Goal: Task Accomplishment & Management: Use online tool/utility

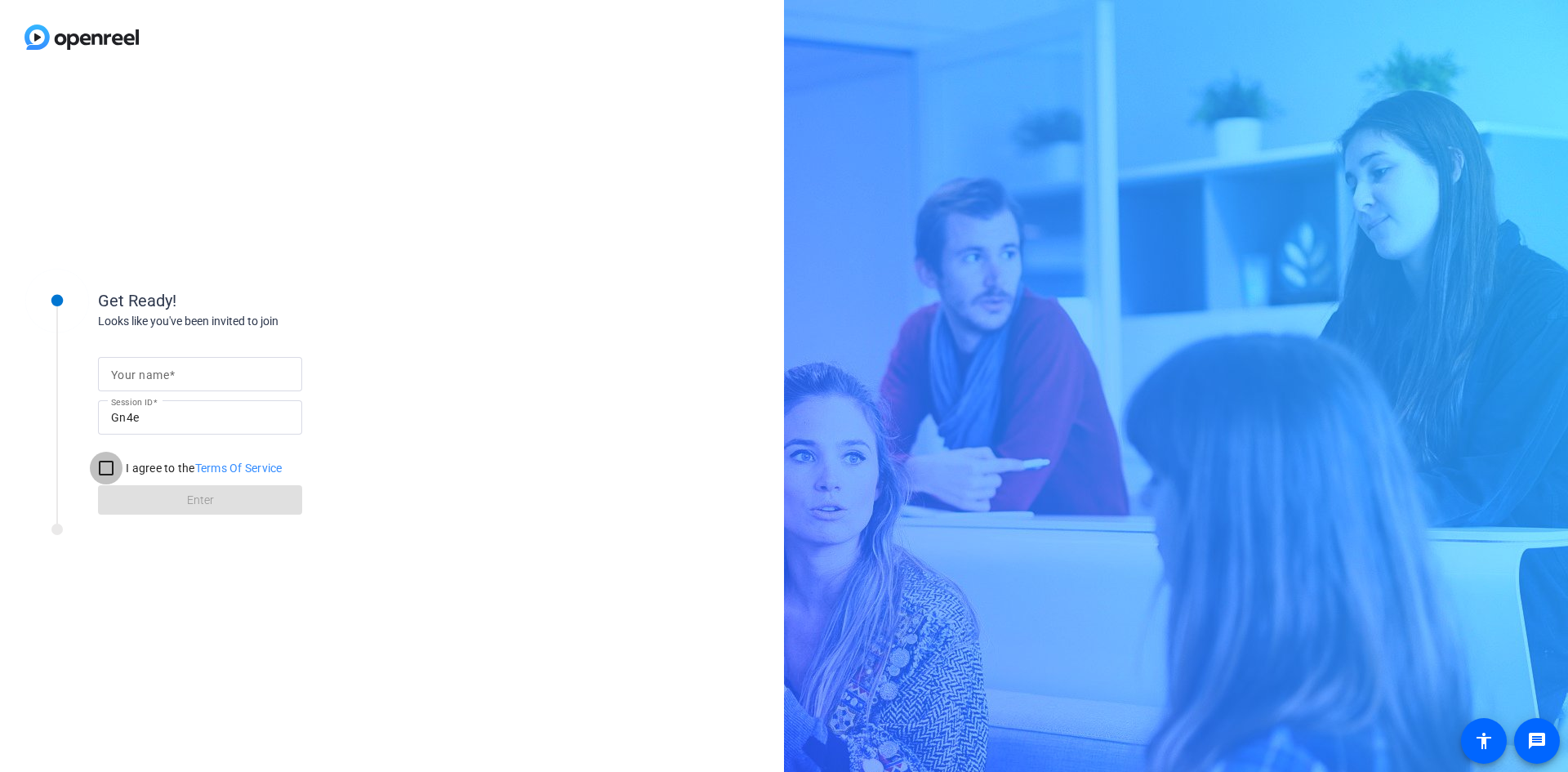
click at [107, 467] on input "I agree to the Terms Of Service" at bounding box center [106, 467] width 33 height 33
checkbox input "true"
click at [165, 502] on form "Your name Session ID Gn4e I agree to the Terms Of Service Enter" at bounding box center [200, 431] width 204 height 166
click at [219, 371] on input "Your name" at bounding box center [200, 374] width 178 height 20
type input "[PERSON_NAME]"
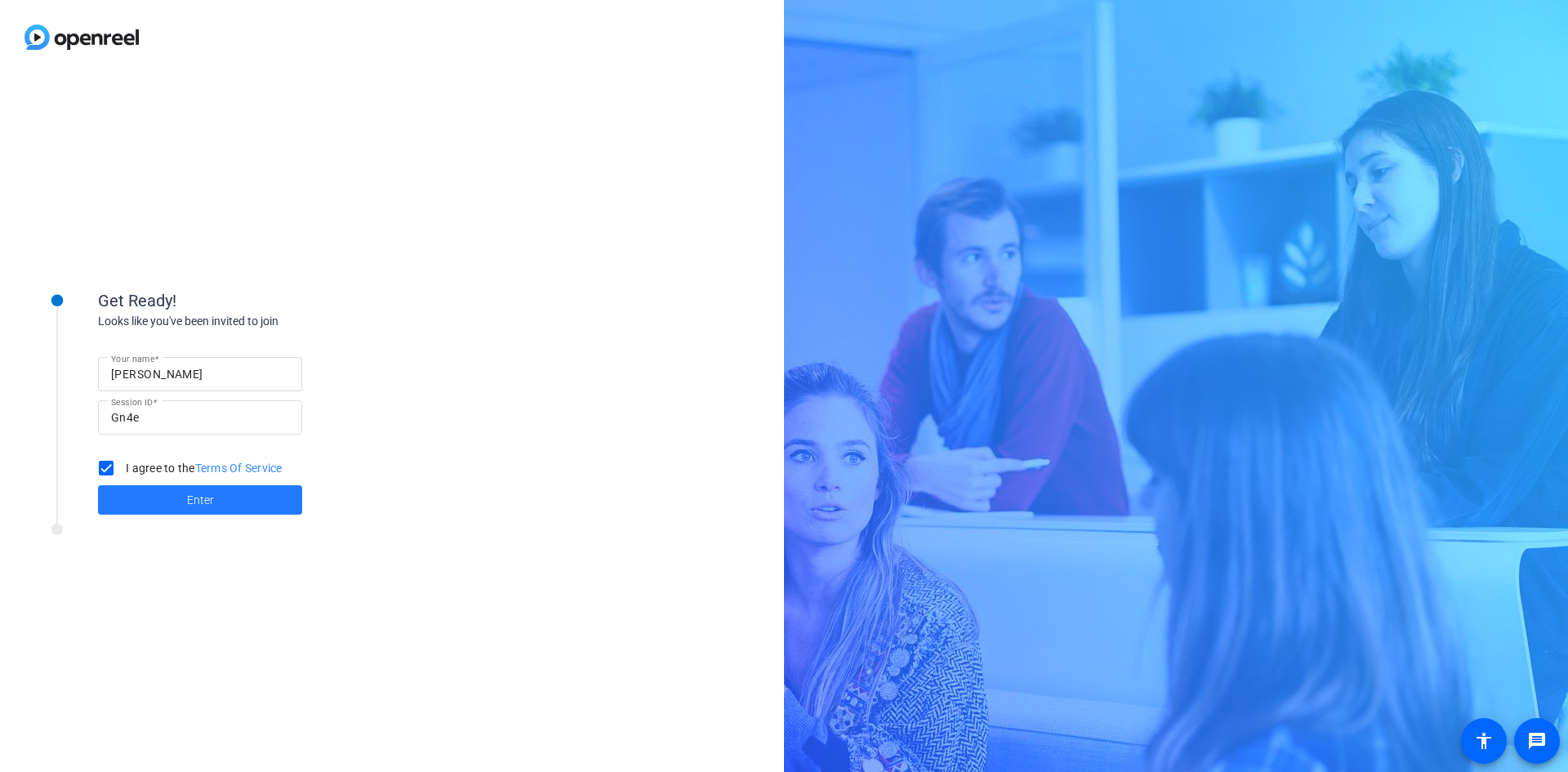
click at [196, 495] on span "Enter" at bounding box center [200, 500] width 27 height 17
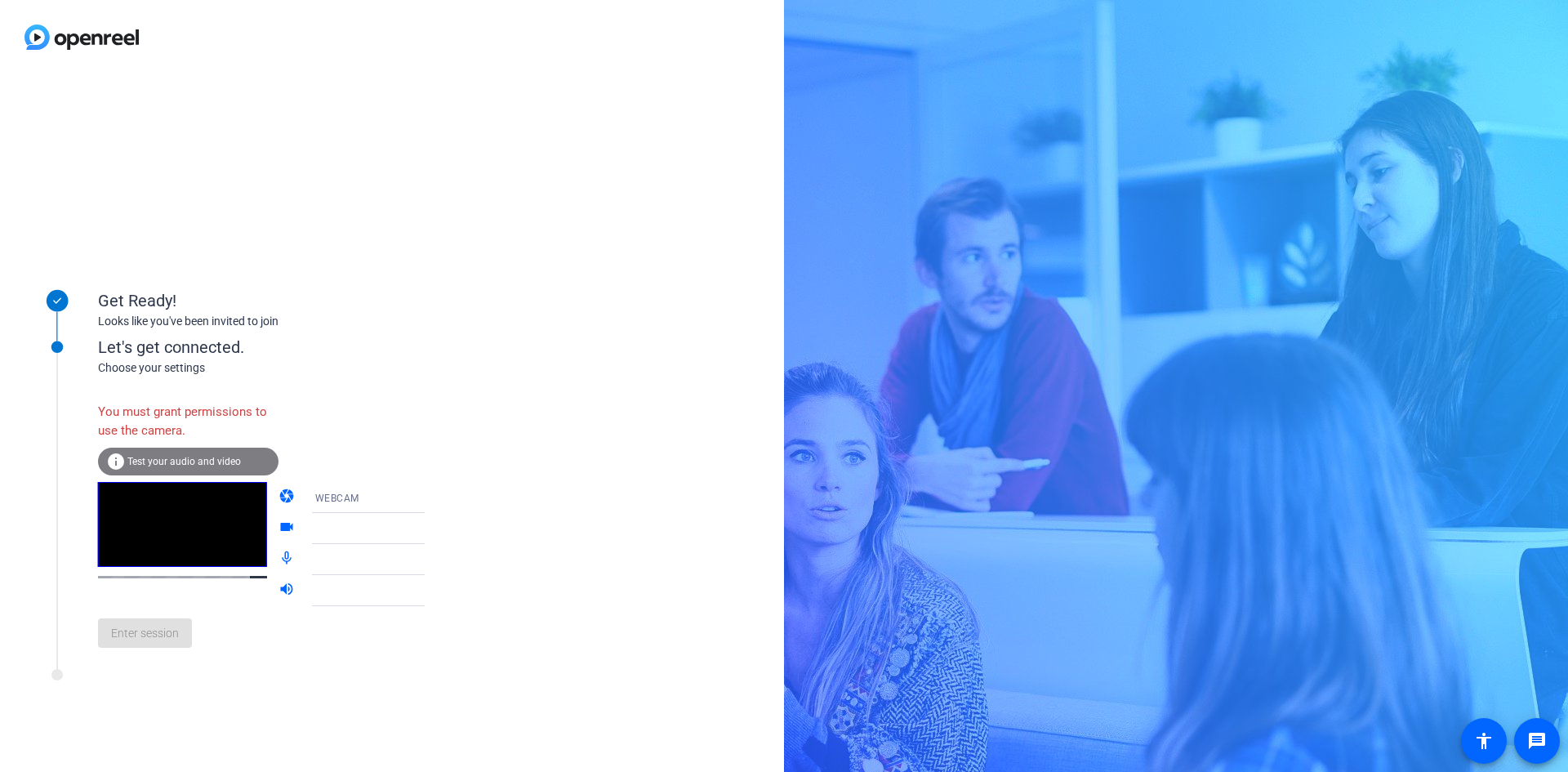
click at [205, 456] on span "Test your audio and video" at bounding box center [183, 462] width 113 height 11
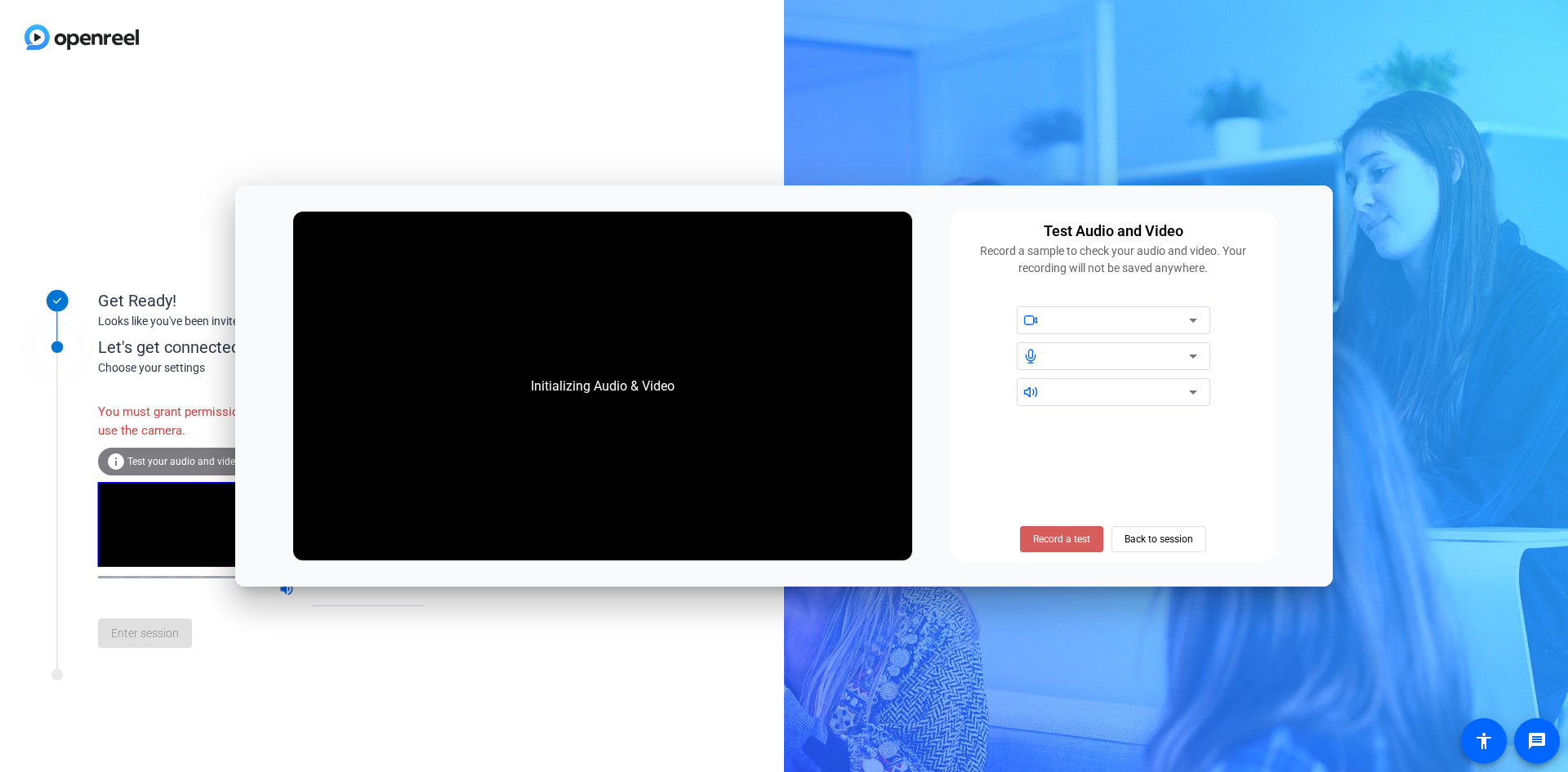
click at [1065, 534] on span "Record a test" at bounding box center [1061, 539] width 57 height 15
click at [1057, 538] on span "Stop Testing (6s)" at bounding box center [1062, 539] width 75 height 15
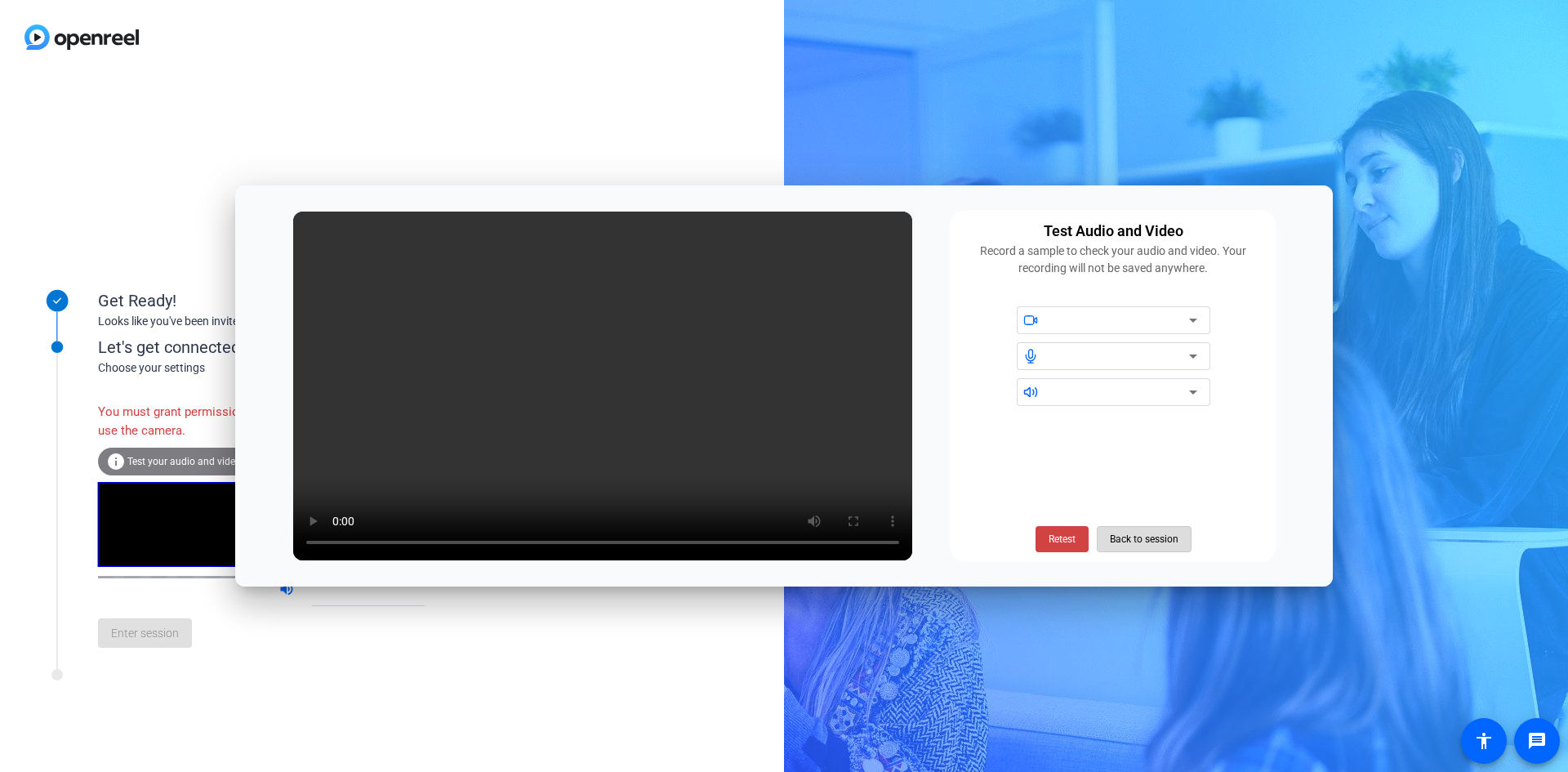
click at [1148, 539] on span "Back to session" at bounding box center [1144, 538] width 68 height 31
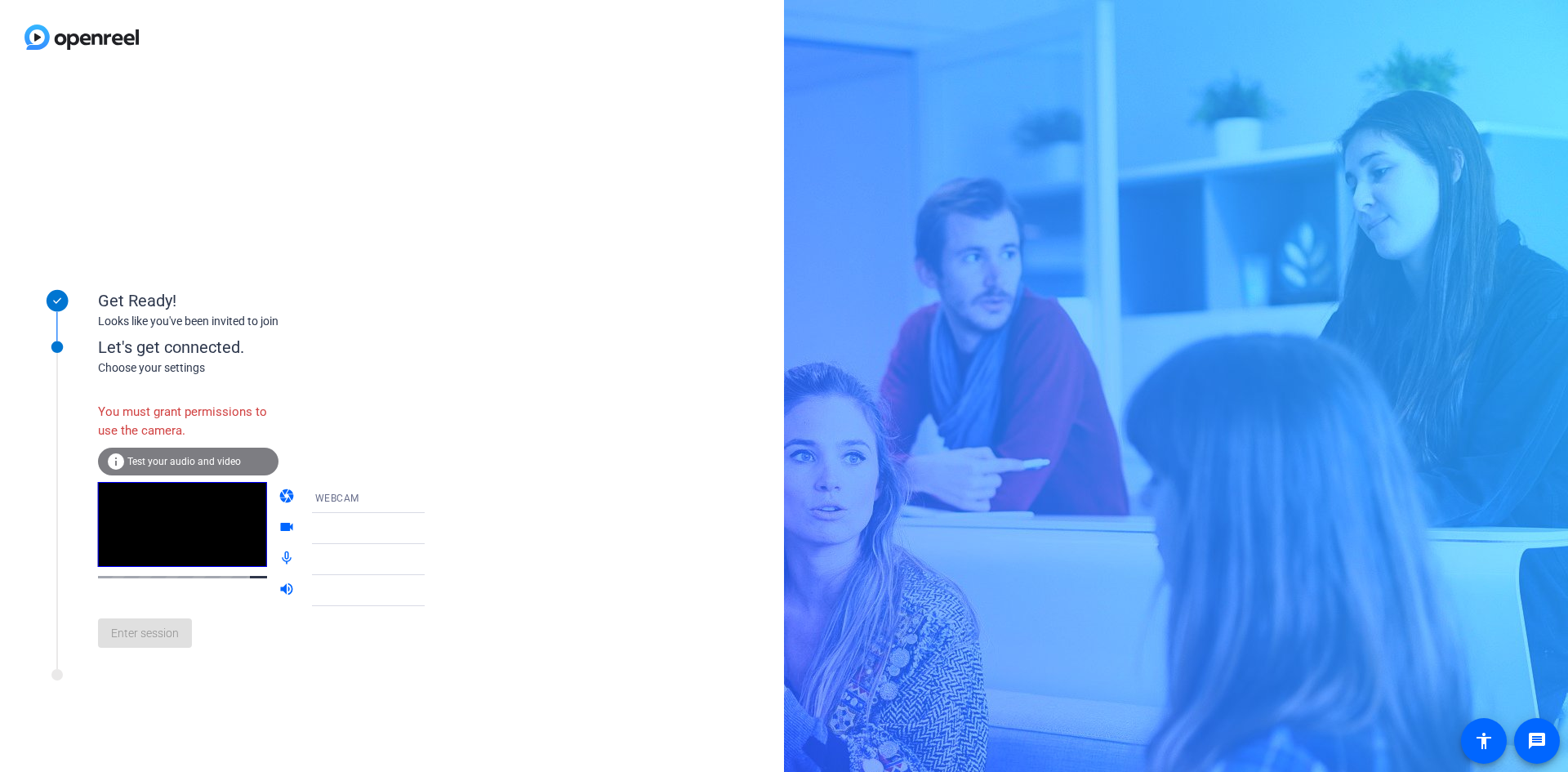
click at [109, 695] on div "Get Ready! Looks like you've been invited to join Let's get connected. Choose y…" at bounding box center [392, 423] width 784 height 697
click at [172, 457] on span "Test your audio and video" at bounding box center [183, 462] width 113 height 11
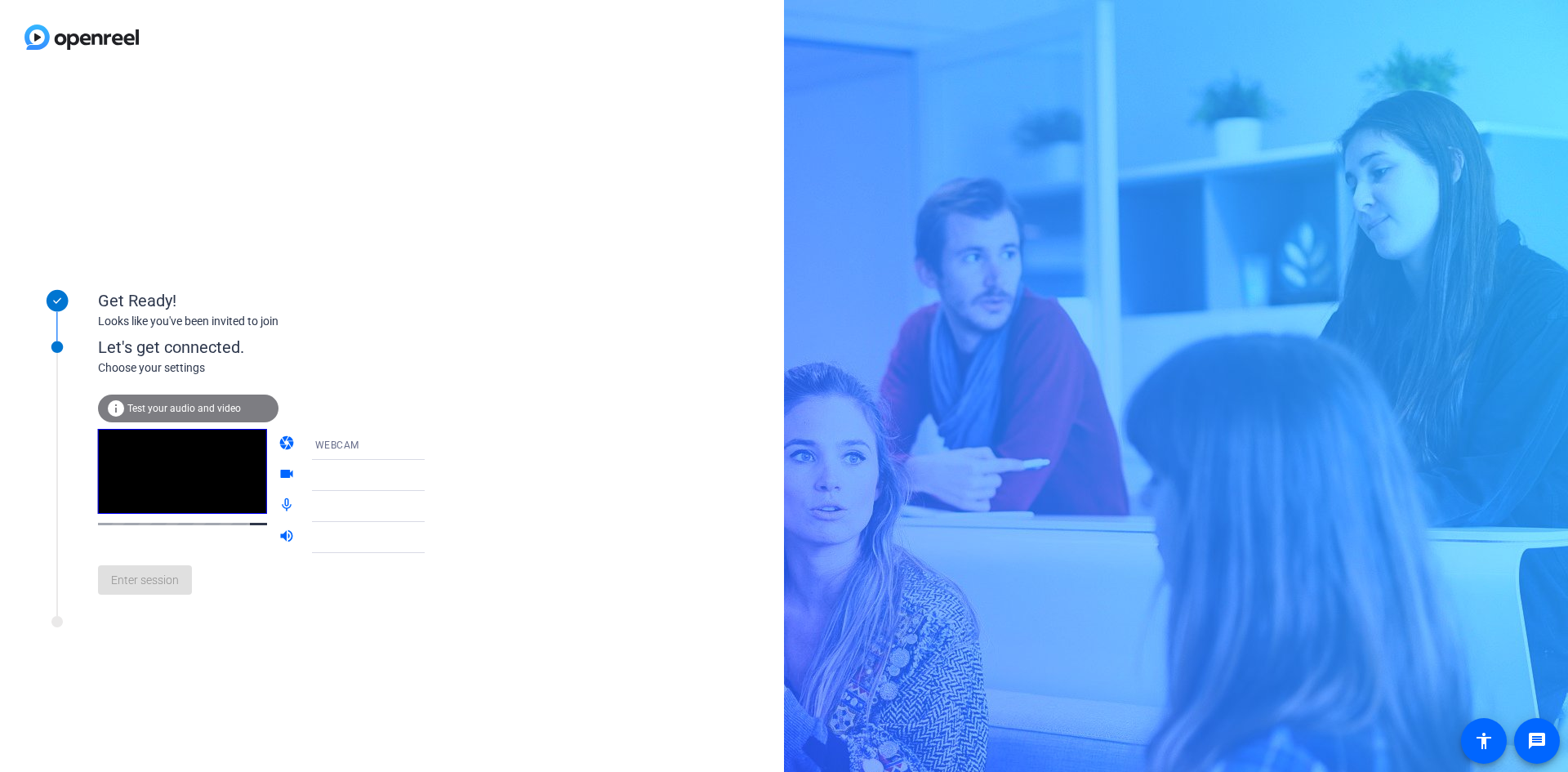
click at [278, 442] on mat-icon "camera" at bounding box center [288, 444] width 20 height 20
click at [436, 444] on icon at bounding box center [440, 445] width 8 height 4
click at [329, 471] on span "WEBCAM" at bounding box center [313, 476] width 43 height 20
click at [431, 473] on icon at bounding box center [440, 475] width 20 height 20
click at [431, 541] on icon at bounding box center [440, 536] width 20 height 20
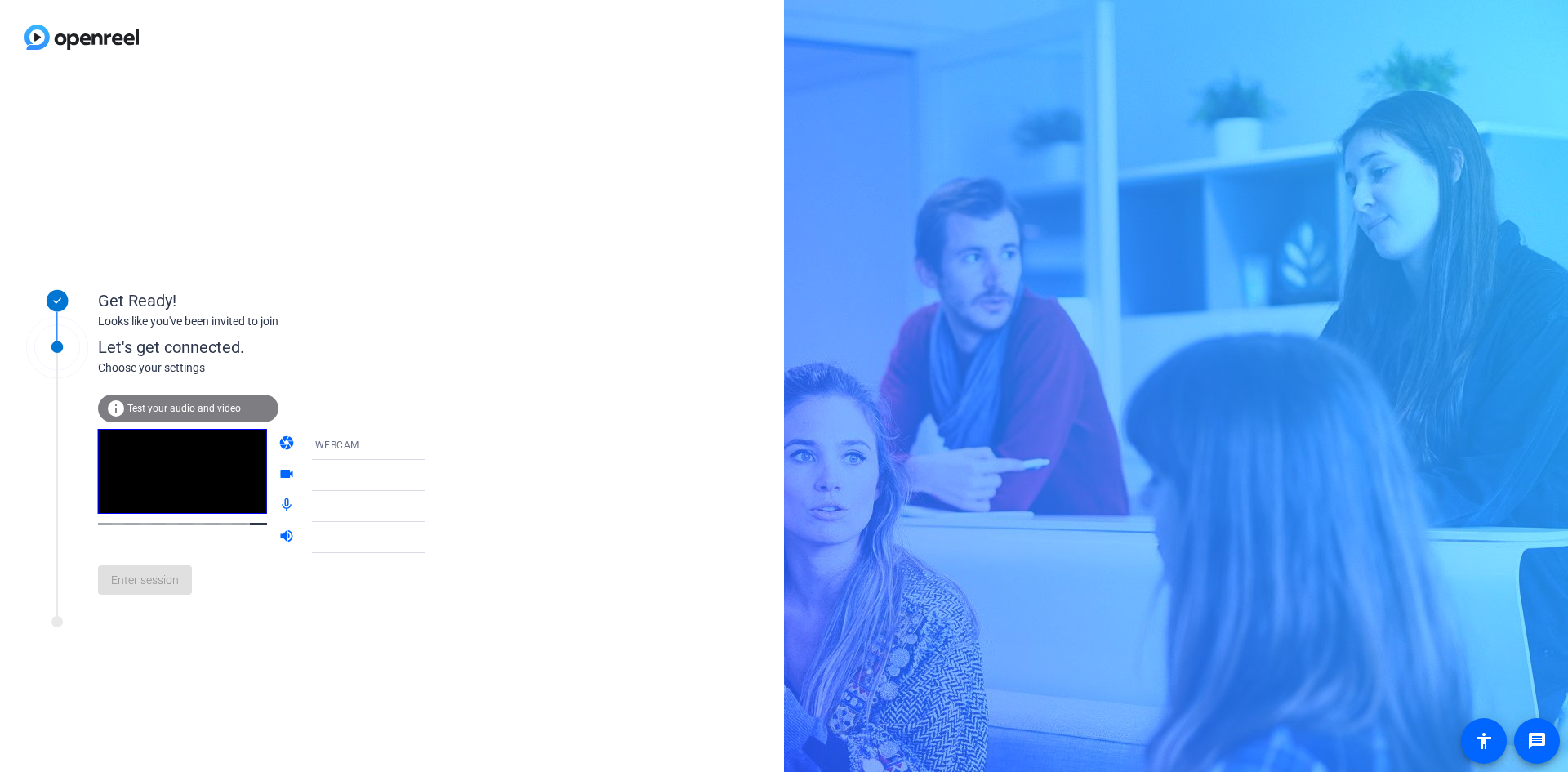
click at [221, 407] on span "Test your audio and video" at bounding box center [183, 408] width 113 height 11
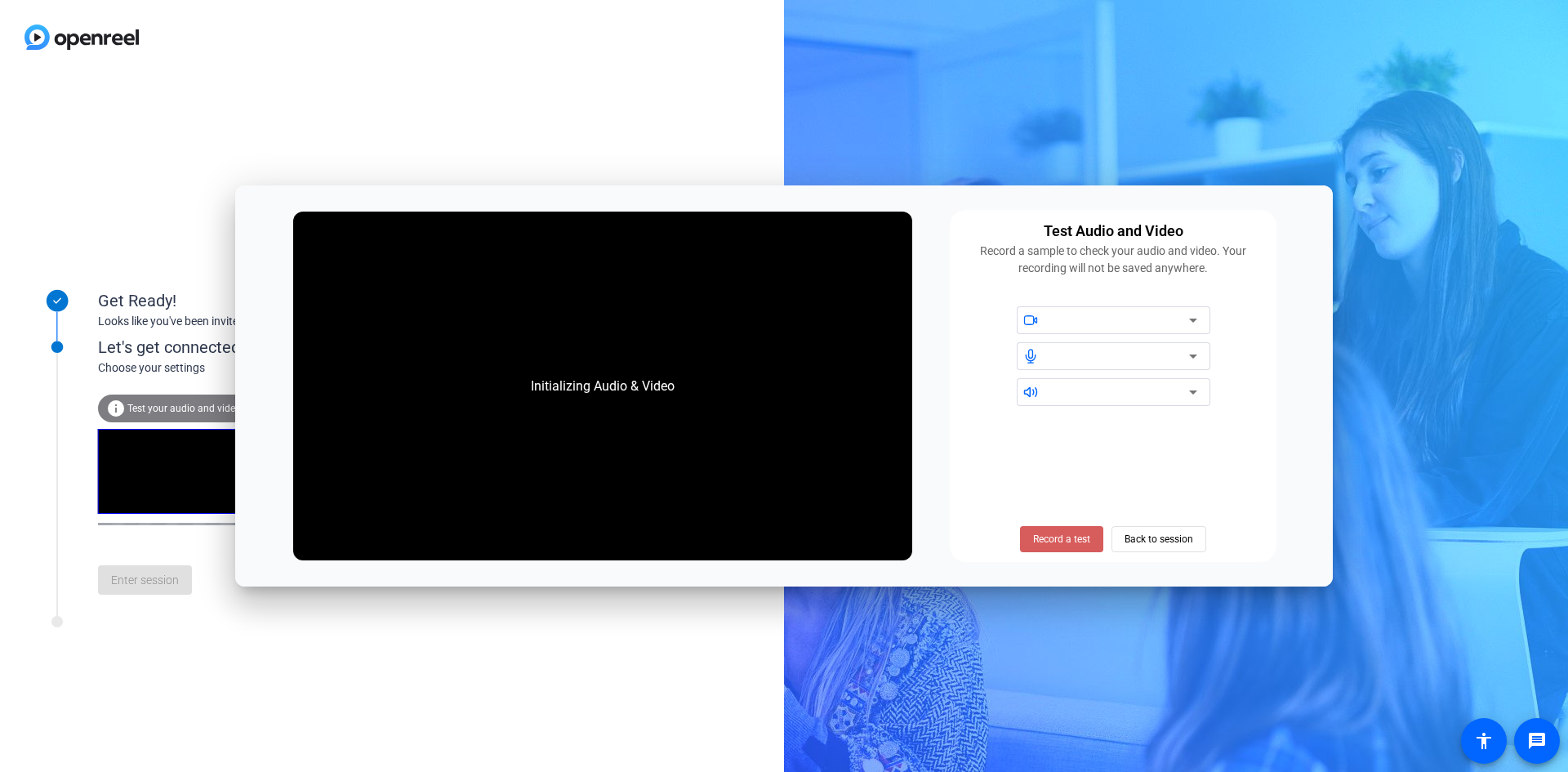
click at [1069, 536] on span "Record a test" at bounding box center [1061, 539] width 57 height 15
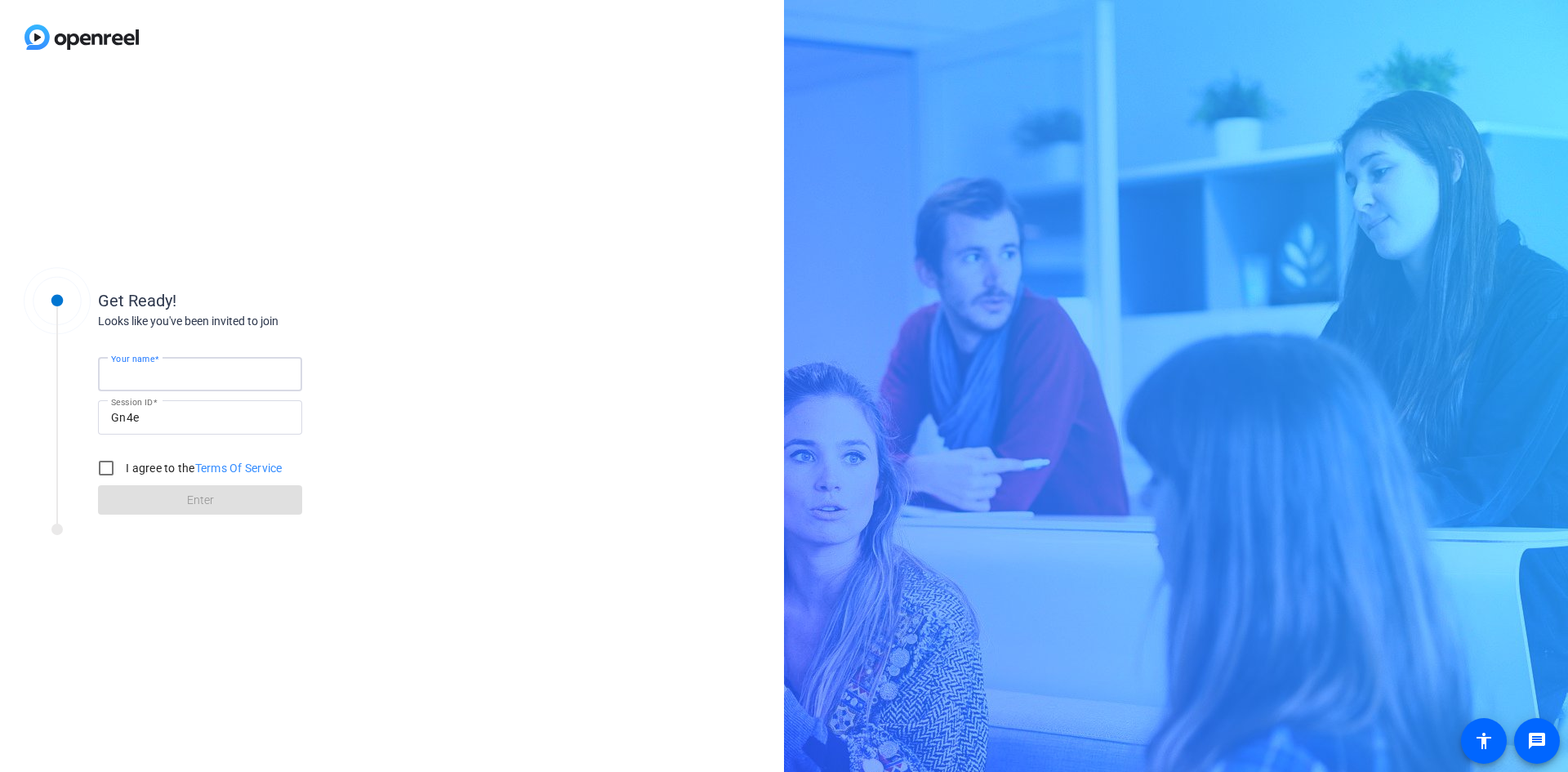
click at [233, 367] on input "Your name" at bounding box center [200, 374] width 178 height 20
type input "[PERSON_NAME]"
click at [107, 470] on input "I agree to the Terms Of Service" at bounding box center [106, 467] width 33 height 33
checkbox input "true"
click at [161, 499] on span at bounding box center [200, 500] width 204 height 39
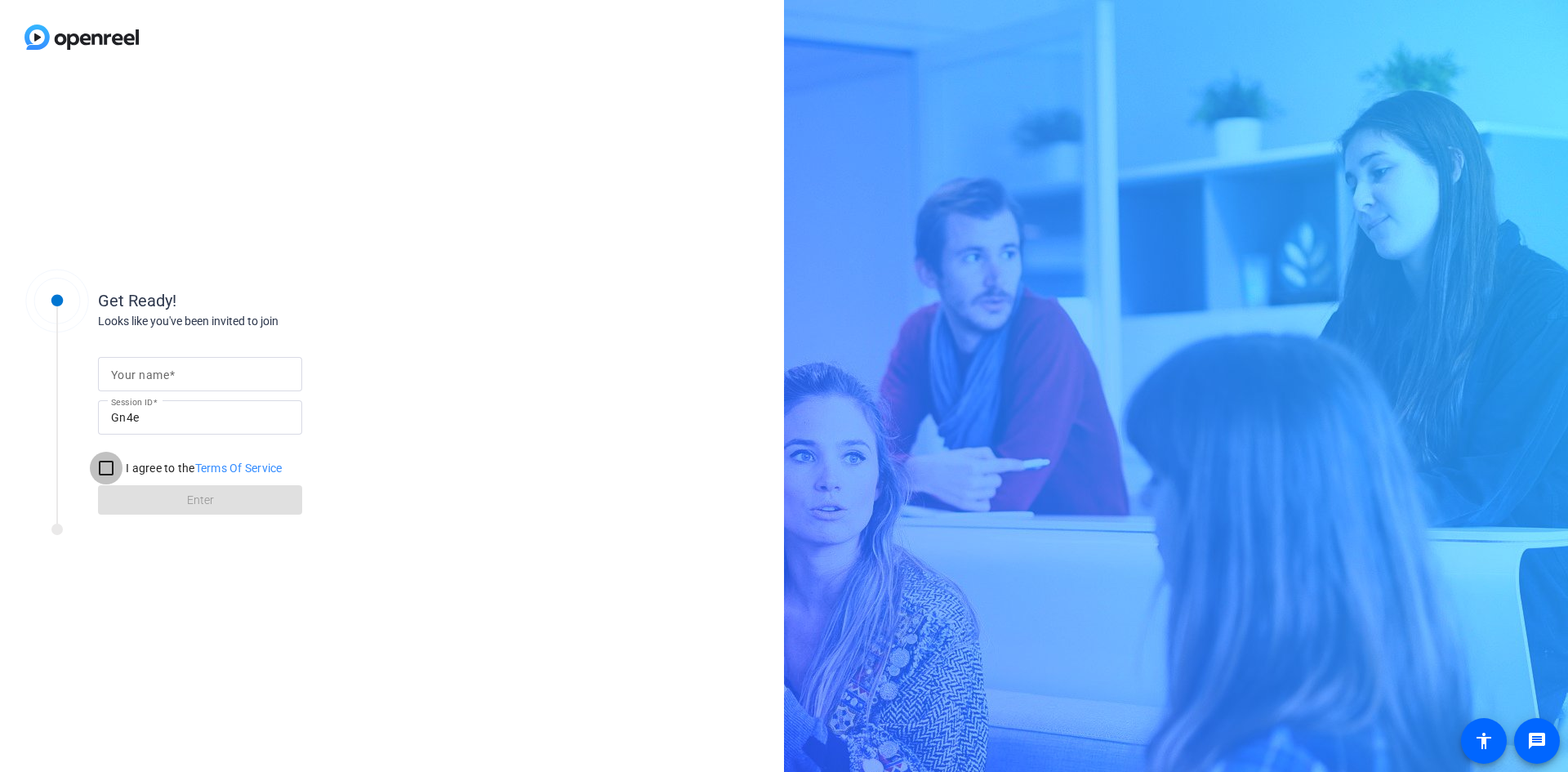
click at [109, 465] on input "I agree to the Terms Of Service" at bounding box center [106, 467] width 33 height 33
checkbox input "true"
click at [209, 379] on input "Your name" at bounding box center [200, 374] width 178 height 20
type input "[PERSON_NAME]"
click at [190, 499] on span "Enter" at bounding box center [200, 500] width 27 height 17
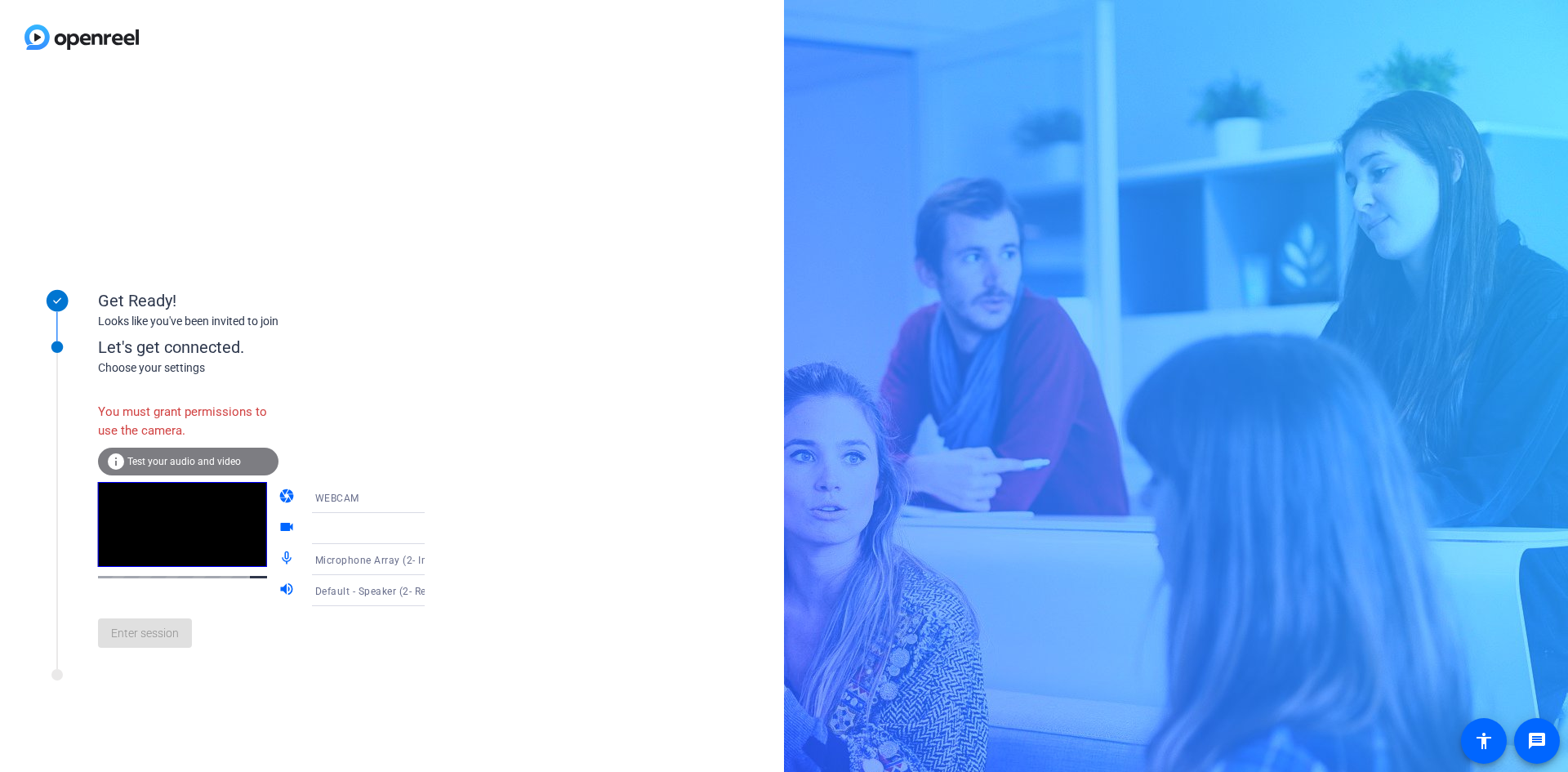
click at [169, 637] on div "Enter session" at bounding box center [278, 633] width 360 height 54
click at [152, 301] on div "Get Ready!" at bounding box center [262, 300] width 327 height 24
click at [121, 349] on div "Let's get connected." at bounding box center [278, 347] width 360 height 24
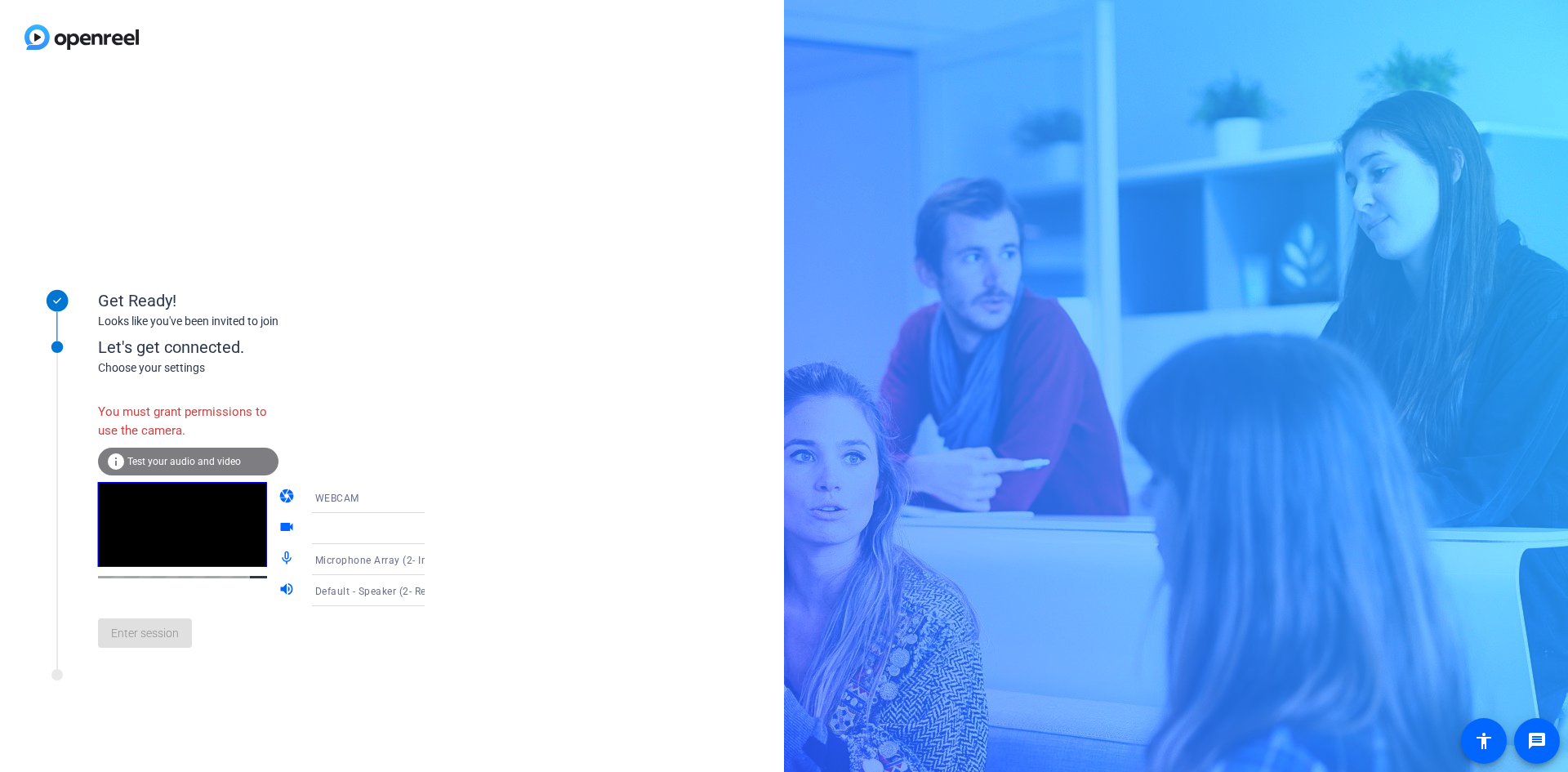
click at [180, 459] on span "Test your audio and video" at bounding box center [183, 462] width 113 height 11
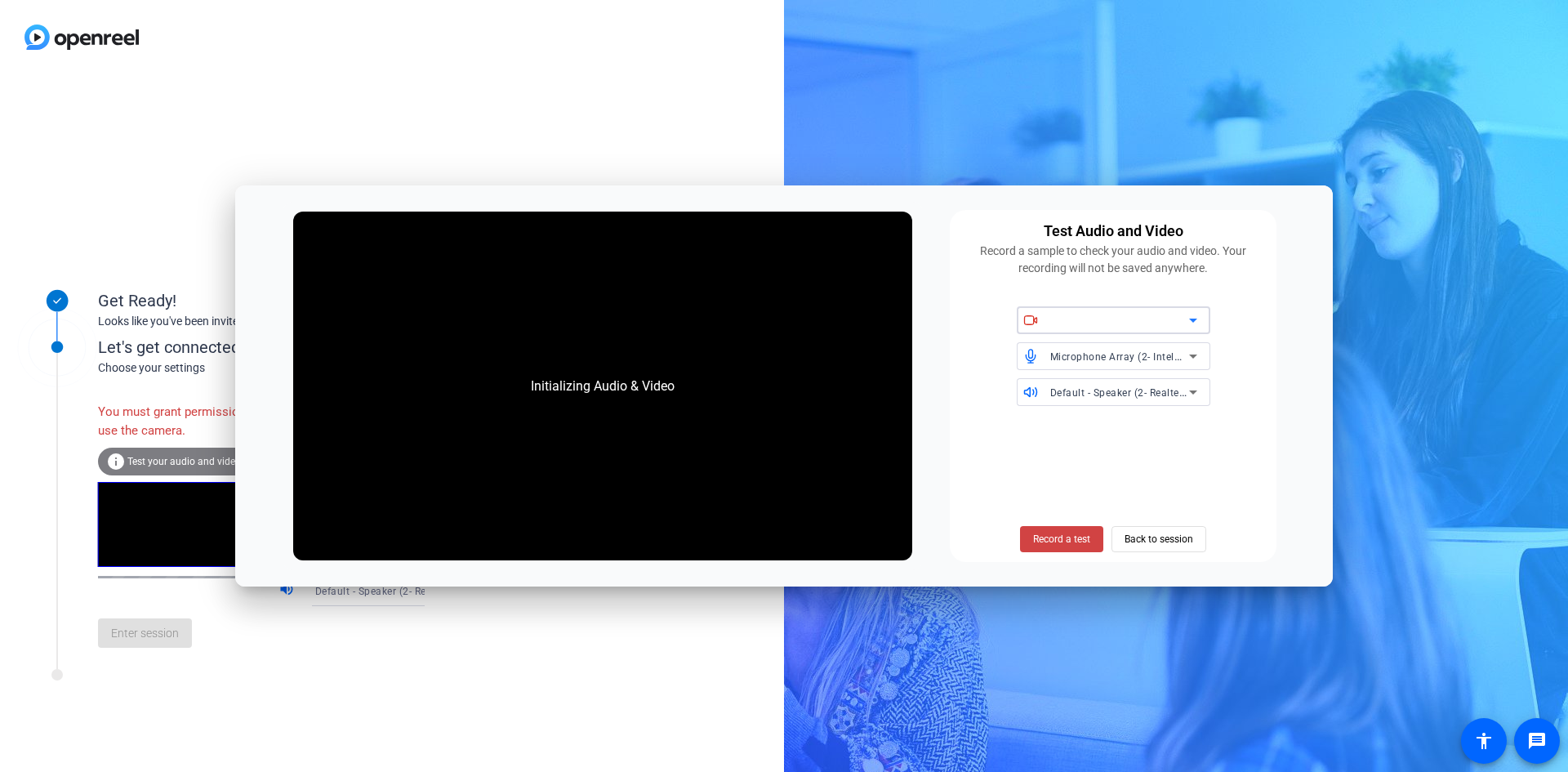
click at [1193, 321] on icon at bounding box center [1192, 321] width 8 height 4
click at [1189, 352] on icon at bounding box center [1192, 355] width 20 height 20
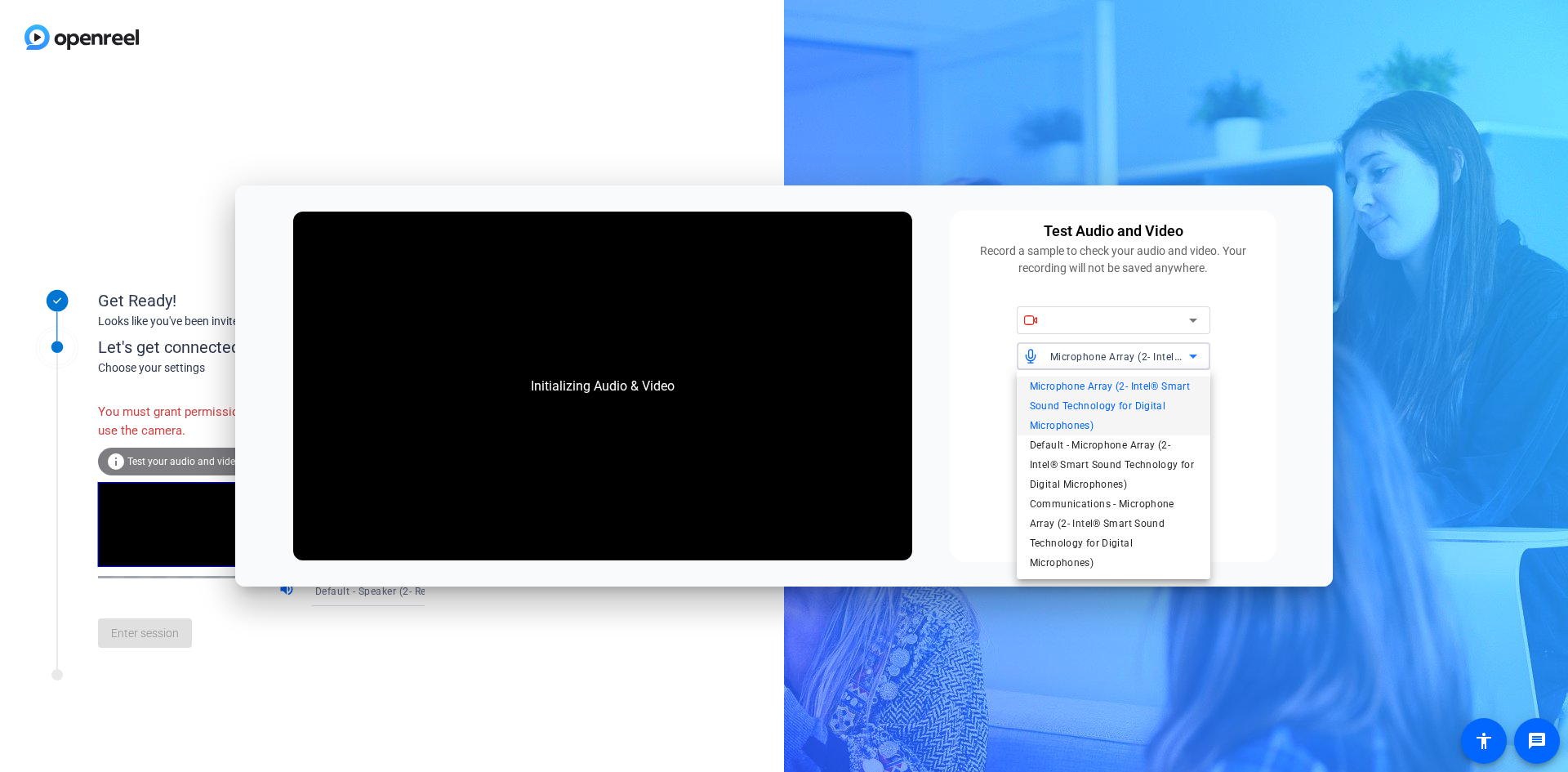
click at [1542, 420] on div at bounding box center [784, 386] width 1568 height 772
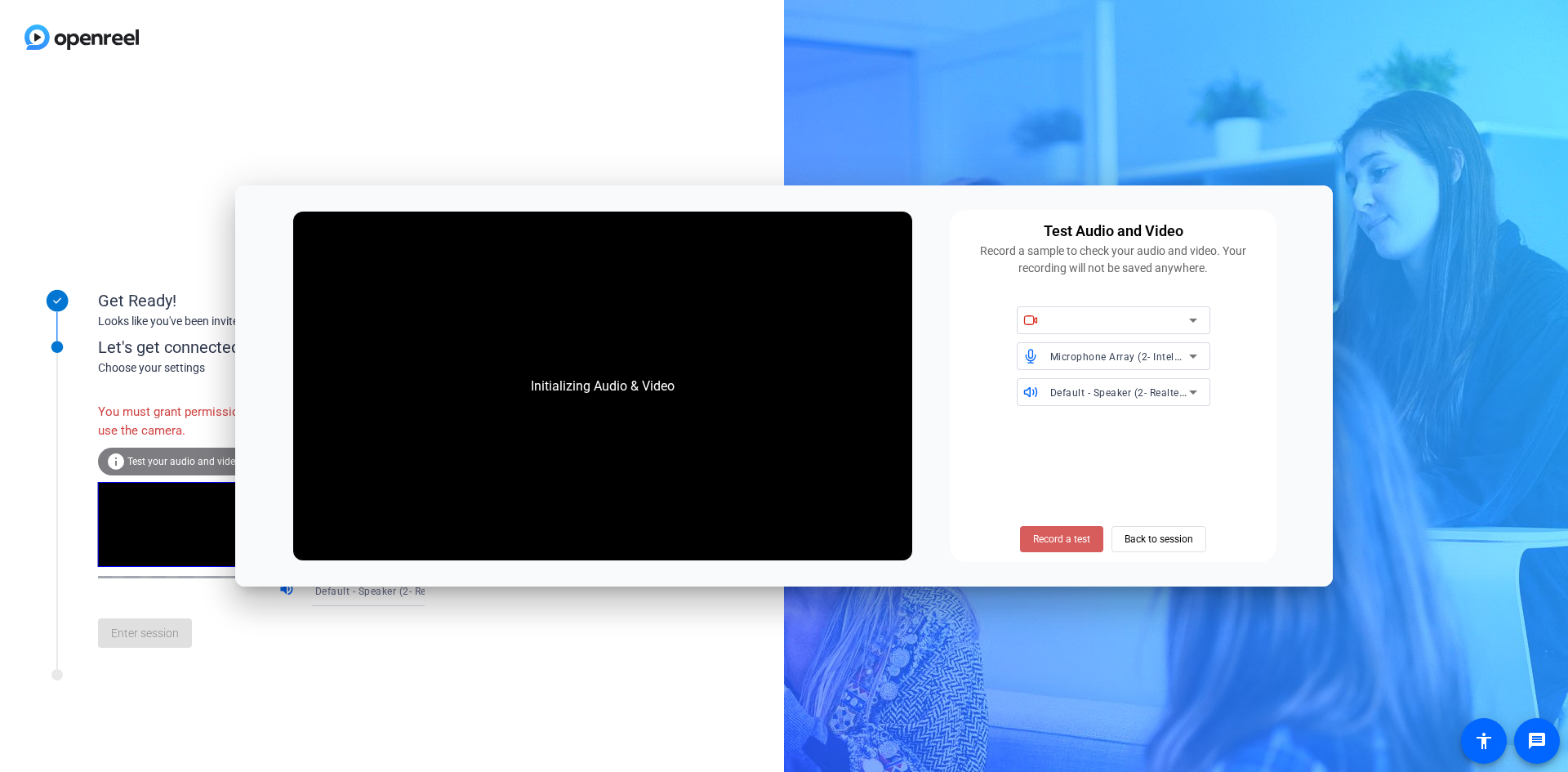
click at [1074, 544] on span "Record a test" at bounding box center [1061, 539] width 57 height 15
click at [1162, 534] on span "Back to session" at bounding box center [1158, 538] width 68 height 31
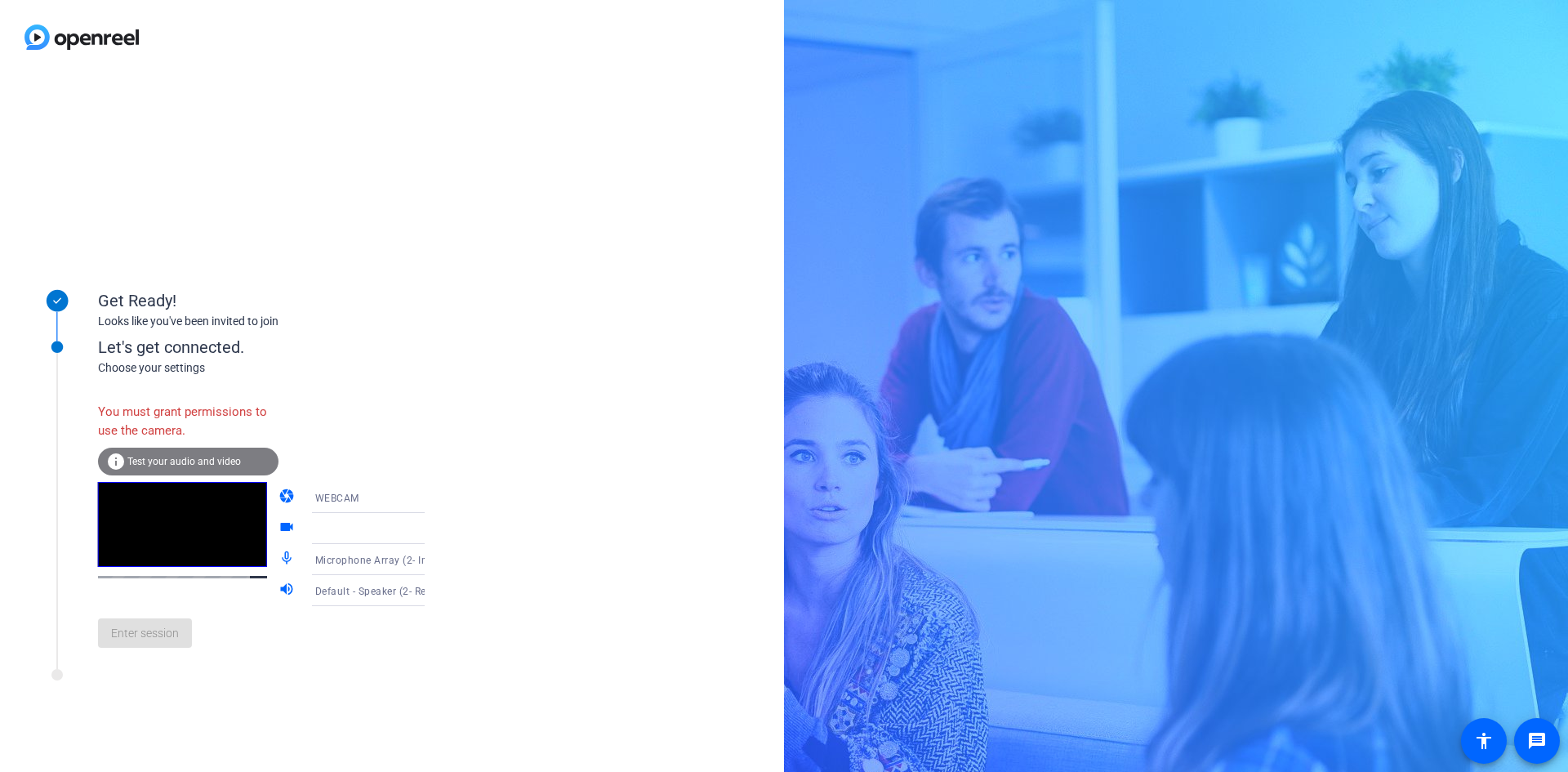
click at [138, 633] on div "Enter session" at bounding box center [278, 633] width 360 height 54
click at [144, 294] on div "Get Ready!" at bounding box center [262, 300] width 327 height 24
click at [55, 301] on icon at bounding box center [57, 300] width 7 height 5
click at [158, 359] on div "Choose your settings" at bounding box center [278, 367] width 360 height 17
click at [164, 411] on div "You must grant permissions to use the camera." at bounding box center [188, 421] width 180 height 53
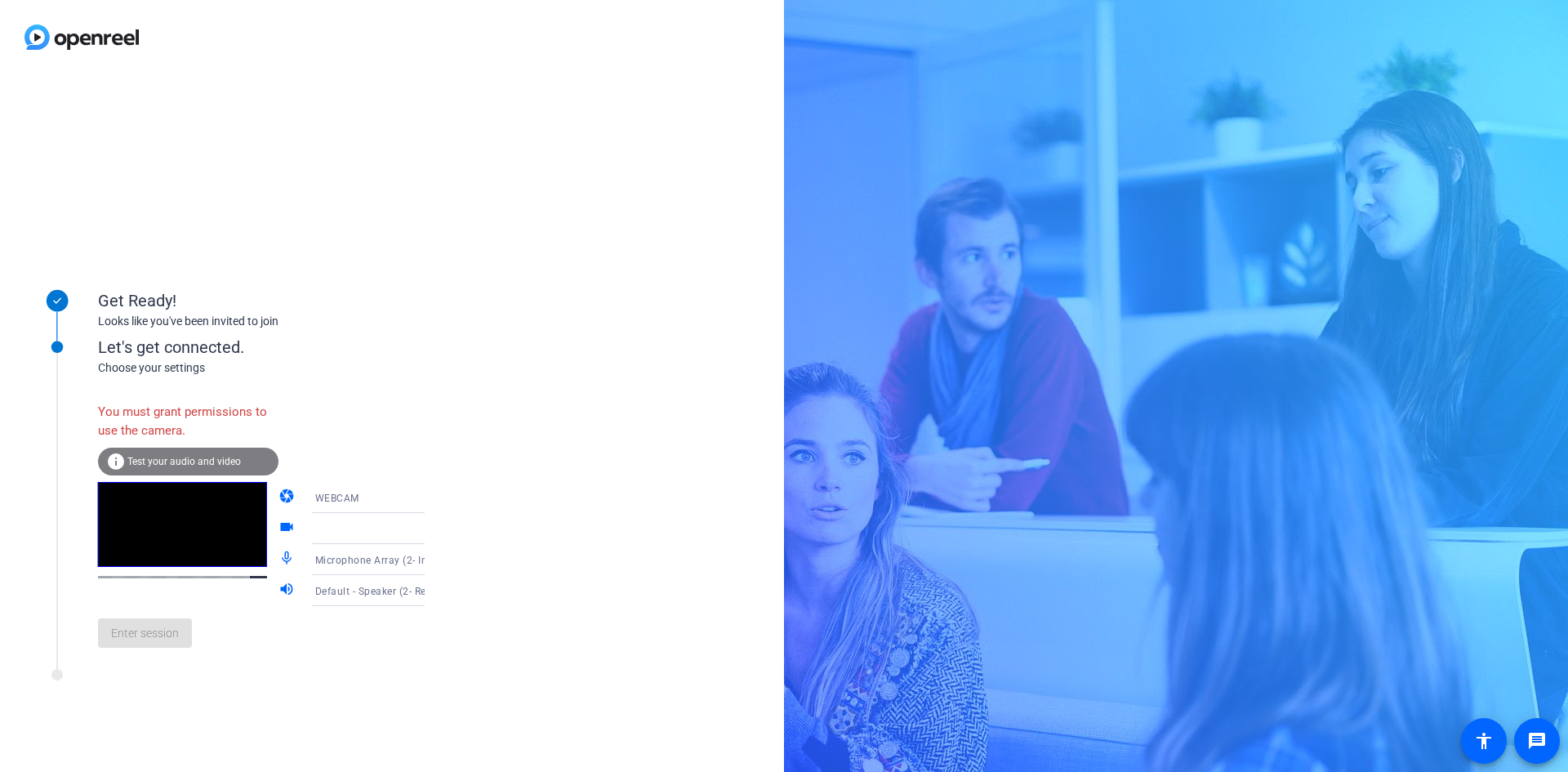
click at [431, 522] on icon at bounding box center [440, 528] width 20 height 20
click at [431, 526] on icon at bounding box center [440, 528] width 20 height 20
click at [431, 500] on icon at bounding box center [440, 497] width 20 height 20
drag, startPoint x: 336, startPoint y: 524, endPoint x: 345, endPoint y: 533, distance: 12.7
click at [345, 533] on mat-option "WEBCAM" at bounding box center [354, 529] width 139 height 33
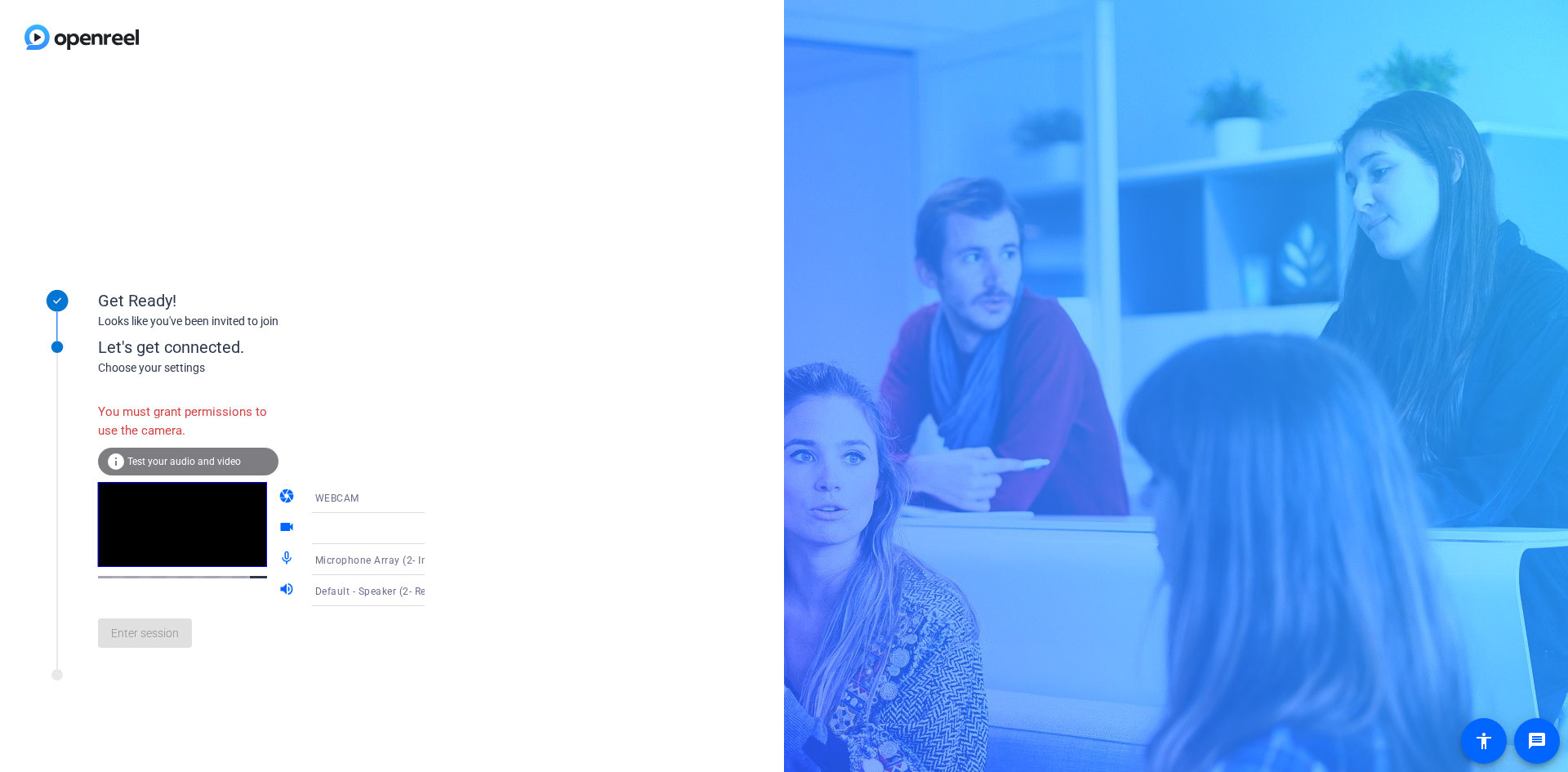
click at [143, 631] on div "Enter session" at bounding box center [278, 633] width 360 height 54
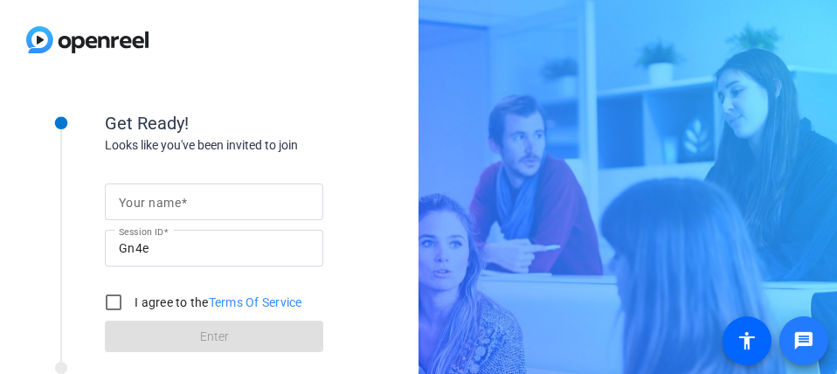
click at [802, 339] on mat-icon "message" at bounding box center [803, 340] width 21 height 21
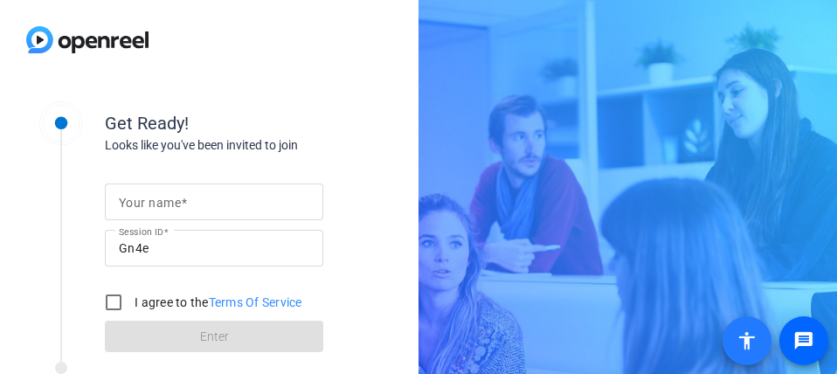
click at [741, 344] on mat-icon "accessibility" at bounding box center [747, 340] width 21 height 21
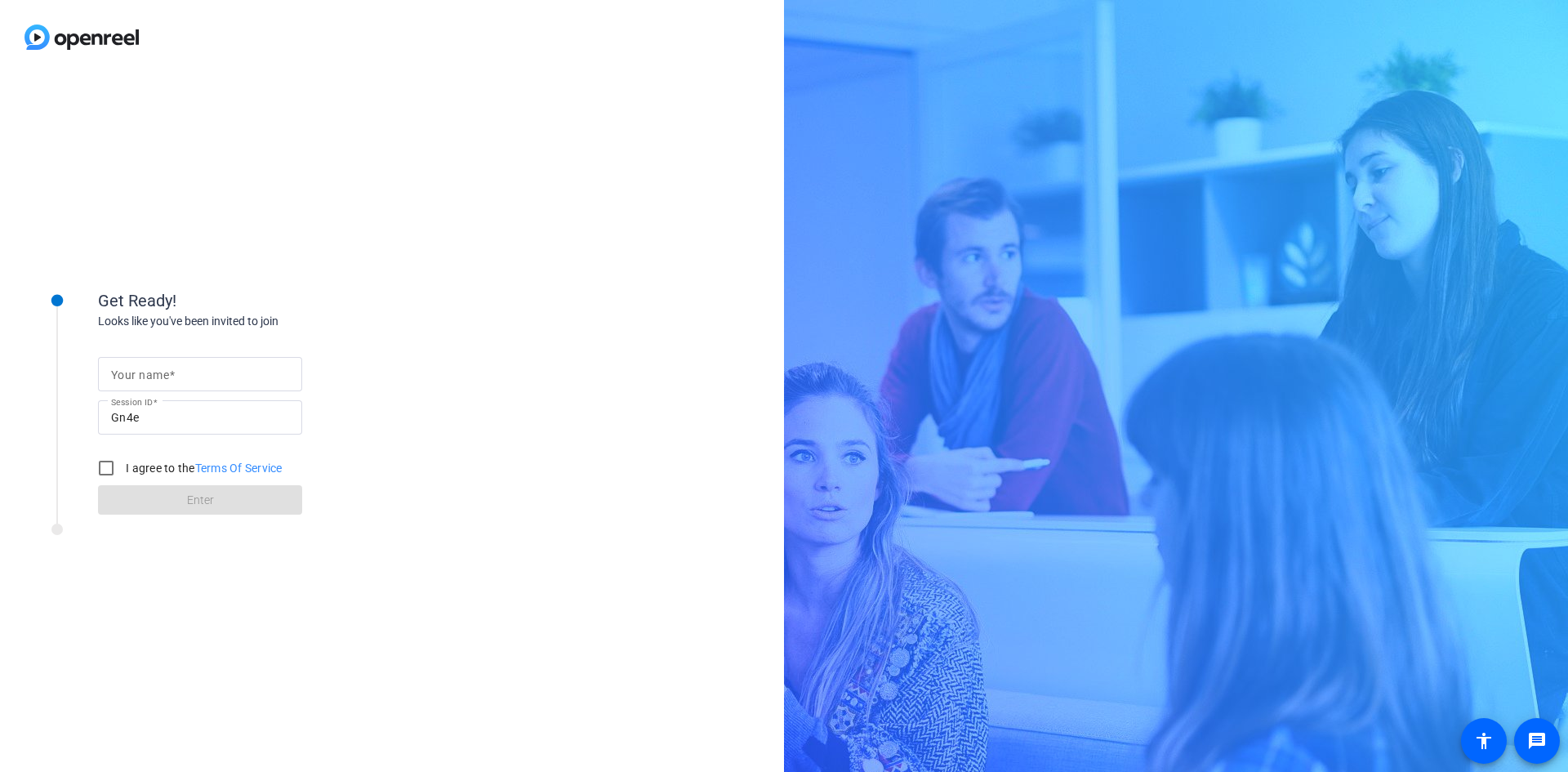
click at [60, 385] on div at bounding box center [56, 388] width 81 height 256
click at [253, 370] on input "Your name" at bounding box center [200, 374] width 178 height 20
type input "[PERSON_NAME]"
click at [103, 465] on input "I agree to the Terms Of Service" at bounding box center [106, 467] width 33 height 33
checkbox input "true"
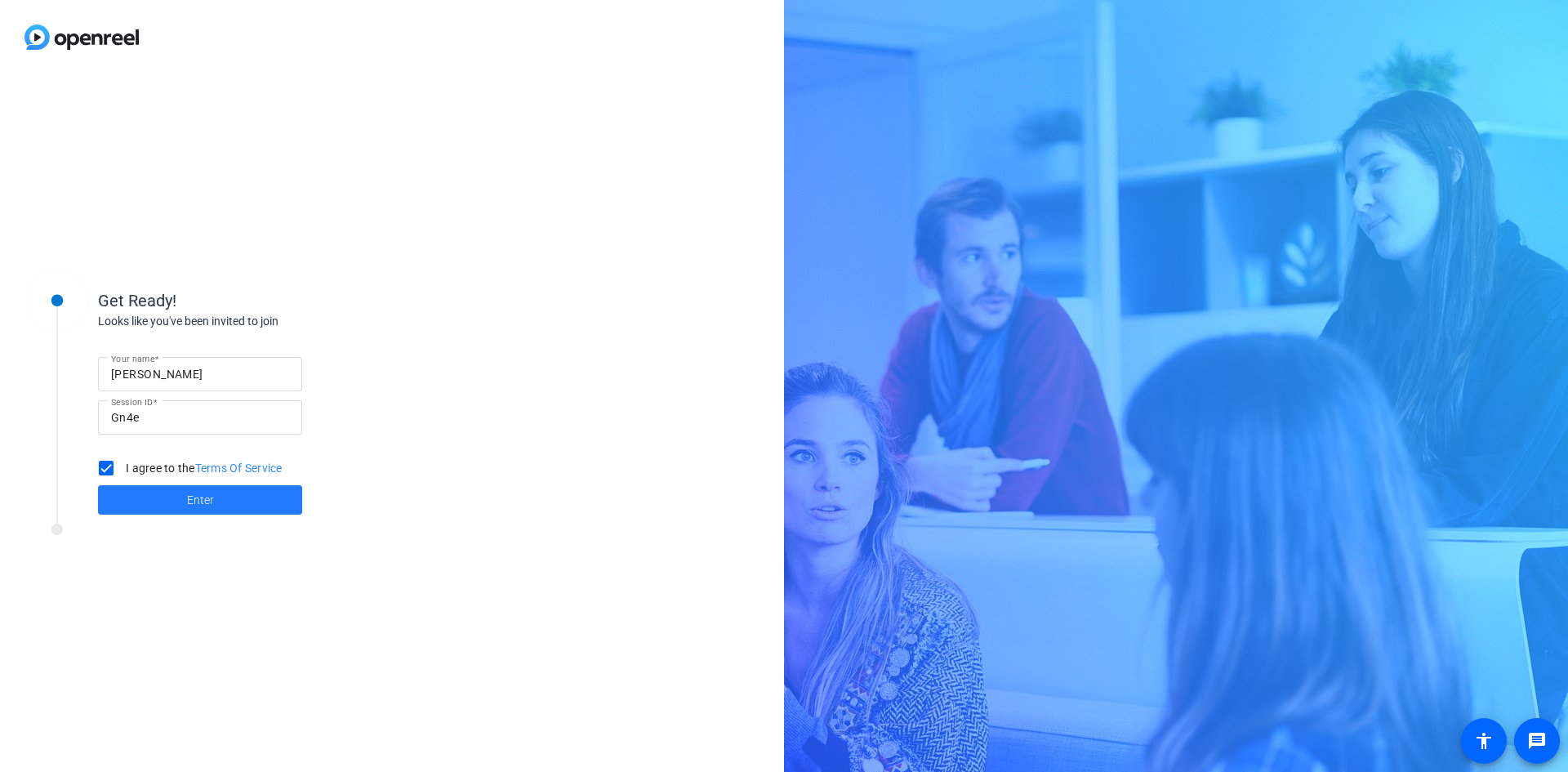
click at [191, 499] on span "Enter" at bounding box center [200, 500] width 27 height 17
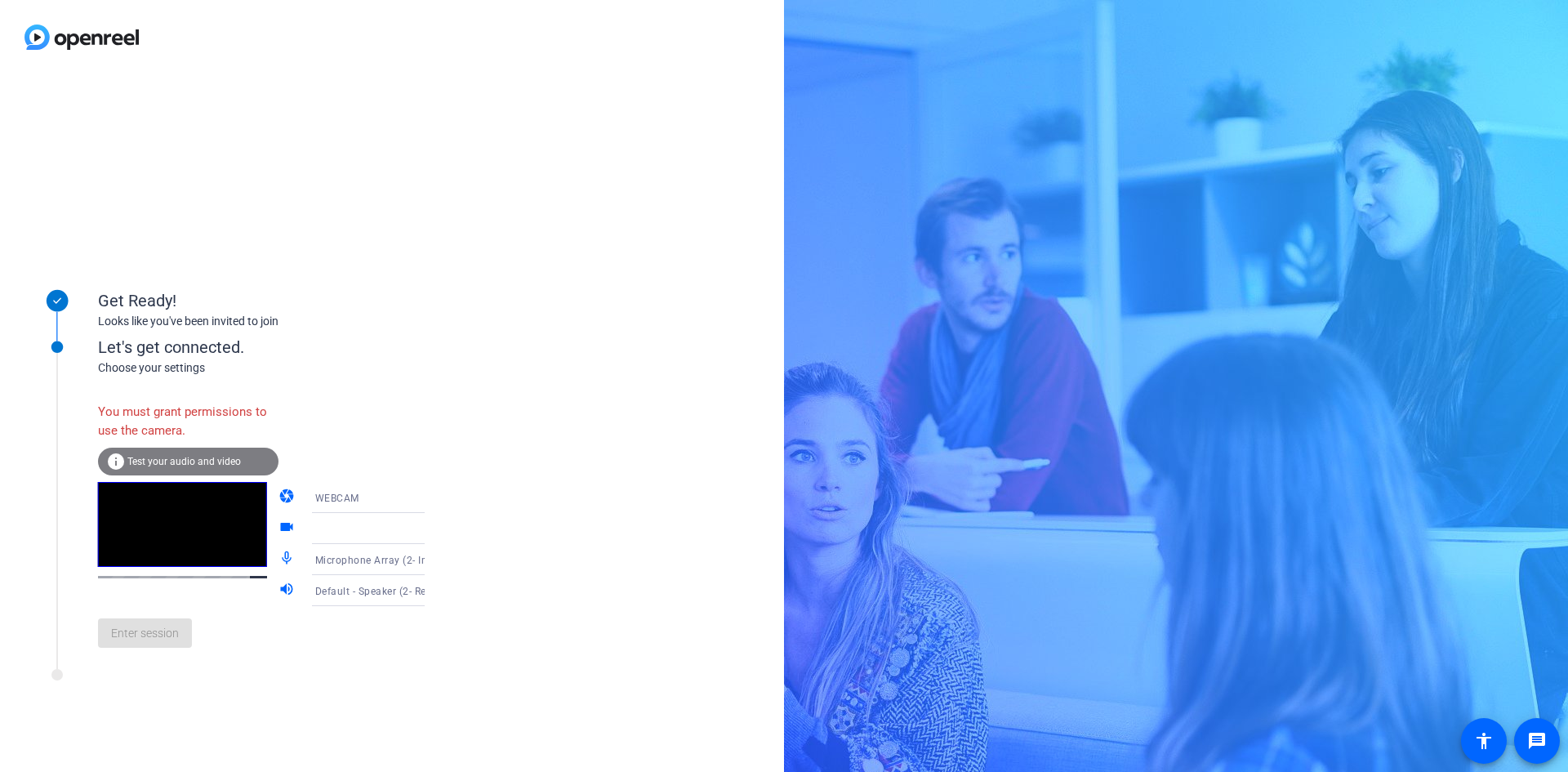
click at [207, 508] on video at bounding box center [182, 524] width 169 height 85
click at [431, 495] on icon at bounding box center [440, 497] width 20 height 20
click at [311, 533] on span "WEBCAM" at bounding box center [313, 529] width 43 height 20
click at [141, 592] on div at bounding box center [182, 544] width 169 height 124
click at [0, 571] on div "Get Ready! Looks like you've been invited to join Let's get connected. Choose y…" at bounding box center [392, 423] width 784 height 697
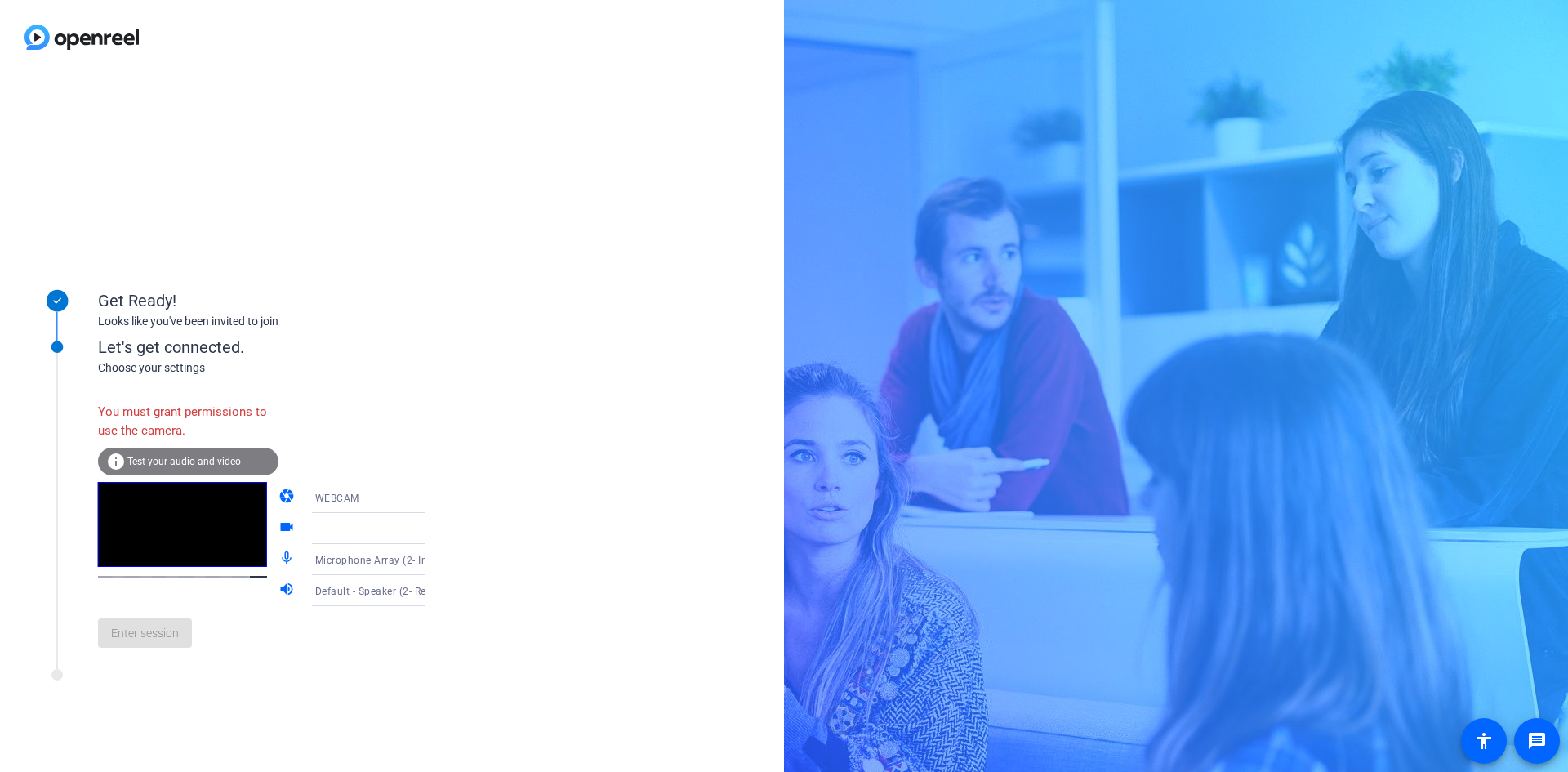
click at [5, 527] on div "Get Ready! Looks like you've been invited to join Let's get connected. Choose y…" at bounding box center [392, 423] width 784 height 697
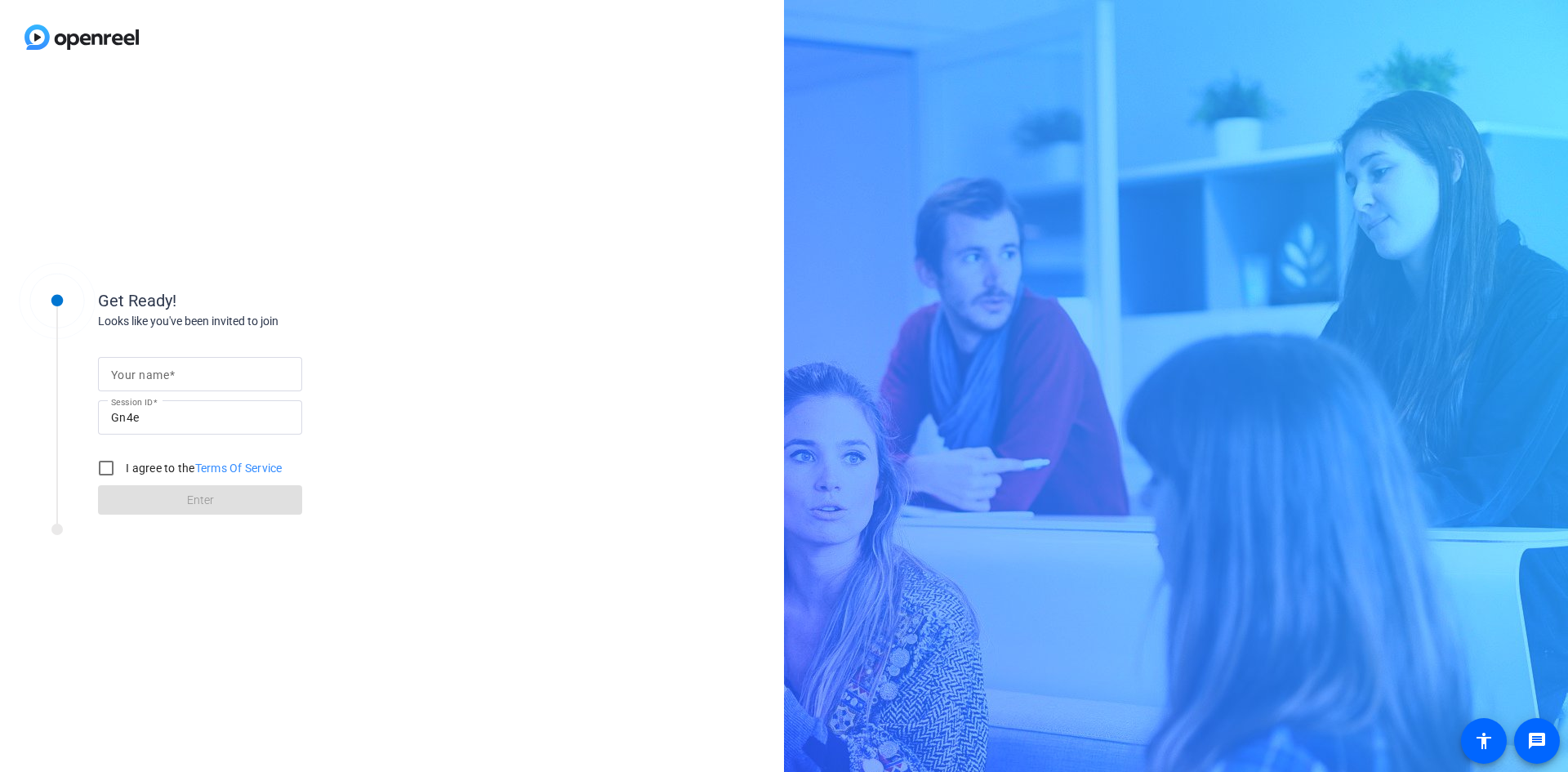
click at [254, 165] on div "Get Ready! Looks like you've been invited to join Your name Session ID Gn4e I a…" at bounding box center [392, 423] width 784 height 697
click at [175, 372] on label "Your name" at bounding box center [143, 375] width 64 height 13
click at [175, 372] on input "Your name" at bounding box center [200, 374] width 178 height 20
type input "[PERSON_NAME]"
click at [106, 467] on input "I agree to the Terms Of Service" at bounding box center [106, 467] width 33 height 33
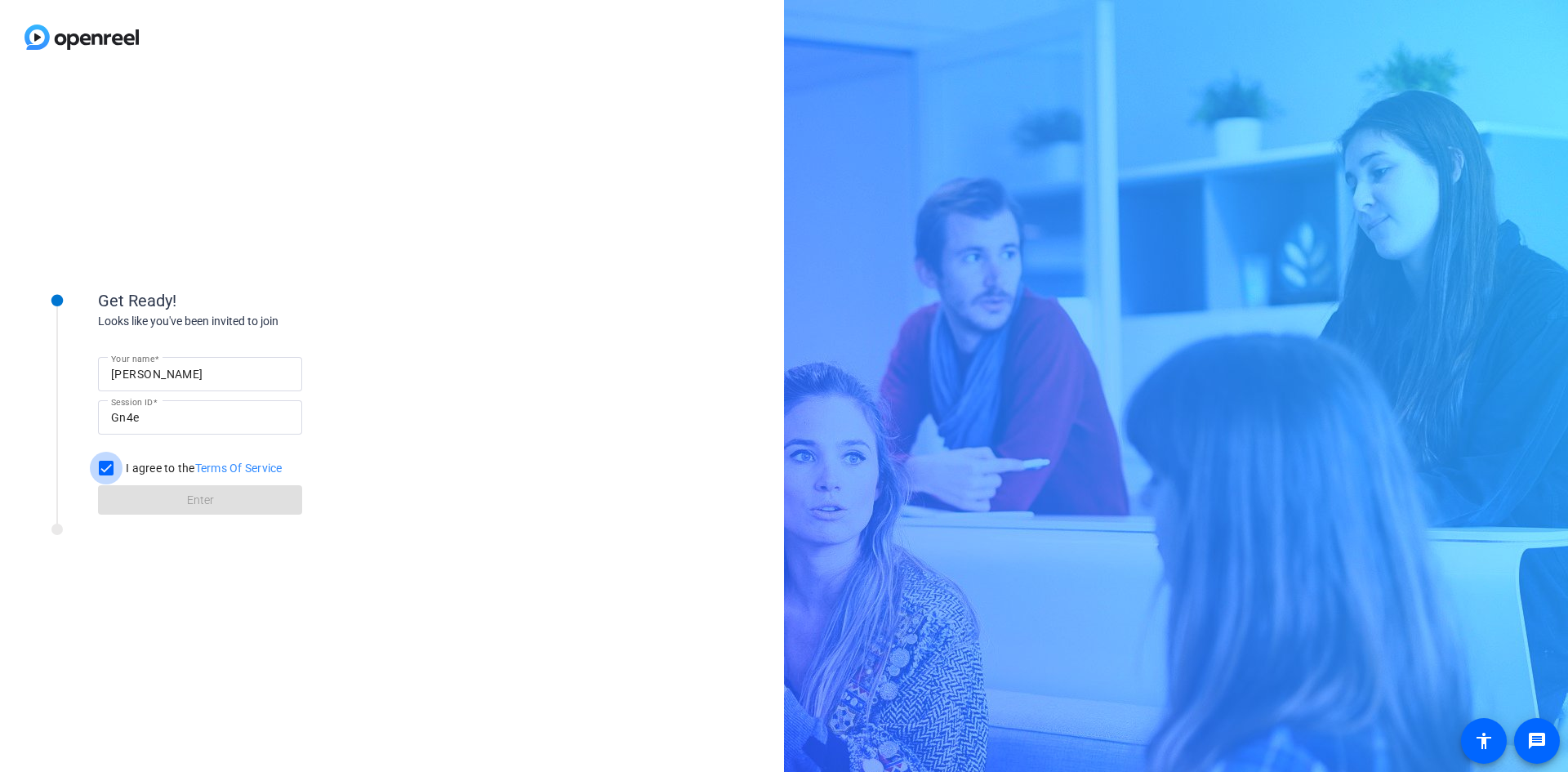
checkbox input "true"
click at [179, 503] on span at bounding box center [200, 500] width 204 height 39
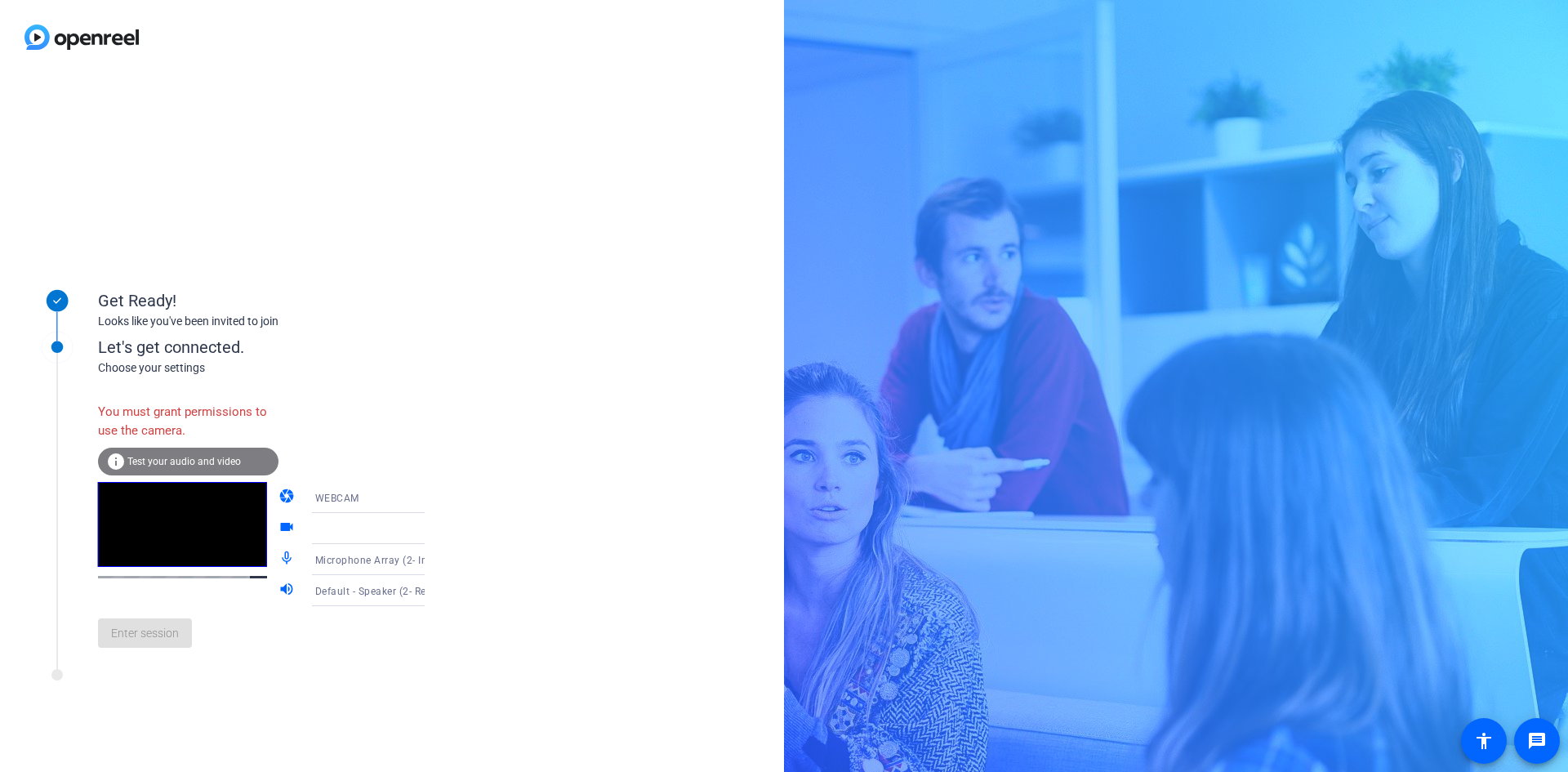
click at [136, 455] on div "info Test your audio and video" at bounding box center [188, 462] width 180 height 28
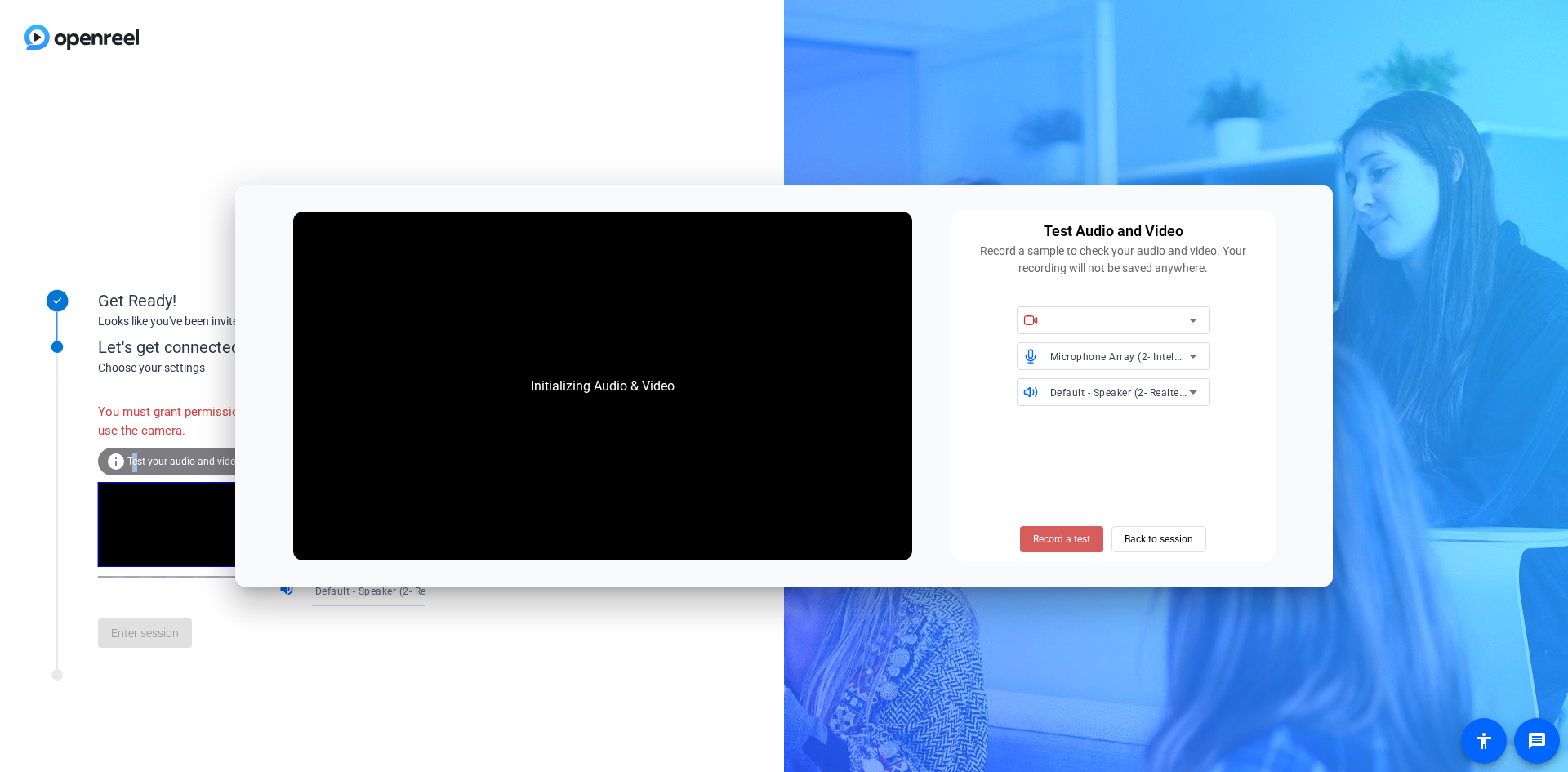
click at [1059, 540] on span "Record a test" at bounding box center [1061, 539] width 57 height 15
click at [1194, 317] on icon at bounding box center [1192, 320] width 20 height 20
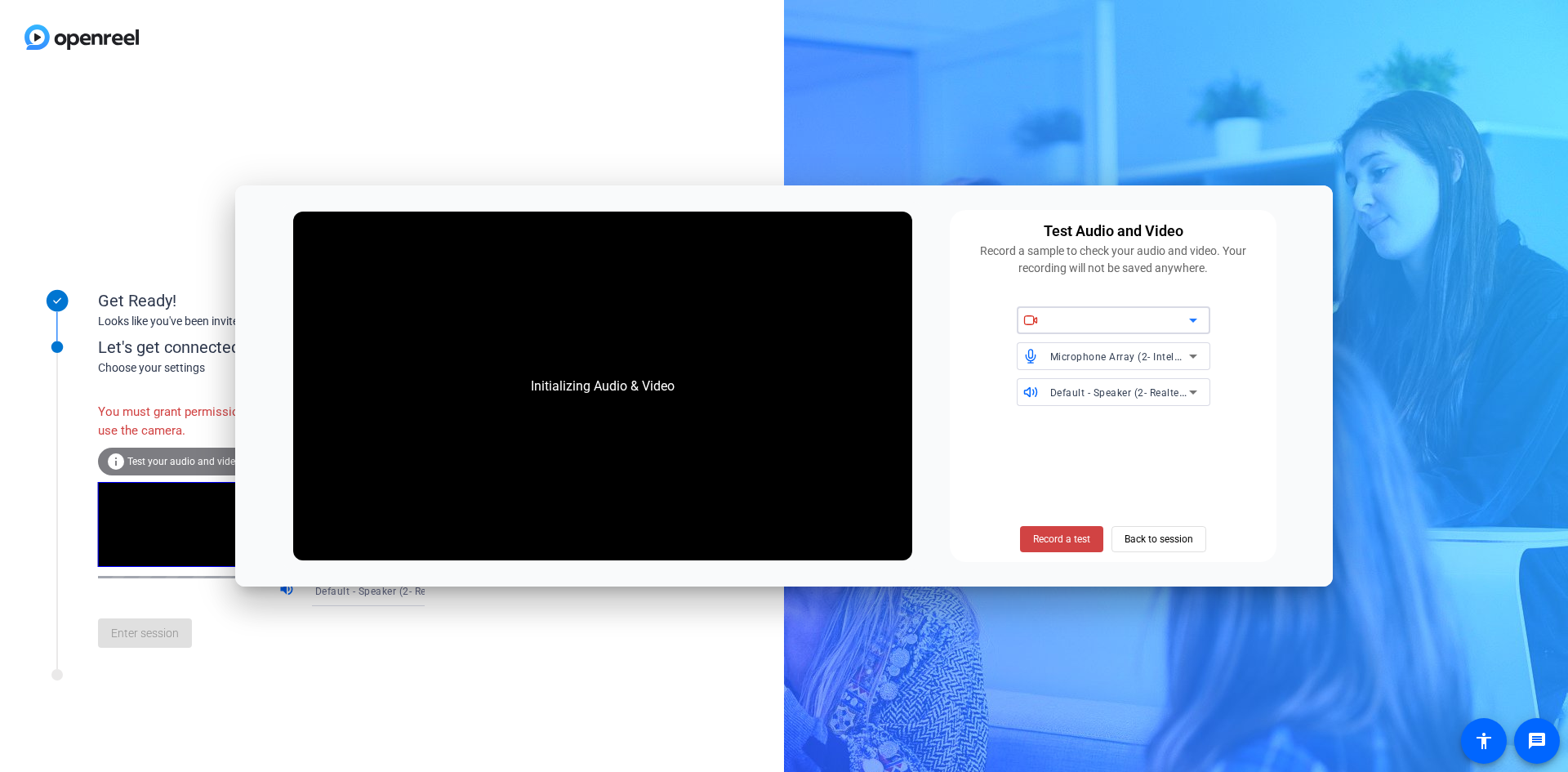
click at [1194, 317] on icon at bounding box center [1192, 320] width 20 height 20
click at [1057, 538] on span "Record a test" at bounding box center [1061, 539] width 57 height 15
click at [590, 437] on div "Initializing Audio & Video" at bounding box center [603, 385] width 619 height 349
click at [1162, 533] on span "Back to session" at bounding box center [1158, 538] width 68 height 31
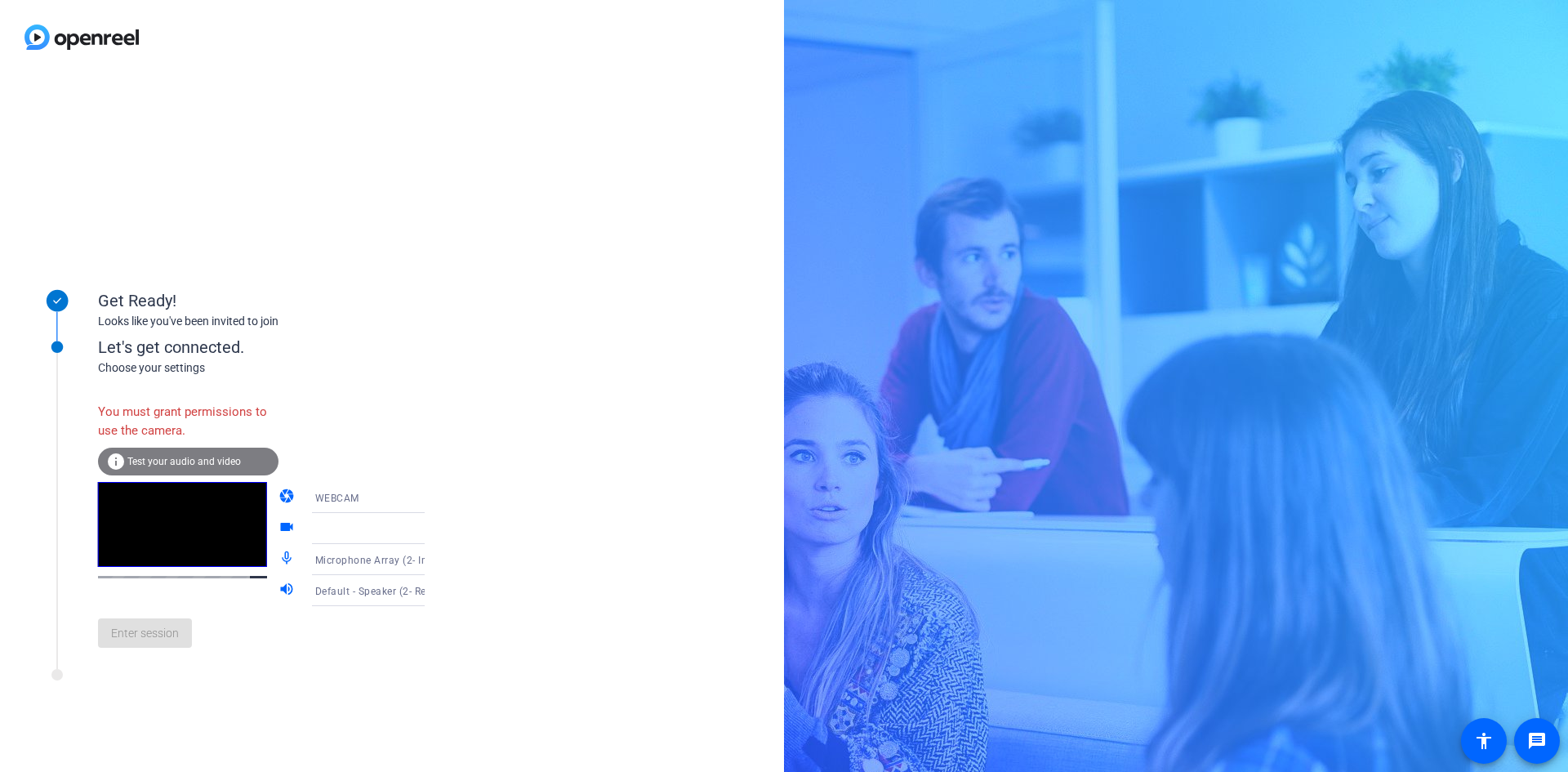
click at [144, 637] on div "Enter session" at bounding box center [278, 633] width 360 height 54
click at [219, 452] on div "info Test your audio and video" at bounding box center [188, 462] width 180 height 28
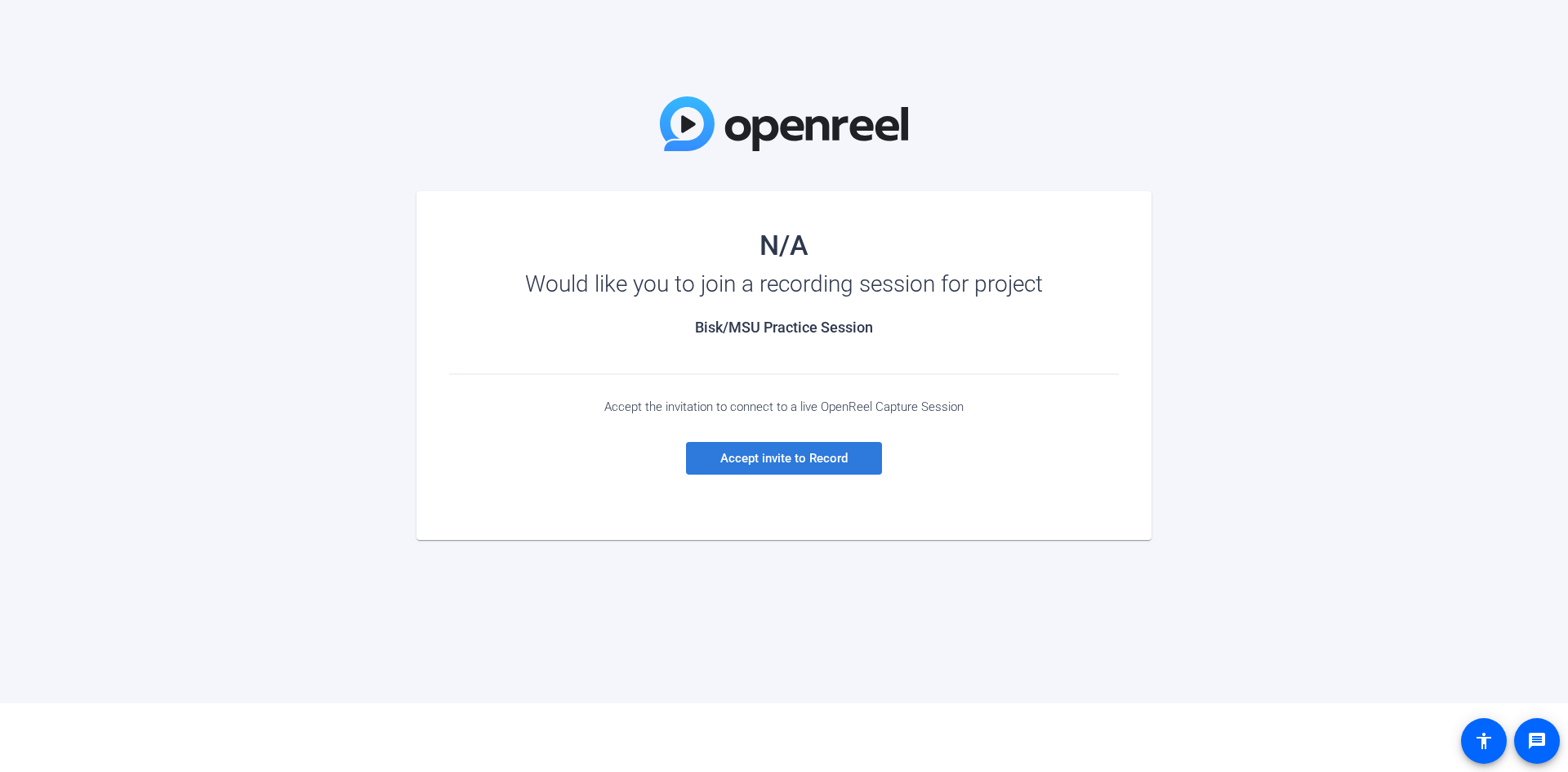
click at [805, 450] on span "Accept invite to Record" at bounding box center [784, 458] width 127 height 15
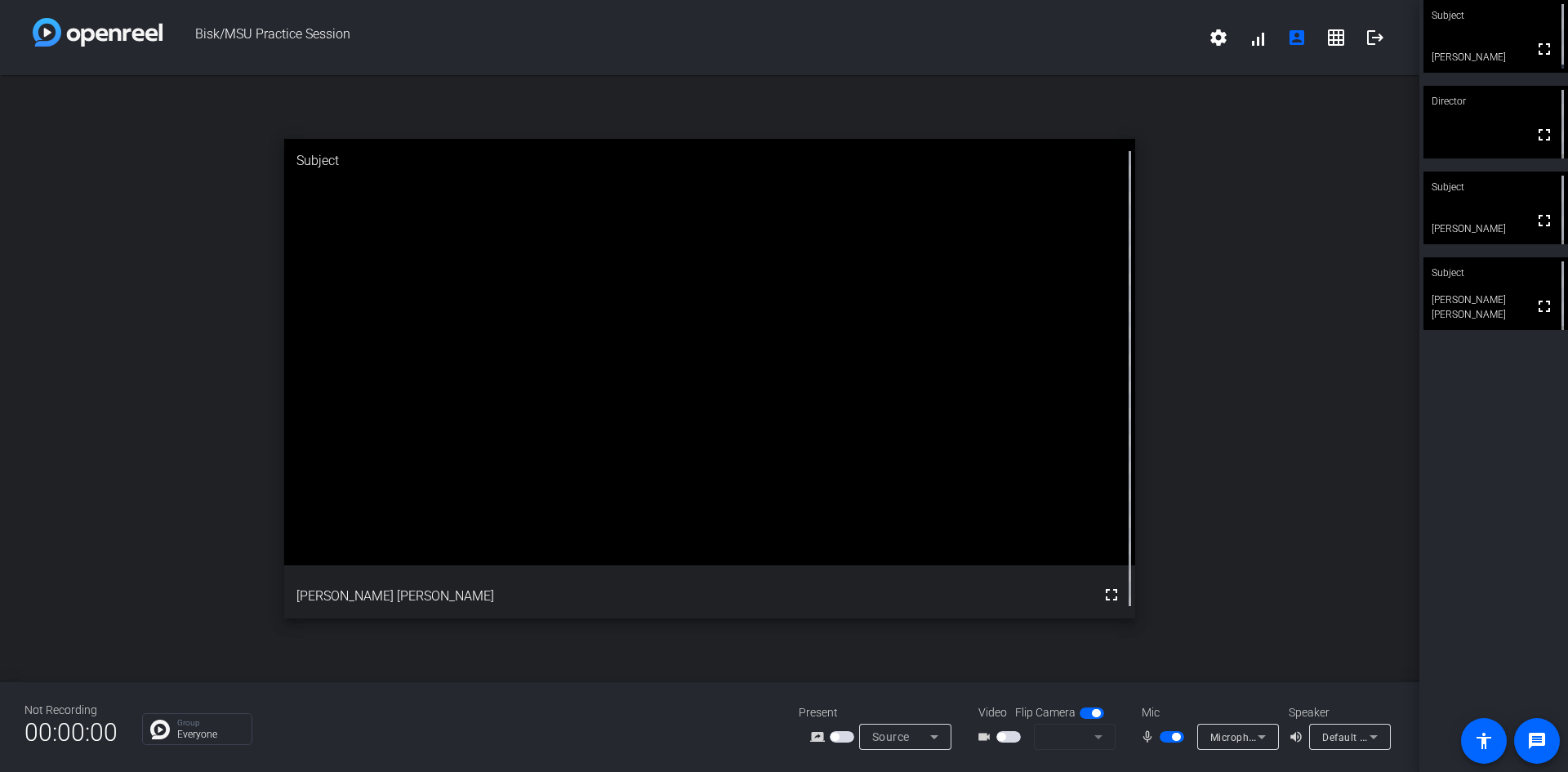
click at [1454, 53] on video at bounding box center [1495, 36] width 145 height 73
click at [1533, 42] on mat-icon "fullscreen" at bounding box center [1543, 49] width 20 height 20
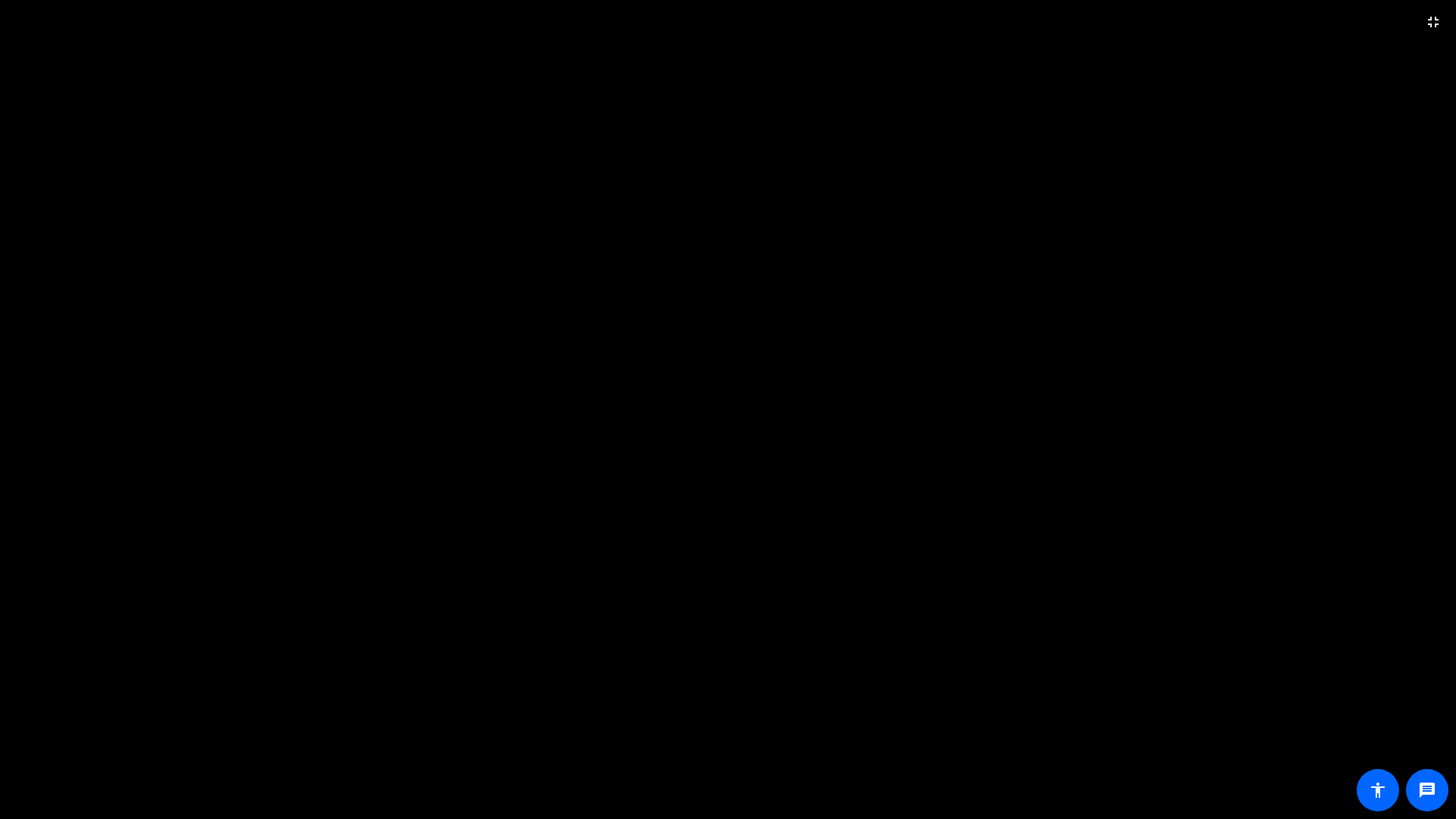
click at [1419, 106] on video at bounding box center [728, 410] width 1456 height 819
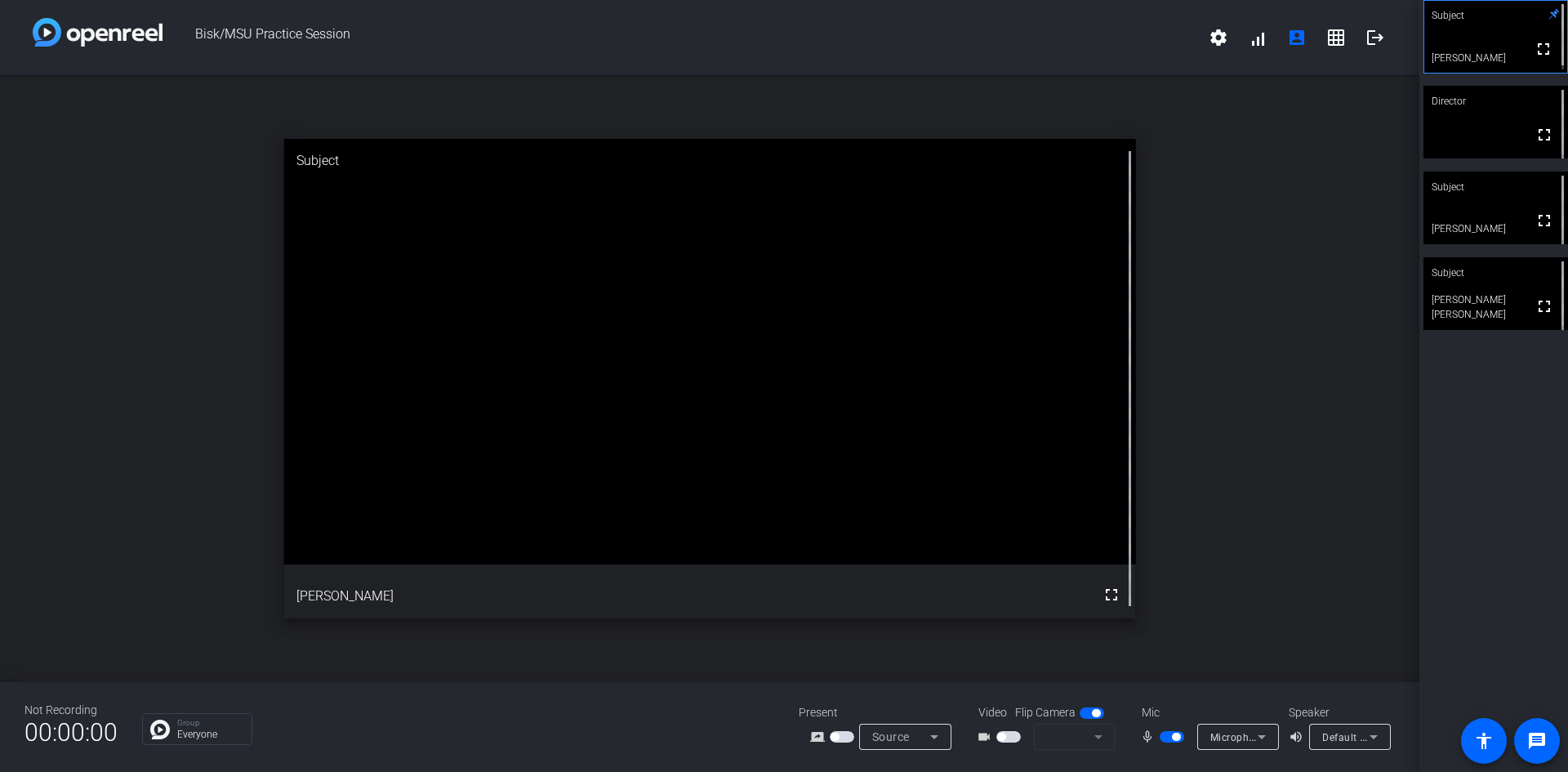
click at [1095, 710] on span "button" at bounding box center [1095, 712] width 8 height 8
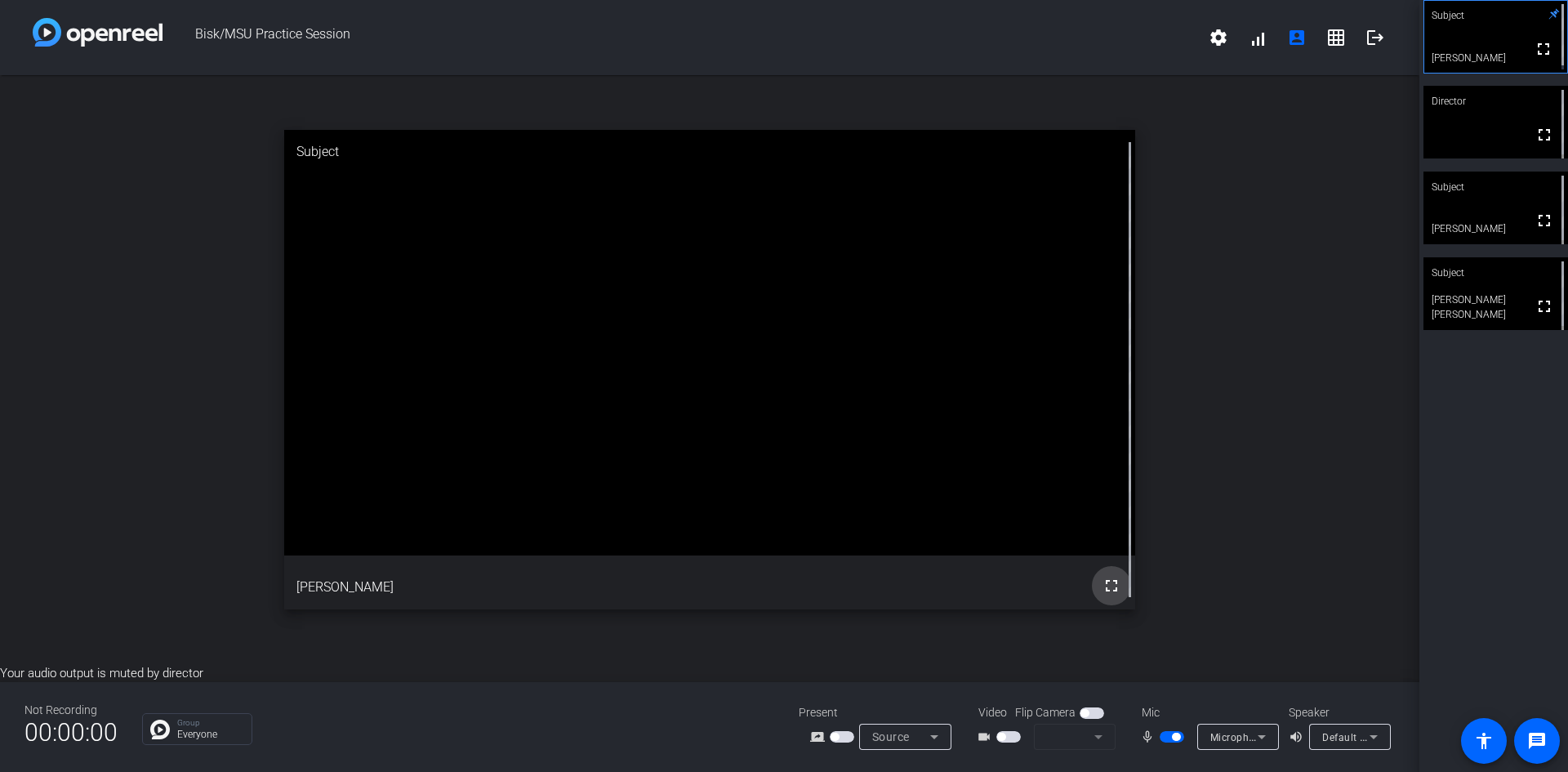
click at [1113, 586] on mat-icon "fullscreen" at bounding box center [1111, 585] width 20 height 20
click at [1175, 736] on span "button" at bounding box center [1176, 736] width 8 height 8
click at [1260, 736] on icon at bounding box center [1262, 736] width 8 height 4
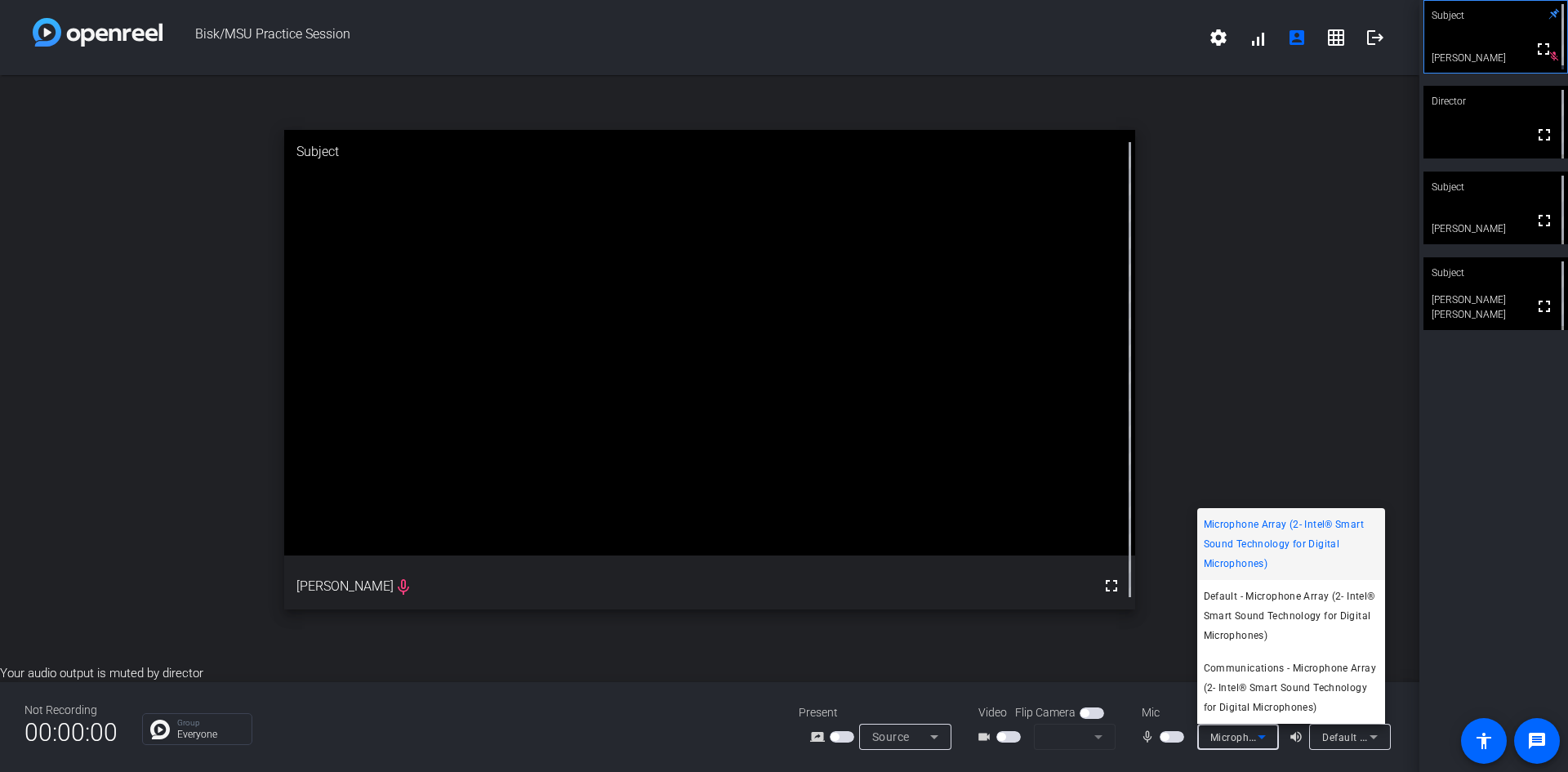
click at [1162, 735] on div at bounding box center [784, 386] width 1568 height 772
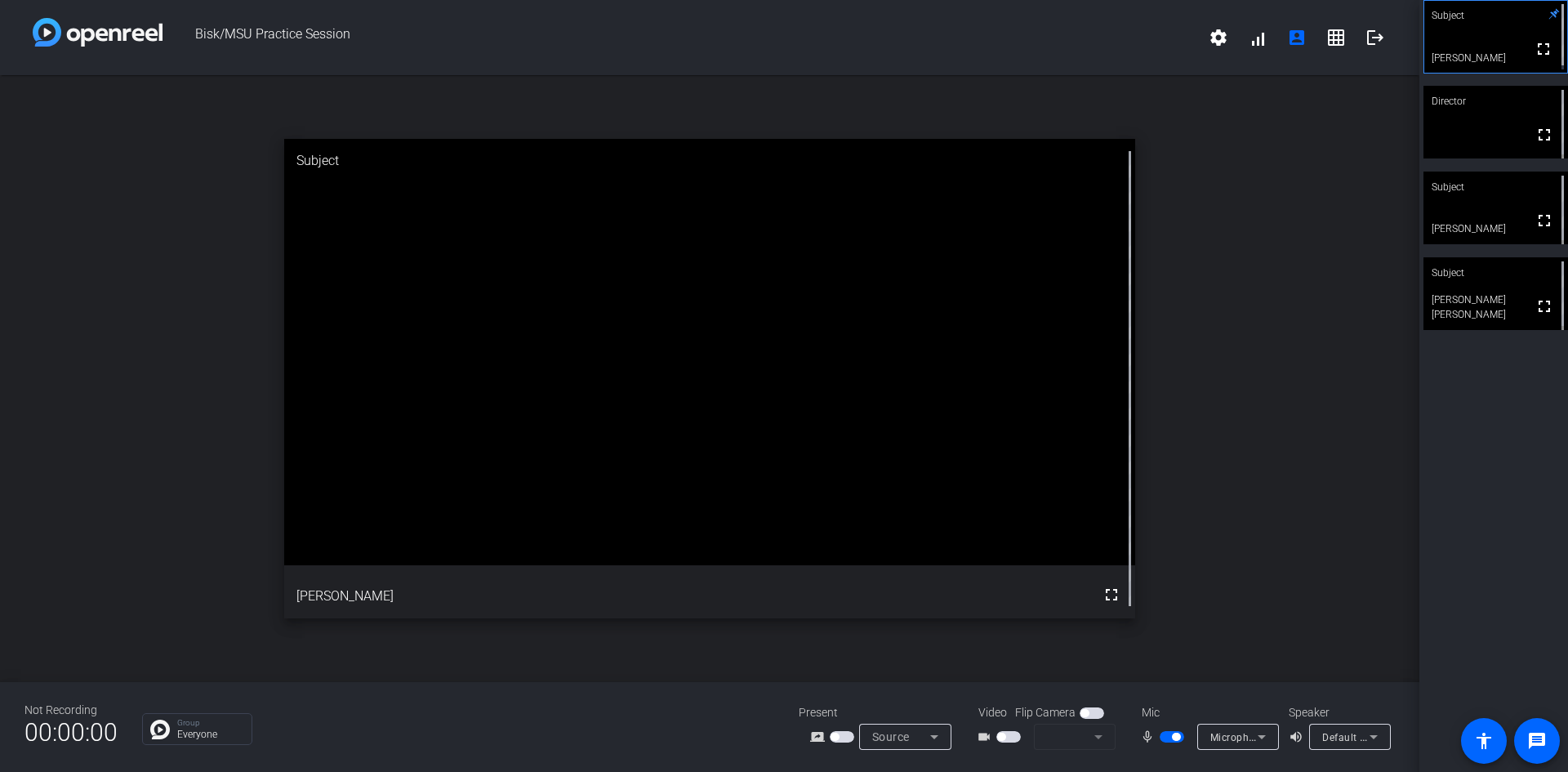
click at [1174, 736] on button "button" at bounding box center [1172, 736] width 24 height 11
click at [1174, 736] on span "button" at bounding box center [1172, 736] width 24 height 11
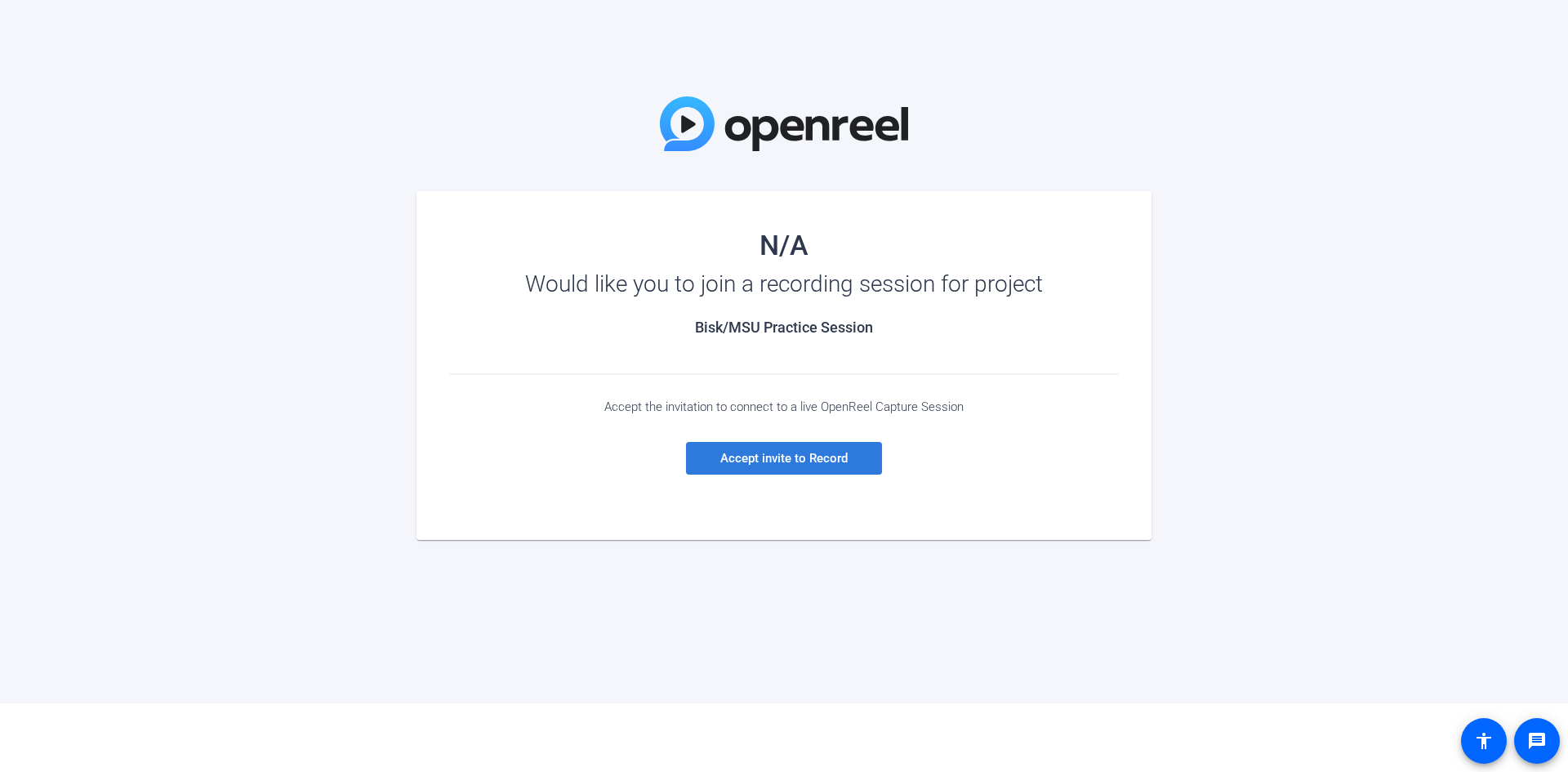
click at [819, 463] on span "Accept invite to Record" at bounding box center [784, 458] width 127 height 15
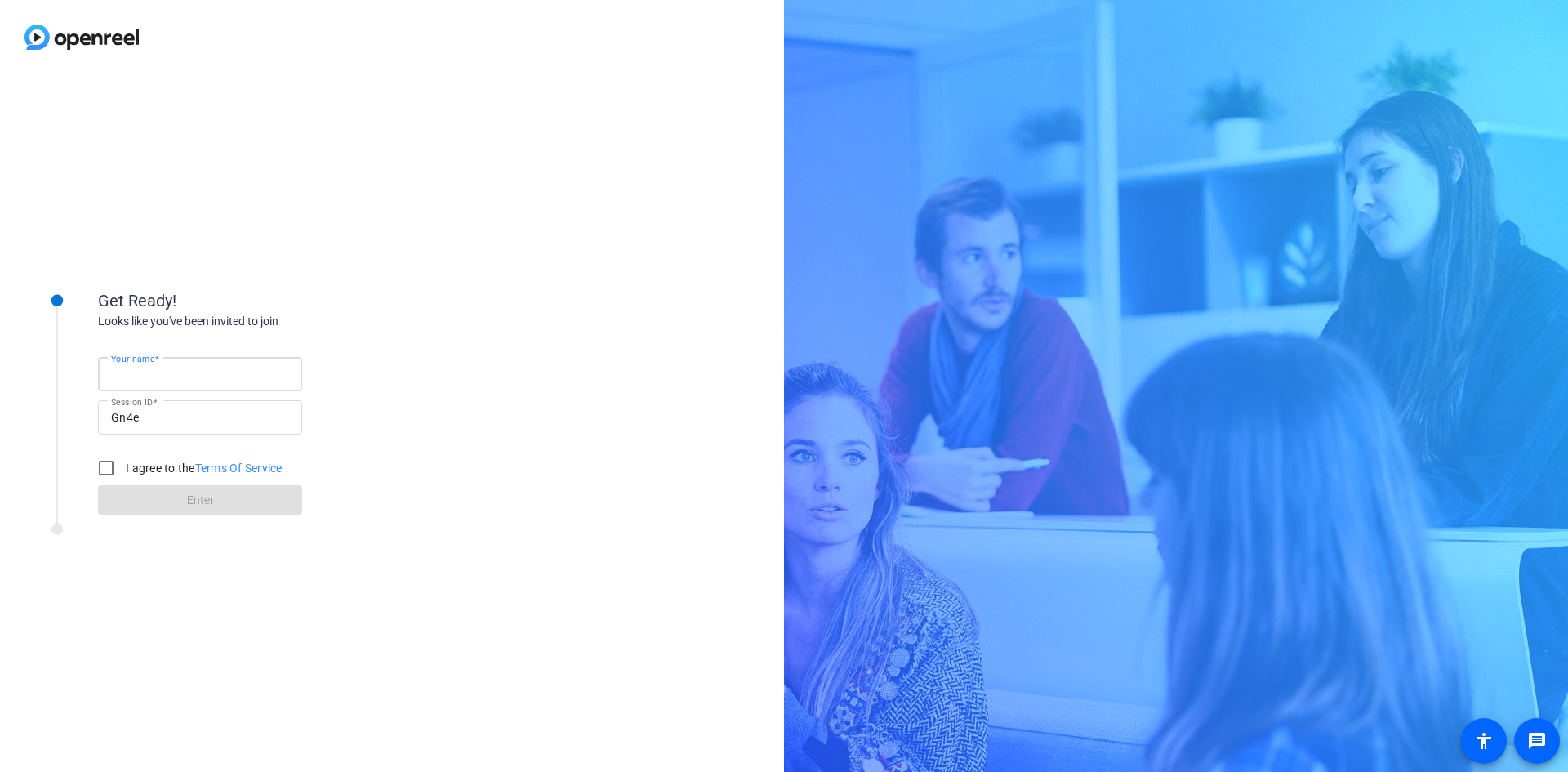
click at [253, 369] on input "Your name" at bounding box center [200, 374] width 178 height 20
type input "[PERSON_NAME]"
click at [100, 467] on input "I agree to the Terms Of Service" at bounding box center [106, 467] width 33 height 33
checkbox input "true"
click at [132, 502] on span at bounding box center [200, 500] width 204 height 39
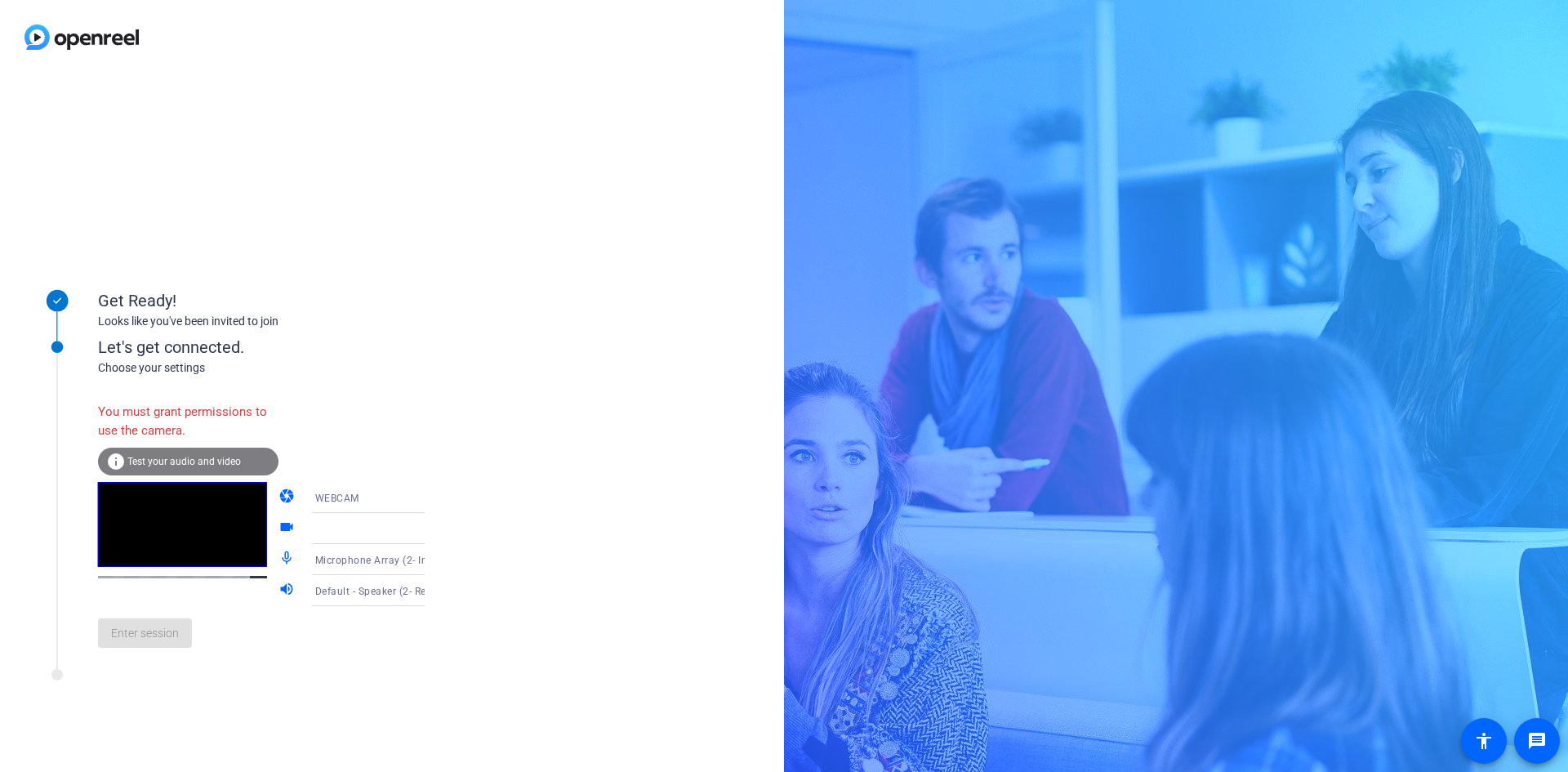
click at [315, 500] on span "WEBCAM" at bounding box center [336, 498] width 44 height 11
click at [300, 560] on span "DESKTOP" at bounding box center [314, 562] width 46 height 20
click at [436, 498] on icon at bounding box center [440, 497] width 8 height 4
click at [313, 523] on span "WEBCAM" at bounding box center [313, 529] width 43 height 20
click at [178, 462] on span "Test your audio and video" at bounding box center [183, 462] width 113 height 11
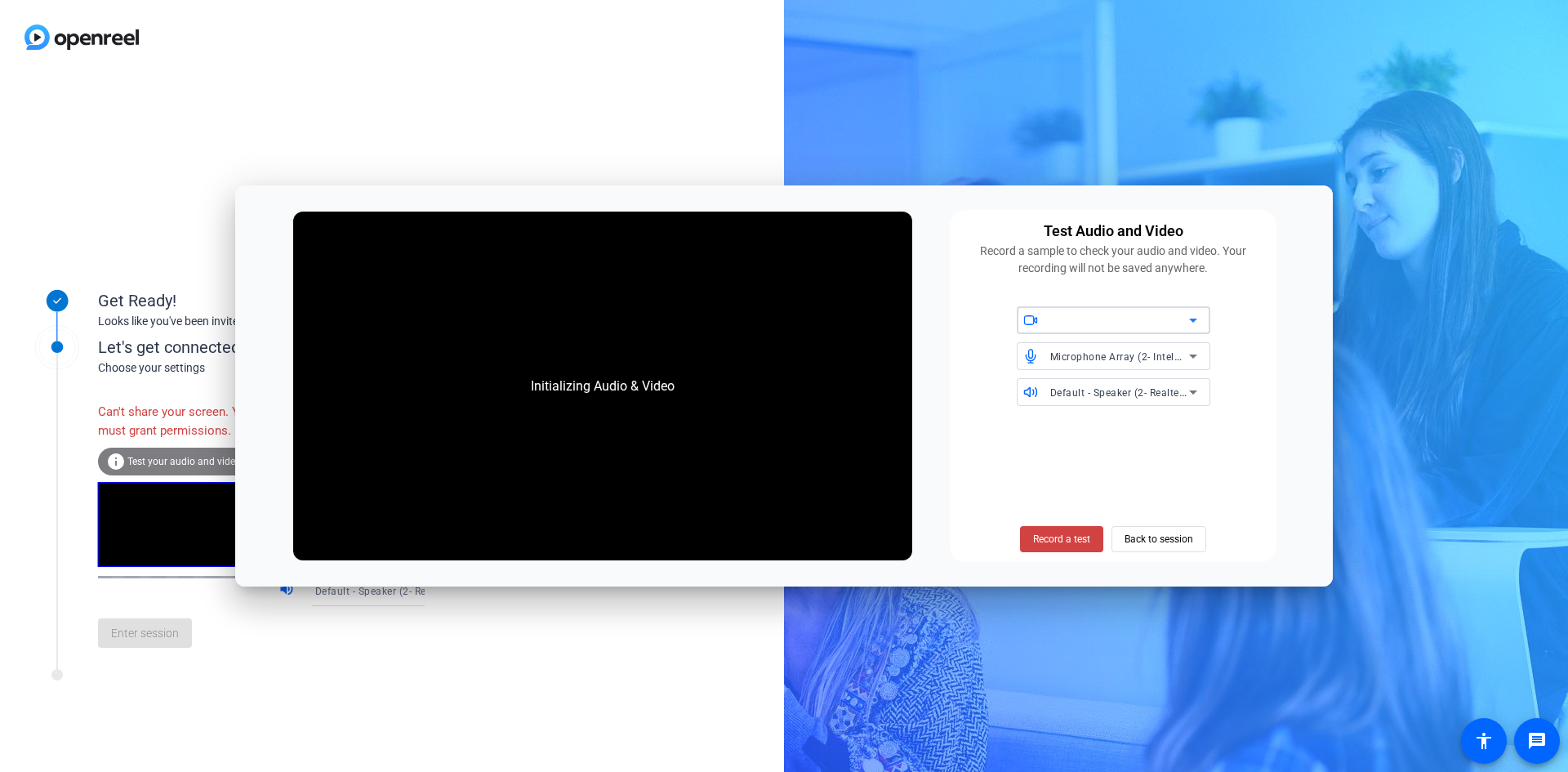
click at [1192, 316] on icon at bounding box center [1192, 320] width 20 height 20
click at [630, 381] on div "Initializing Audio & Video" at bounding box center [603, 386] width 177 height 52
click at [1038, 540] on span "Record a test" at bounding box center [1061, 539] width 57 height 15
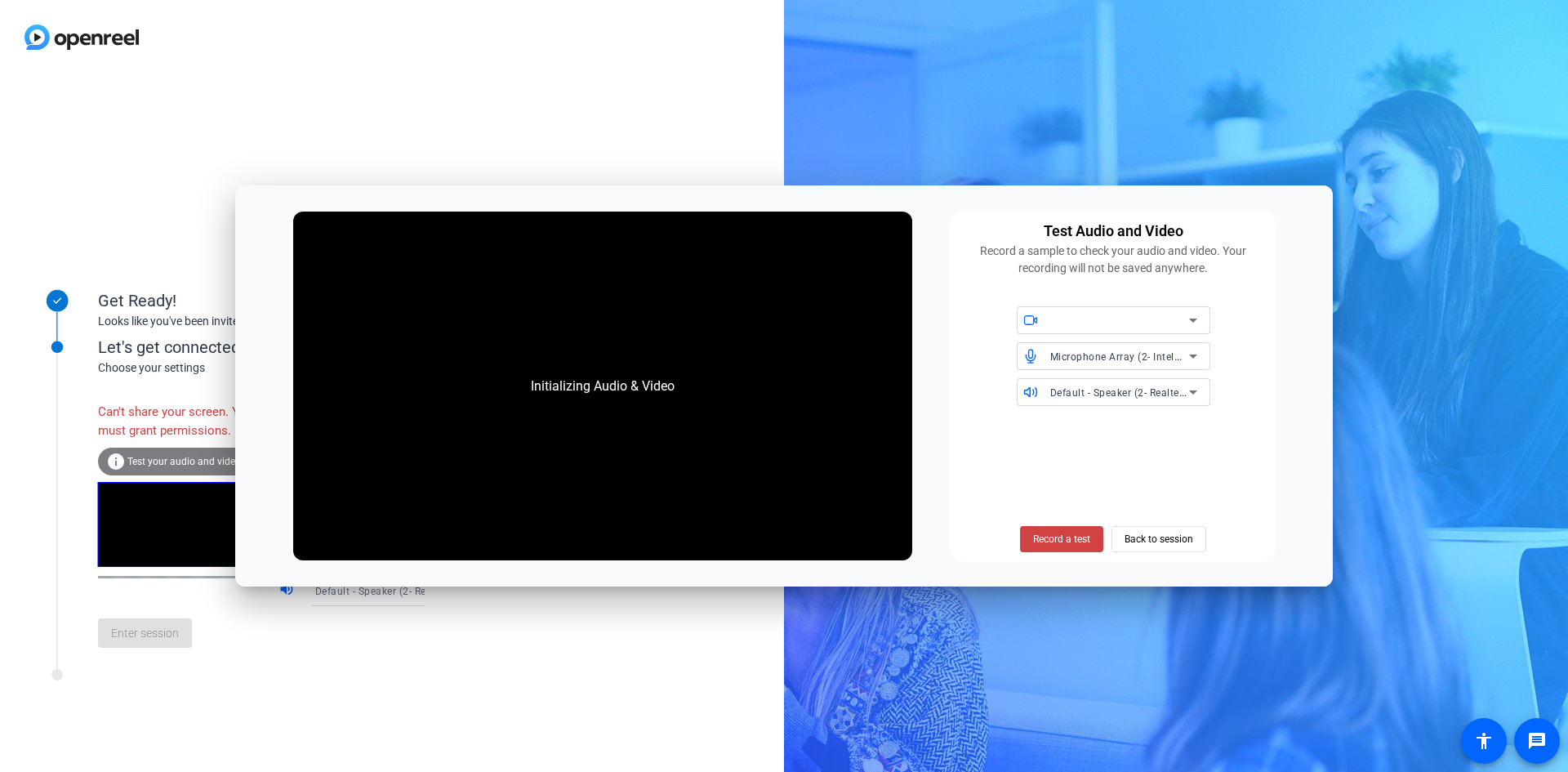
click at [766, 478] on div "Initializing Audio & Video" at bounding box center [603, 385] width 619 height 349
click at [622, 486] on div "Initializing Audio & Video" at bounding box center [603, 385] width 619 height 349
click at [114, 628] on div "Enter session" at bounding box center [278, 633] width 360 height 54
click at [132, 436] on div "Can't share your screen. You must grant permissions." at bounding box center [188, 421] width 180 height 53
click at [1024, 670] on div "Get Ready! Looks like you've been invited to join Let's get connected. Choose y…" at bounding box center [784, 386] width 1568 height 772
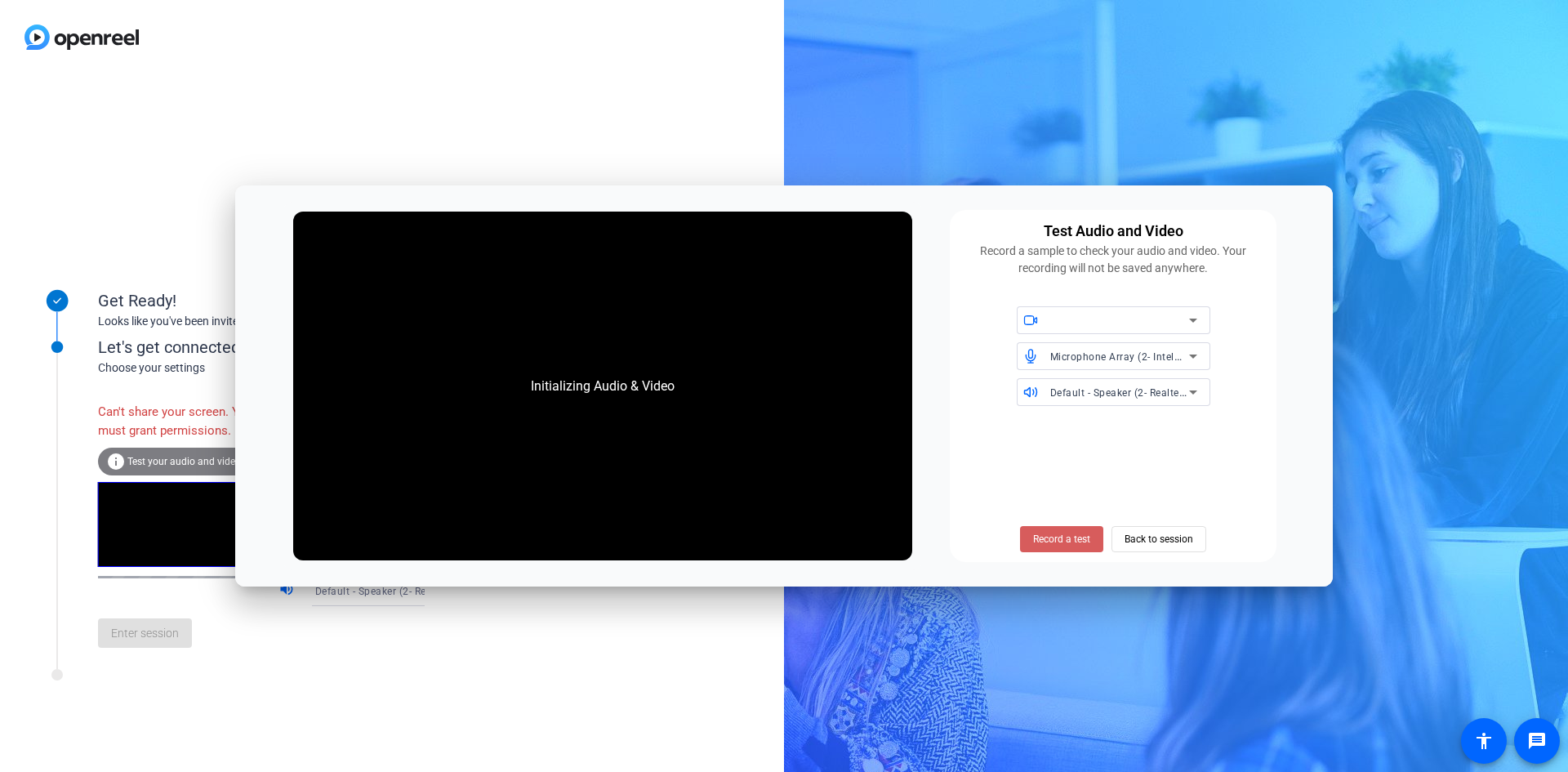
click at [1058, 542] on span "Record a test" at bounding box center [1061, 539] width 57 height 15
click at [1058, 540] on span "Record a test" at bounding box center [1061, 539] width 57 height 15
click at [1127, 535] on span "Back to session" at bounding box center [1158, 538] width 68 height 31
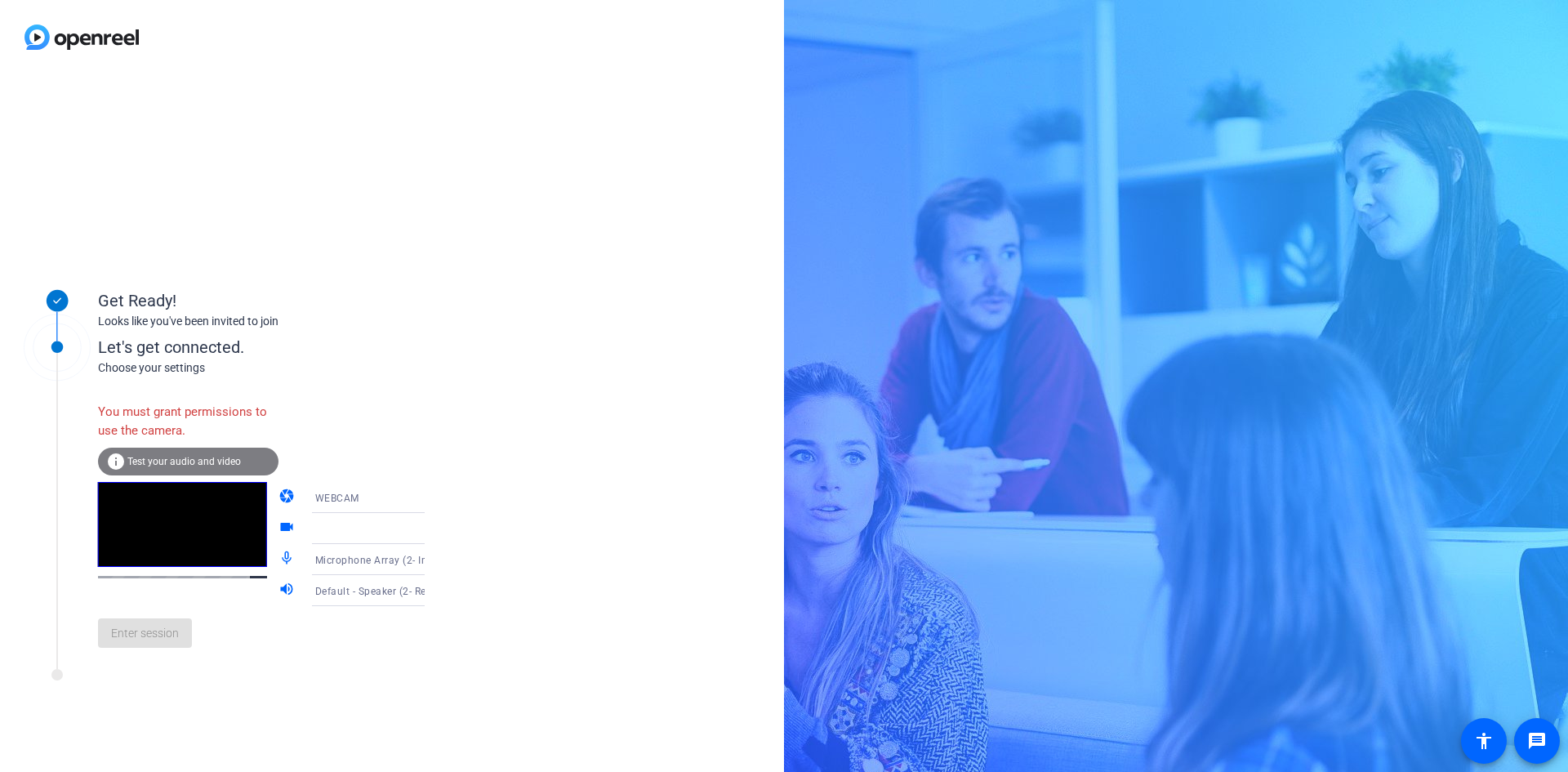
click at [145, 628] on div "Enter session" at bounding box center [278, 633] width 360 height 54
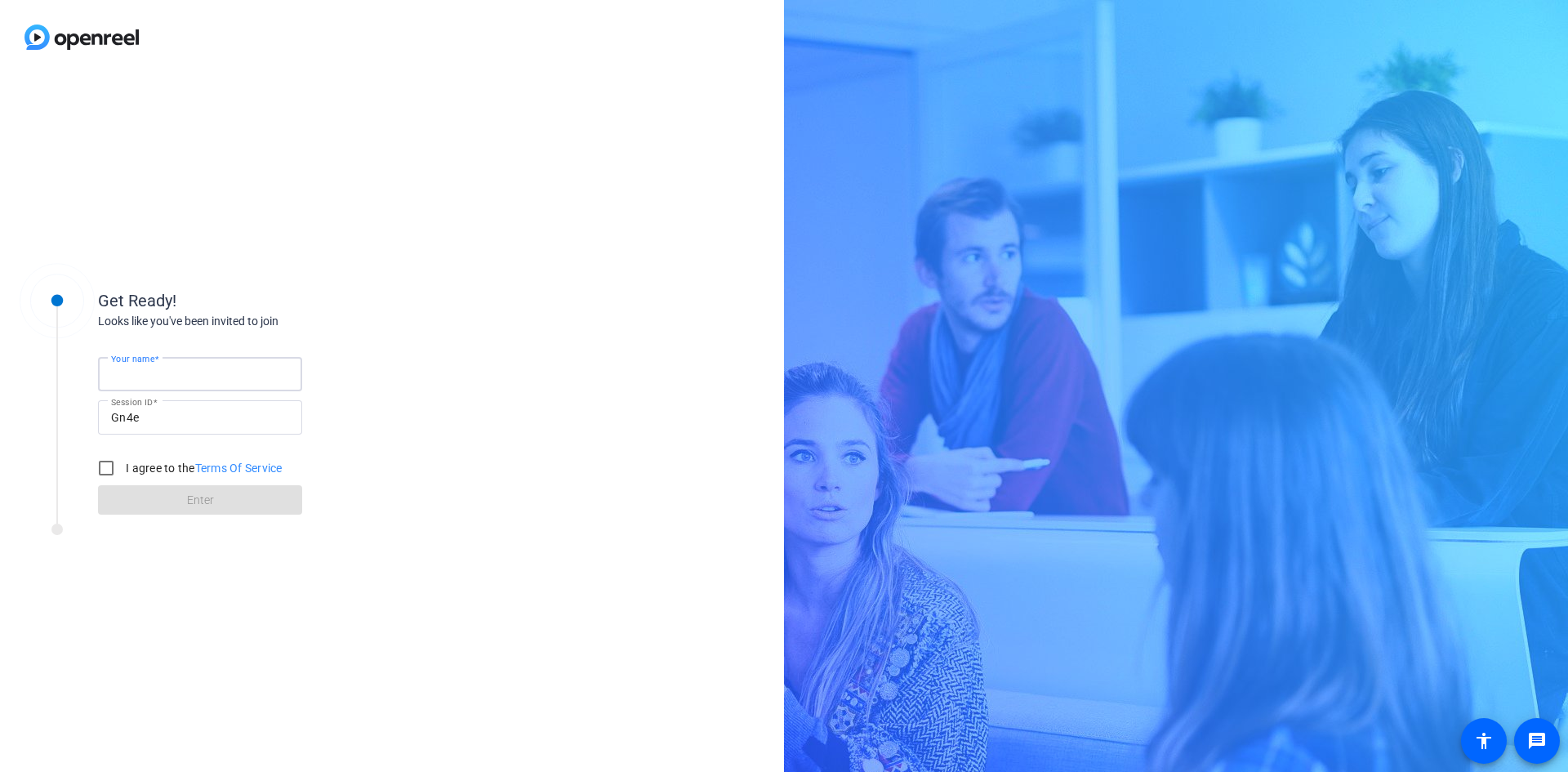
click at [213, 375] on input "Your name" at bounding box center [200, 374] width 178 height 20
type input "[PERSON_NAME]"
click at [147, 502] on form "Your name Joe Sandor Session ID Gn4e I agree to the Terms Of Service Enter" at bounding box center [200, 431] width 204 height 166
click at [100, 468] on input "I agree to the Terms Of Service" at bounding box center [106, 467] width 33 height 33
checkbox input "true"
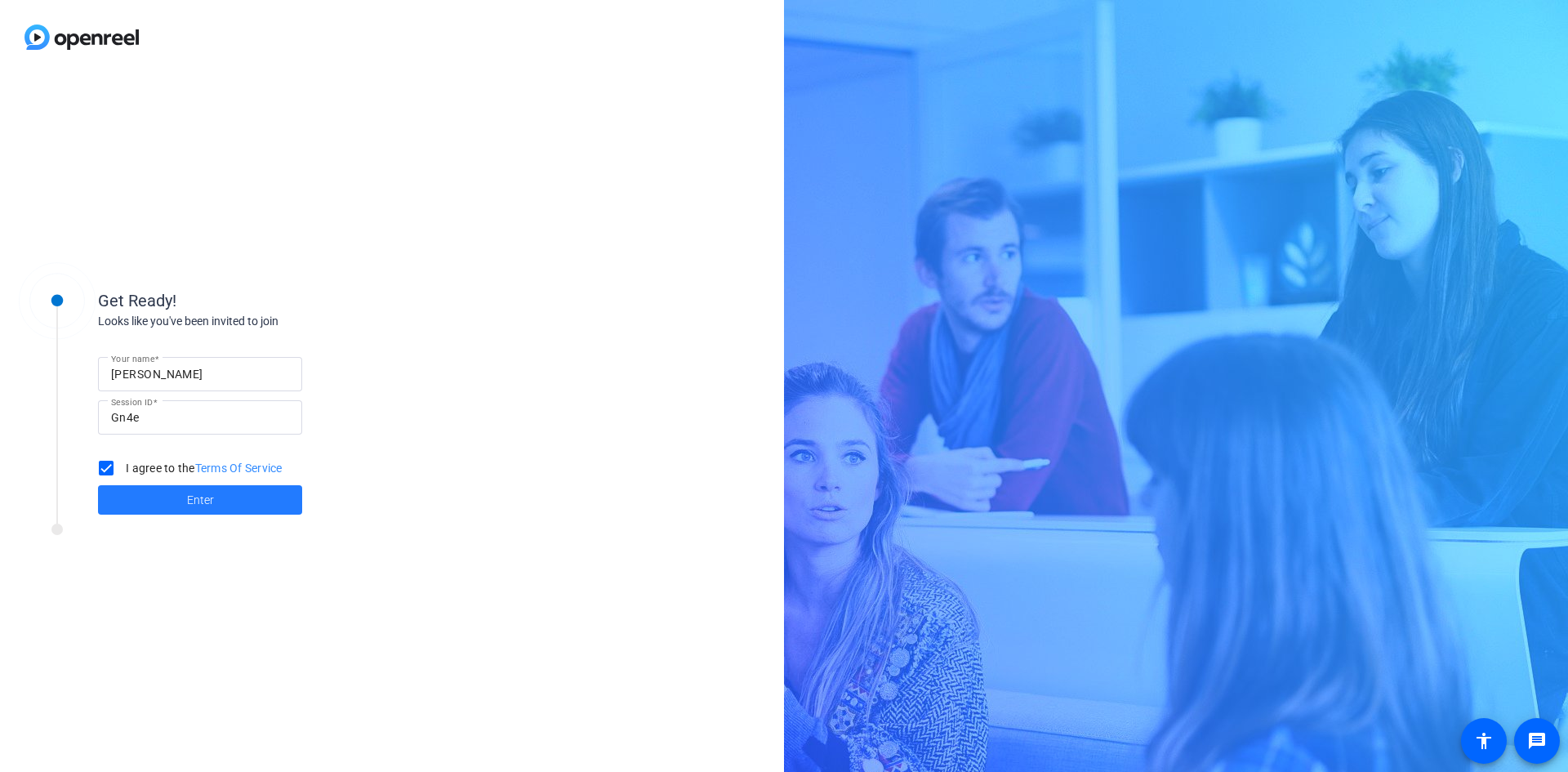
click at [155, 497] on span at bounding box center [200, 500] width 204 height 39
click at [235, 368] on input "Your name" at bounding box center [200, 374] width 178 height 20
type input "[PERSON_NAME]"
click at [108, 463] on input "I agree to the Terms Of Service" at bounding box center [106, 467] width 33 height 33
checkbox input "true"
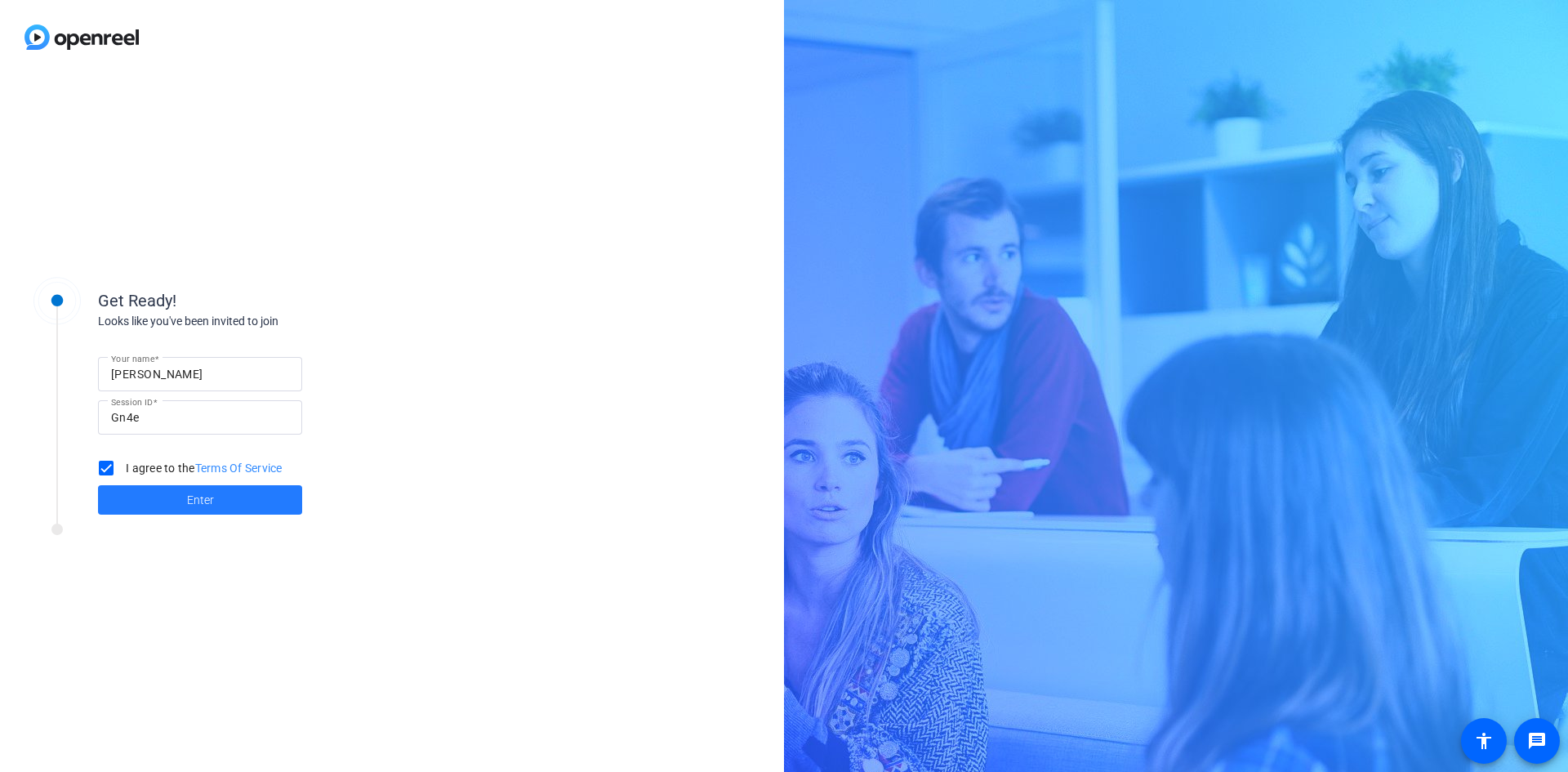
click at [150, 491] on span at bounding box center [200, 500] width 204 height 39
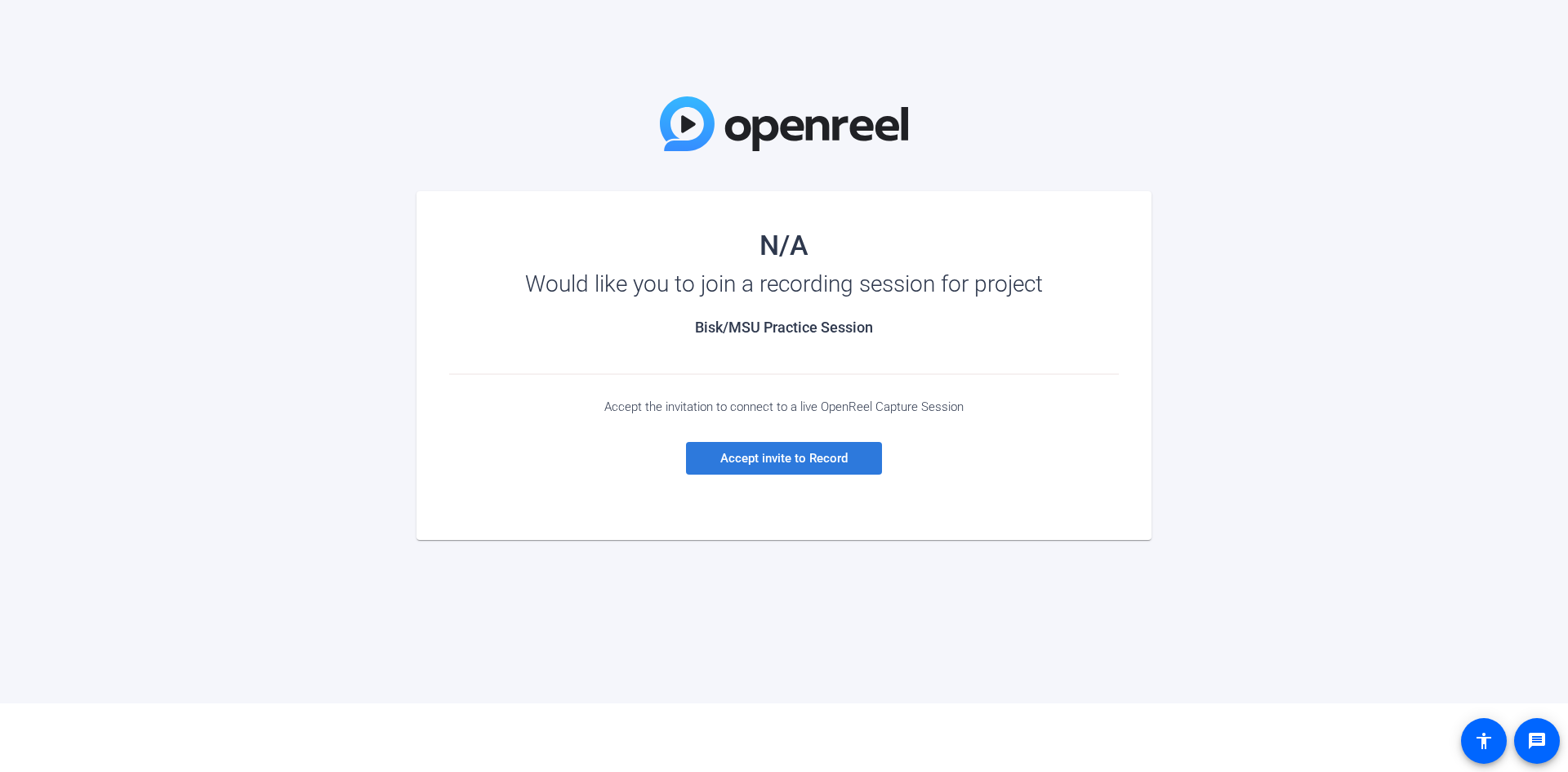
click at [789, 460] on span "Accept invite to Record" at bounding box center [784, 458] width 127 height 15
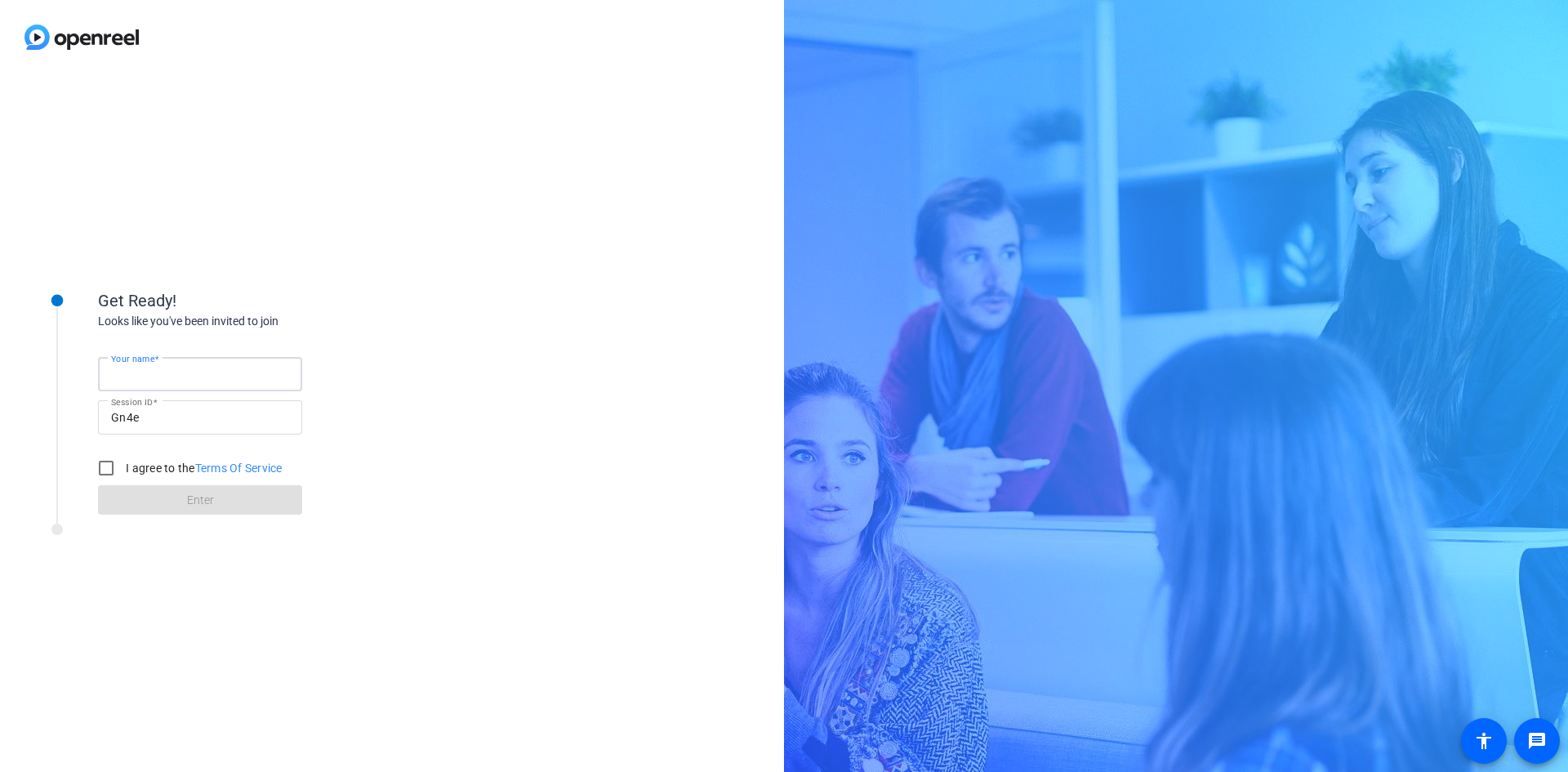
click at [245, 372] on input "Your name" at bounding box center [200, 374] width 178 height 20
type input "[PERSON_NAME]"
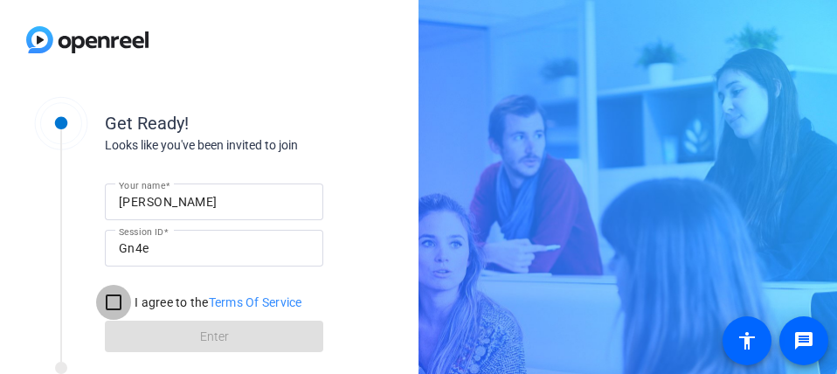
click at [117, 301] on input "I agree to the Terms Of Service" at bounding box center [113, 302] width 35 height 35
checkbox input "true"
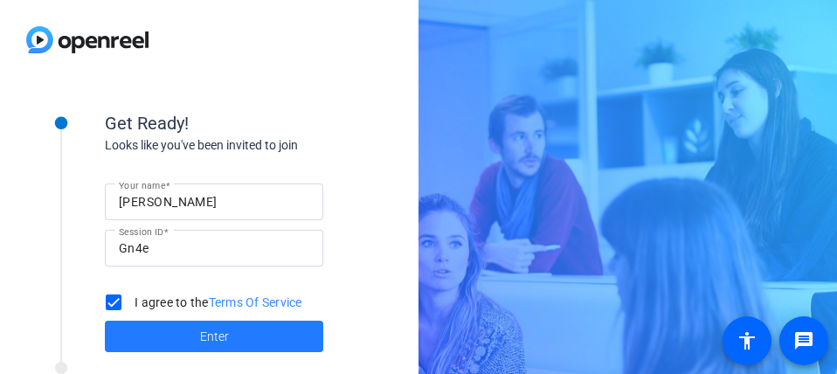
click at [230, 331] on span at bounding box center [214, 336] width 218 height 42
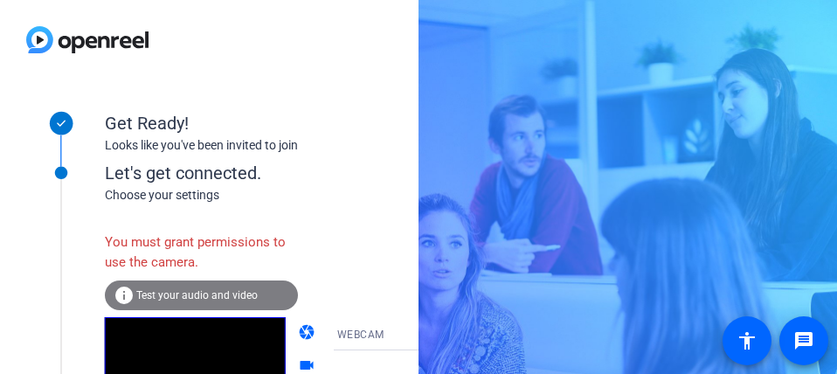
click at [337, 336] on span "WEBCAM" at bounding box center [360, 335] width 47 height 12
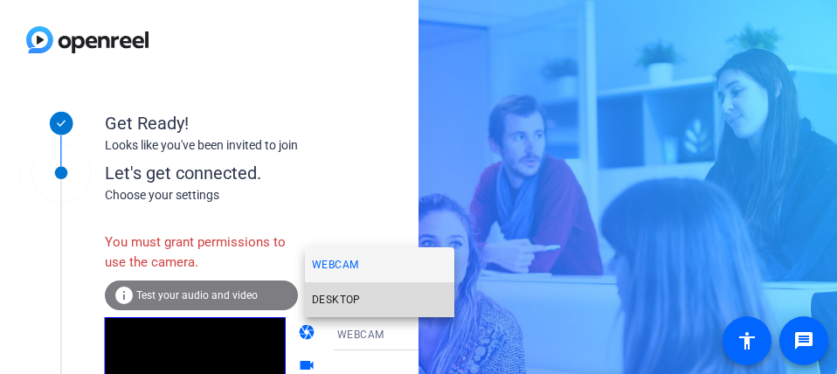
click at [360, 301] on mat-option "DESKTOP" at bounding box center [379, 299] width 149 height 35
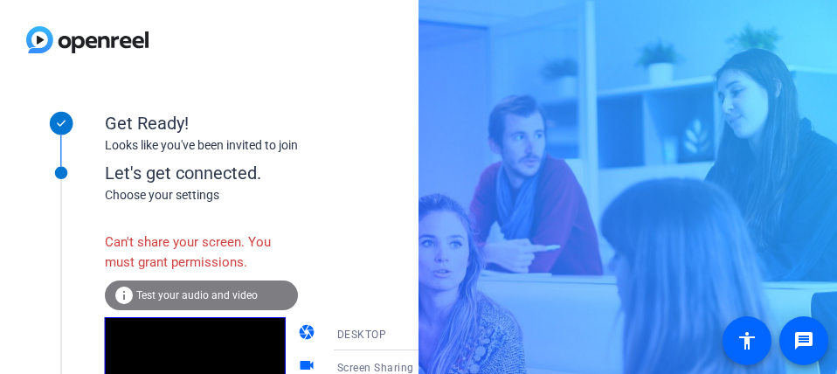
click at [339, 366] on span "Screen Sharing" at bounding box center [375, 368] width 77 height 12
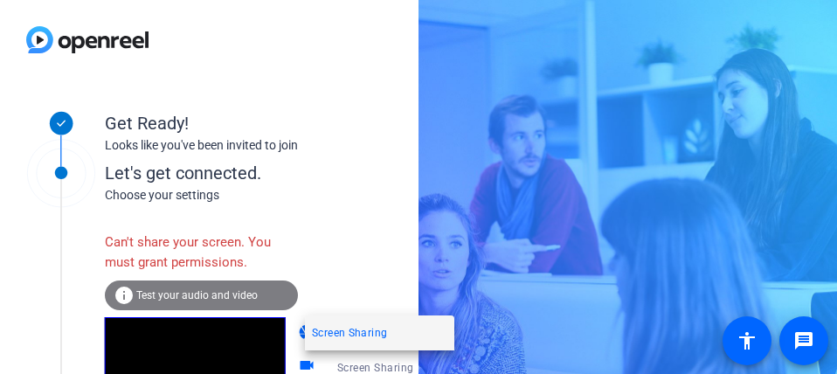
click at [232, 299] on div at bounding box center [418, 187] width 837 height 374
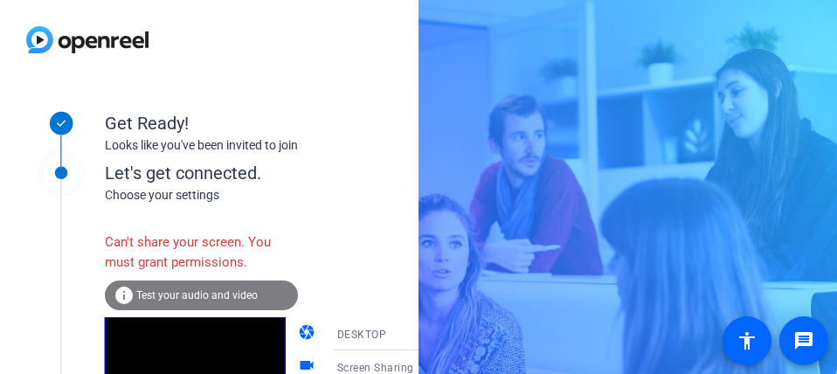
click at [232, 294] on span "Test your audio and video" at bounding box center [196, 295] width 121 height 12
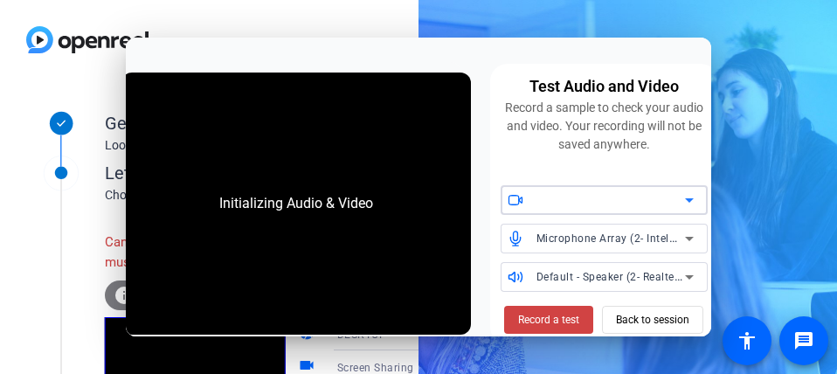
click at [692, 198] on icon at bounding box center [689, 200] width 21 height 21
click at [690, 198] on icon at bounding box center [689, 200] width 21 height 21
click at [511, 218] on div "Turn off camera" at bounding box center [516, 222] width 94 height 21
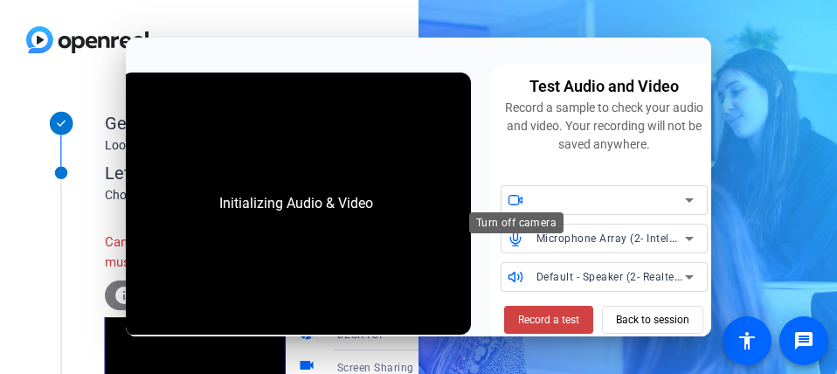
click at [514, 199] on icon at bounding box center [516, 200] width 16 height 16
click at [686, 197] on icon at bounding box center [689, 200] width 21 height 21
click at [521, 198] on icon at bounding box center [516, 200] width 16 height 16
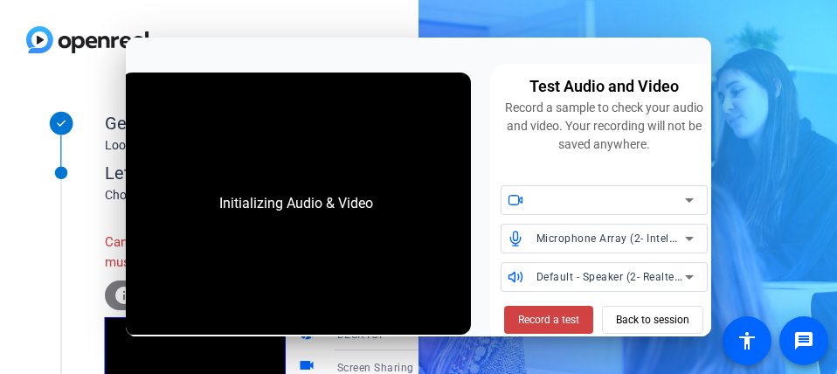
click at [521, 198] on icon at bounding box center [516, 200] width 16 height 16
click at [682, 197] on icon at bounding box center [689, 200] width 21 height 21
click at [365, 239] on div "Initializing Audio & Video" at bounding box center [296, 204] width 350 height 262
click at [651, 316] on span "Back to session" at bounding box center [652, 319] width 73 height 33
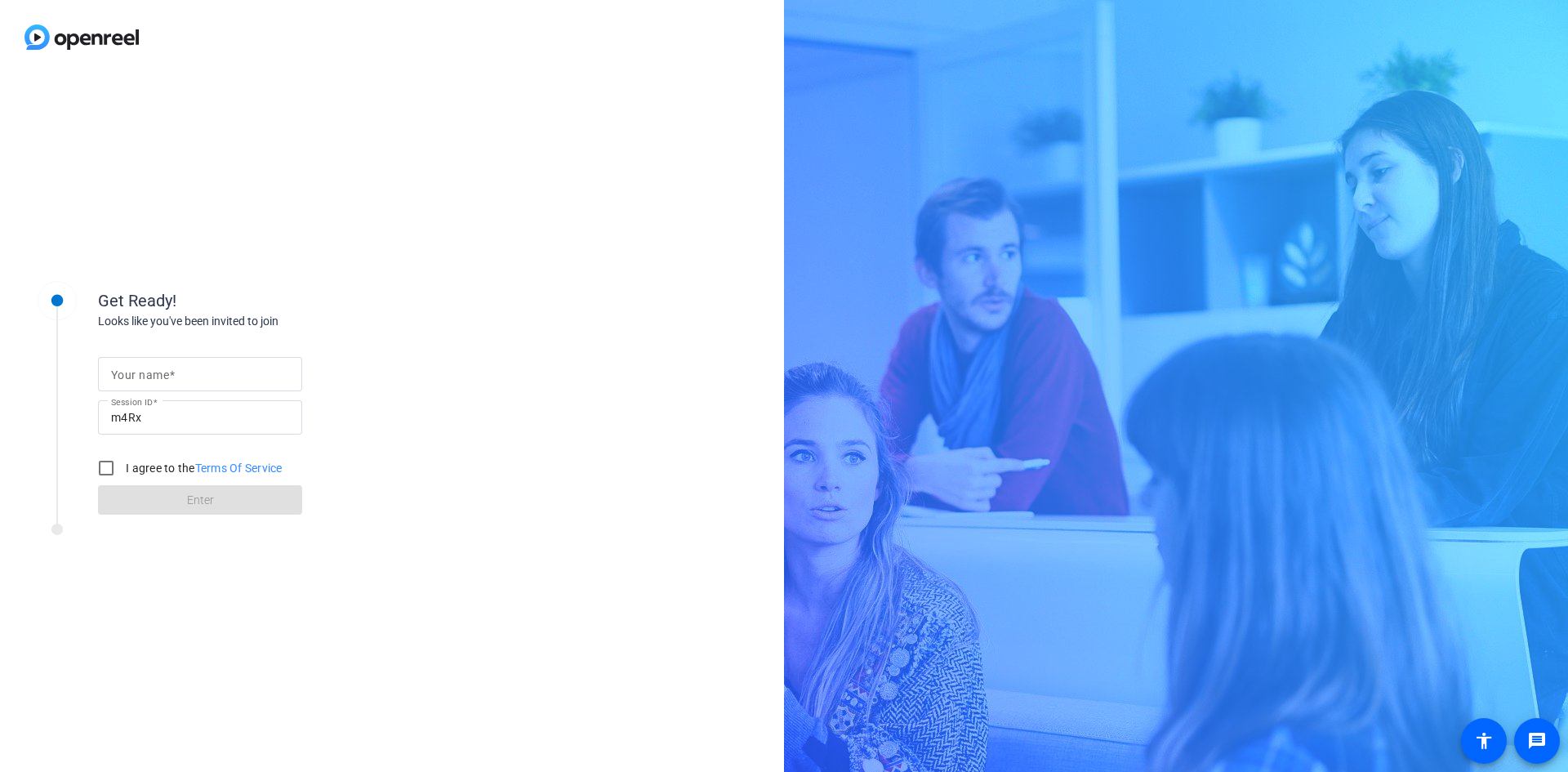
click at [175, 349] on label "Your name" at bounding box center [143, 375] width 64 height 13
click at [175, 349] on input "Your name" at bounding box center [200, 374] width 178 height 20
type input "[PERSON_NAME]"
click at [104, 349] on input "I agree to the Terms Of Service" at bounding box center [106, 467] width 33 height 33
checkbox input "true"
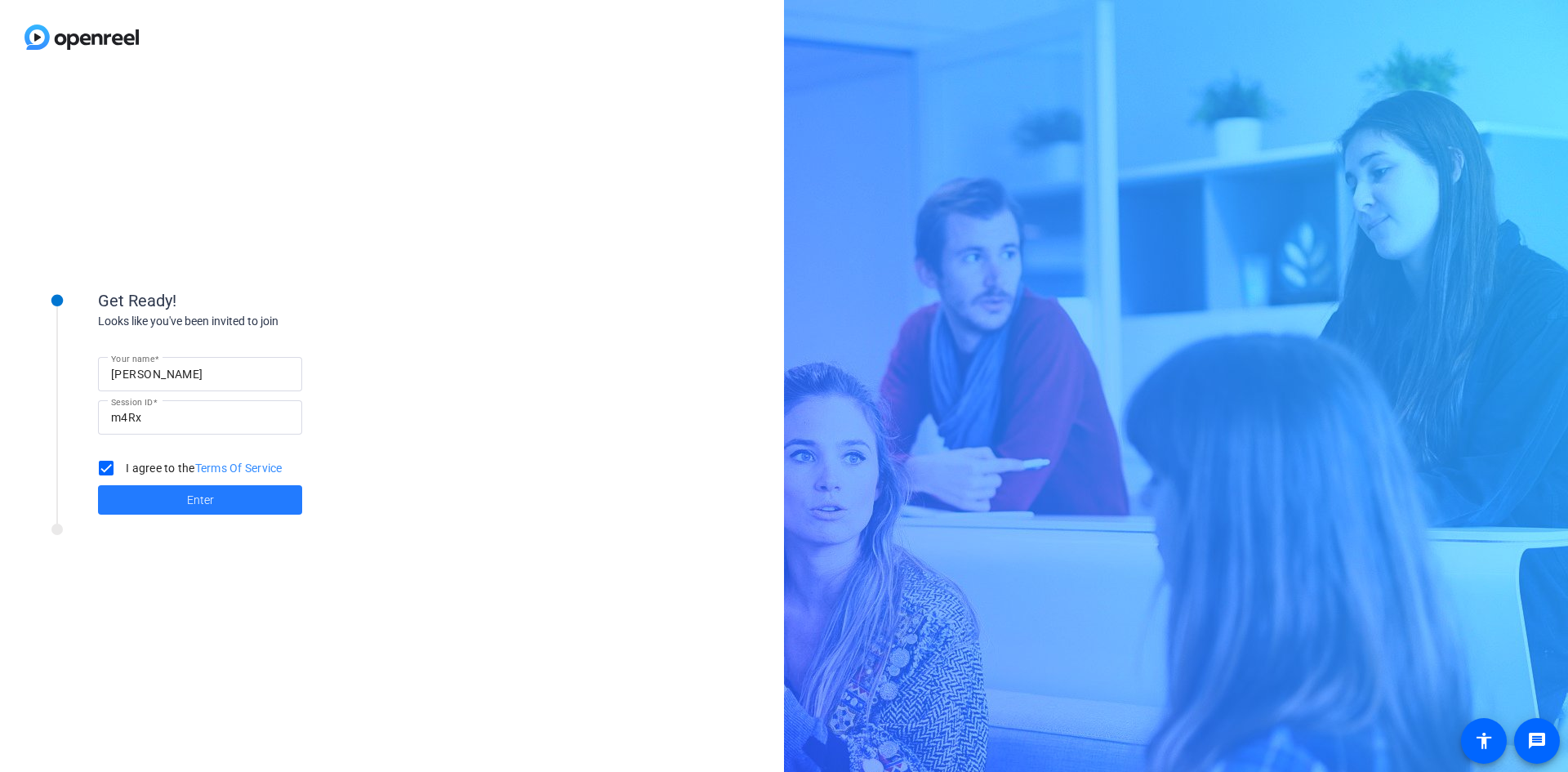
click at [236, 349] on span at bounding box center [200, 500] width 204 height 39
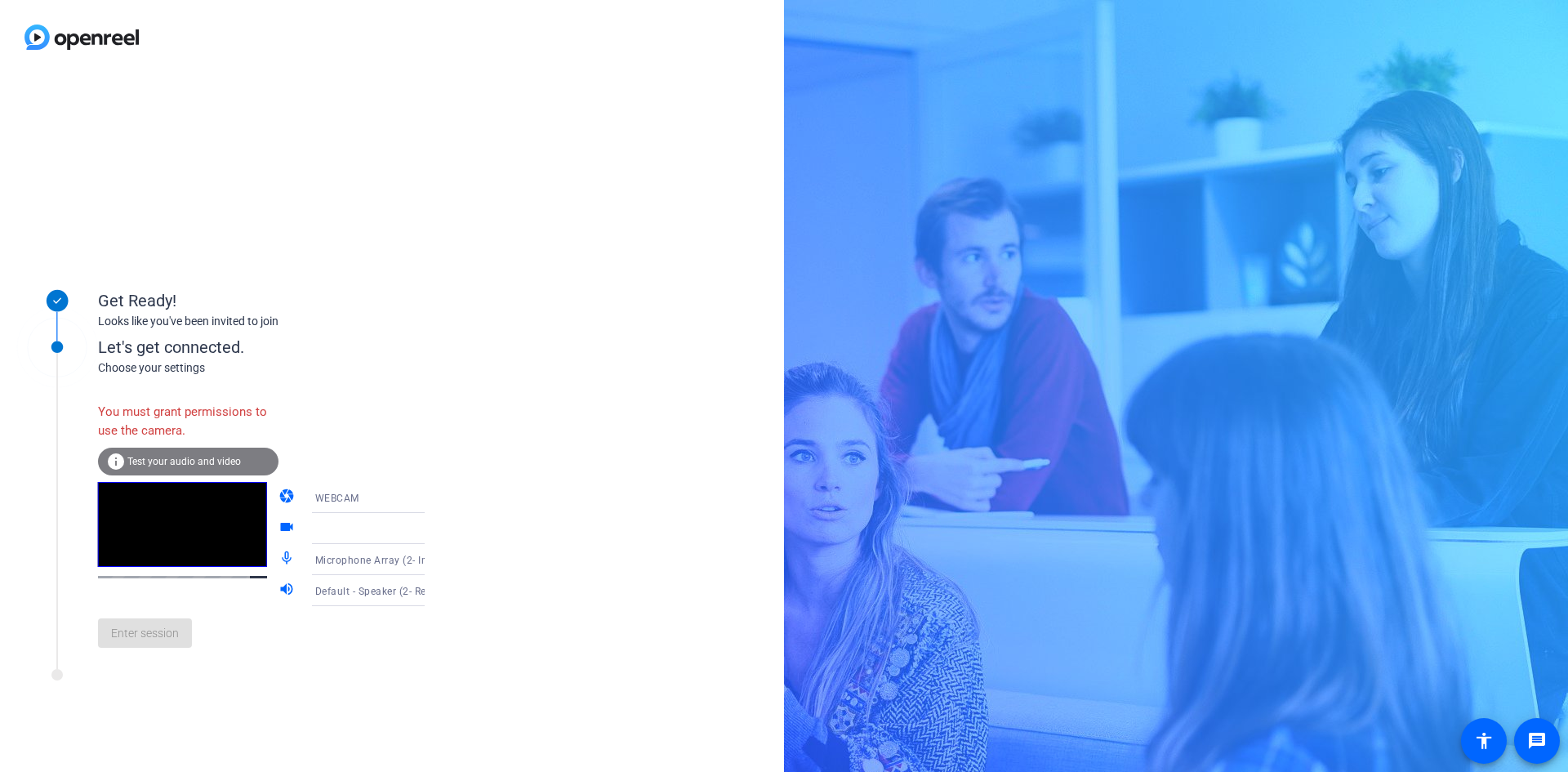
click at [407, 349] on icon at bounding box center [440, 497] width 8 height 4
click at [335, 349] on span "DESKTOP" at bounding box center [314, 562] width 46 height 20
click at [407, 349] on icon at bounding box center [440, 529] width 8 height 4
click at [334, 349] on span "Screen Sharing" at bounding box center [326, 560] width 70 height 20
click at [344, 349] on span "Screen Sharing" at bounding box center [350, 529] width 72 height 11
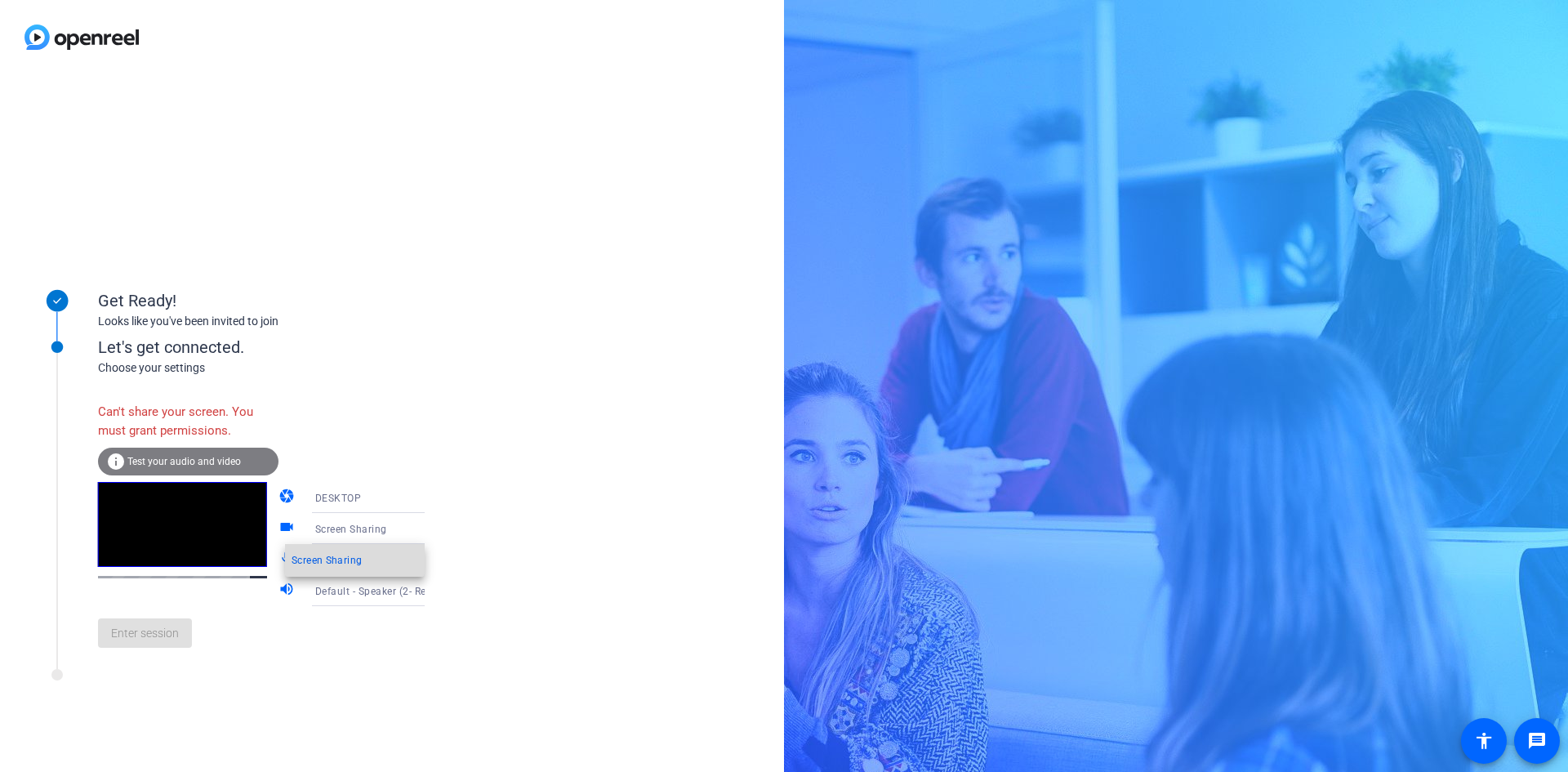
click at [321, 349] on span "Screen Sharing" at bounding box center [326, 560] width 70 height 20
click at [407, 349] on icon at bounding box center [440, 559] width 20 height 20
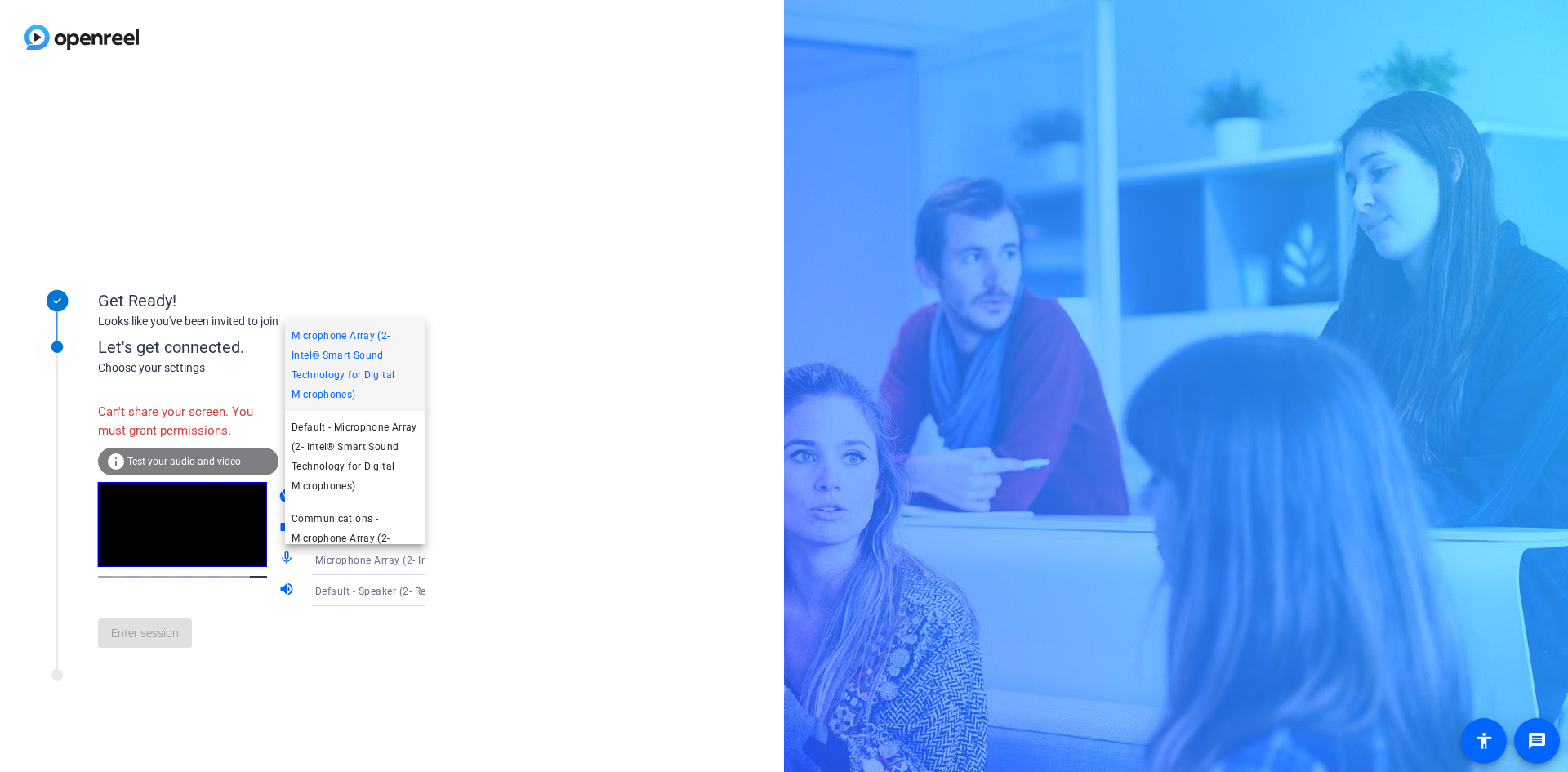
click at [407, 349] on div at bounding box center [784, 386] width 1568 height 772
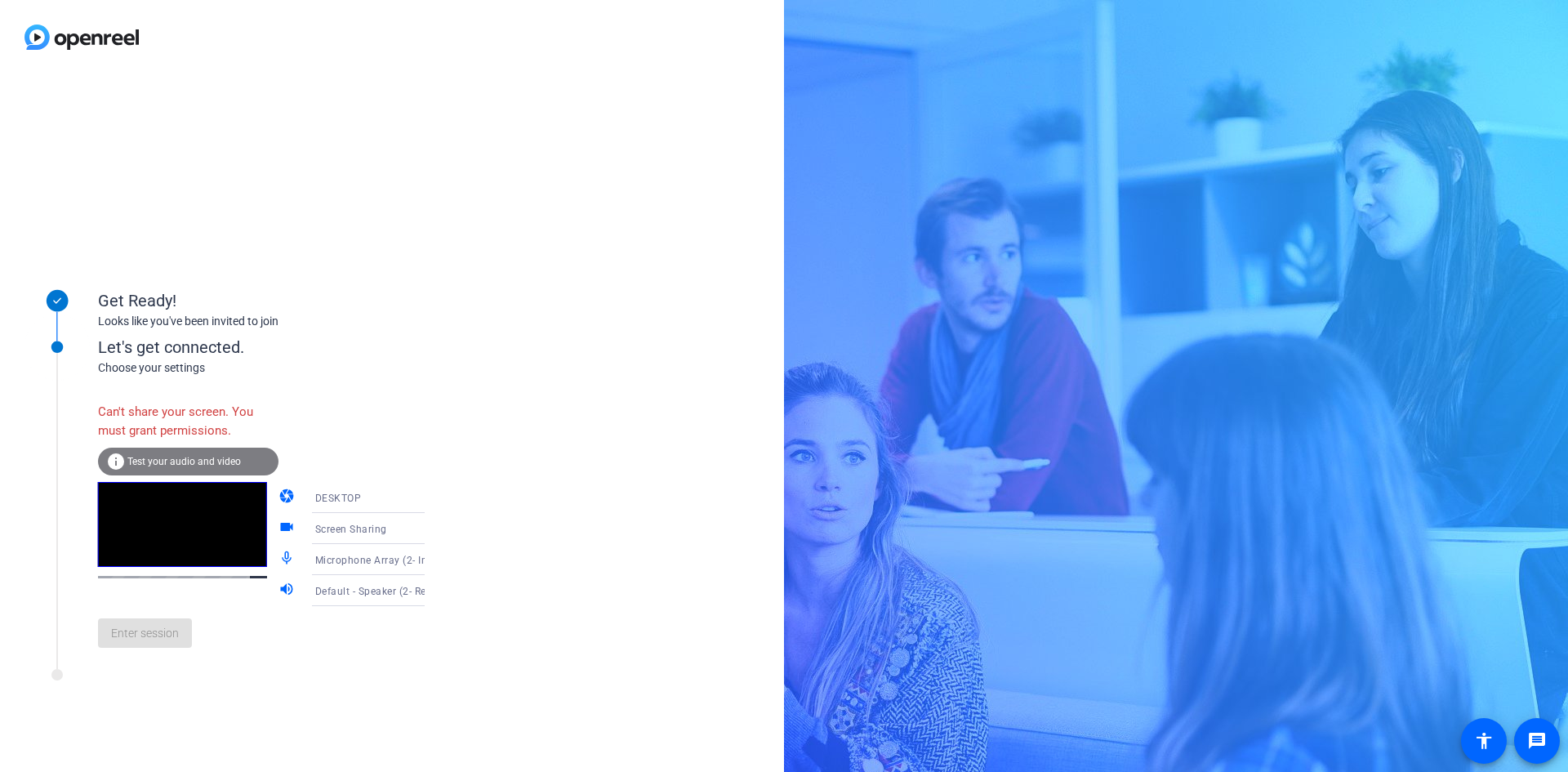
click at [407, 349] on icon at bounding box center [440, 590] width 20 height 20
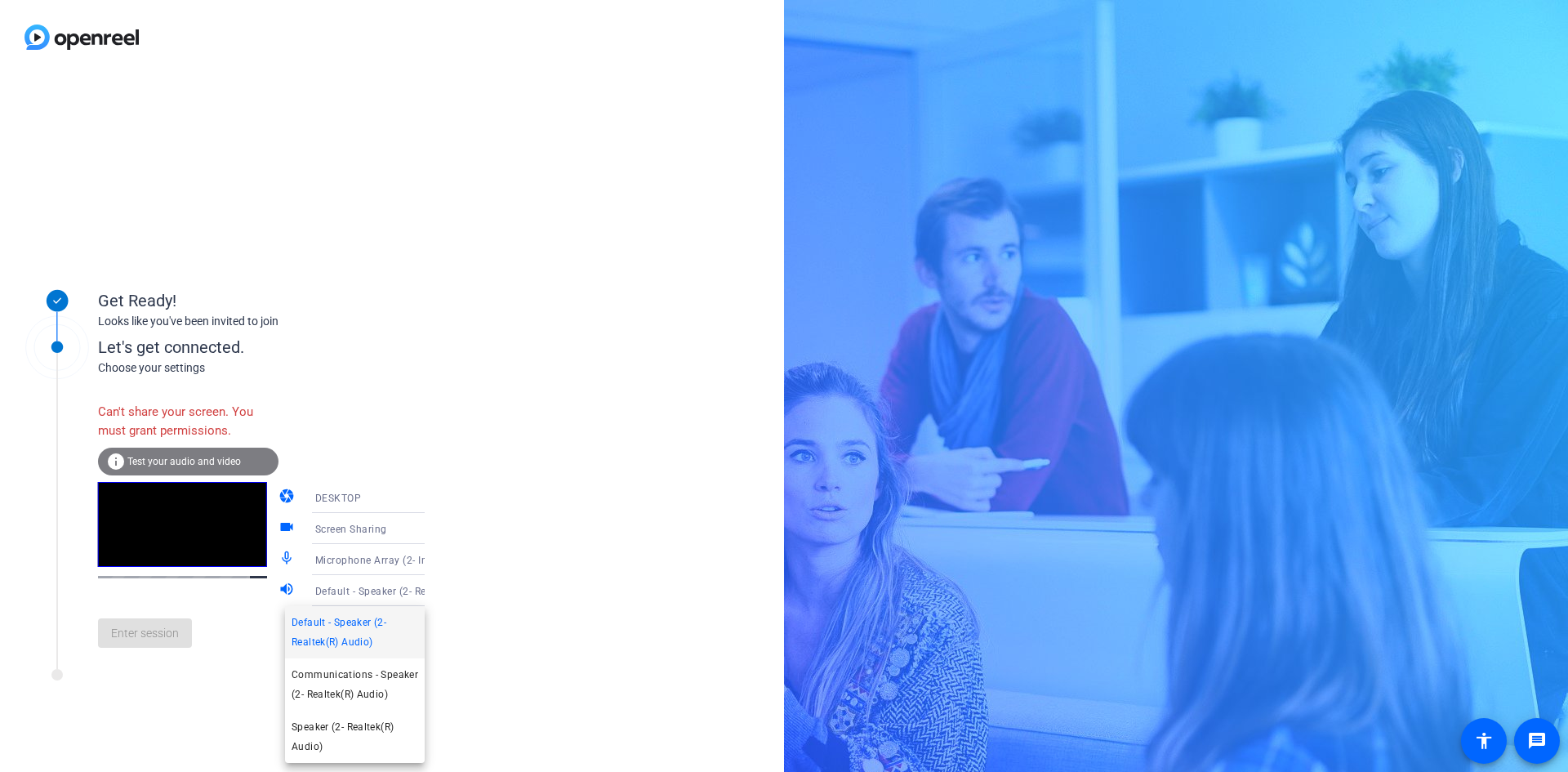
click at [407, 349] on div at bounding box center [784, 386] width 1568 height 772
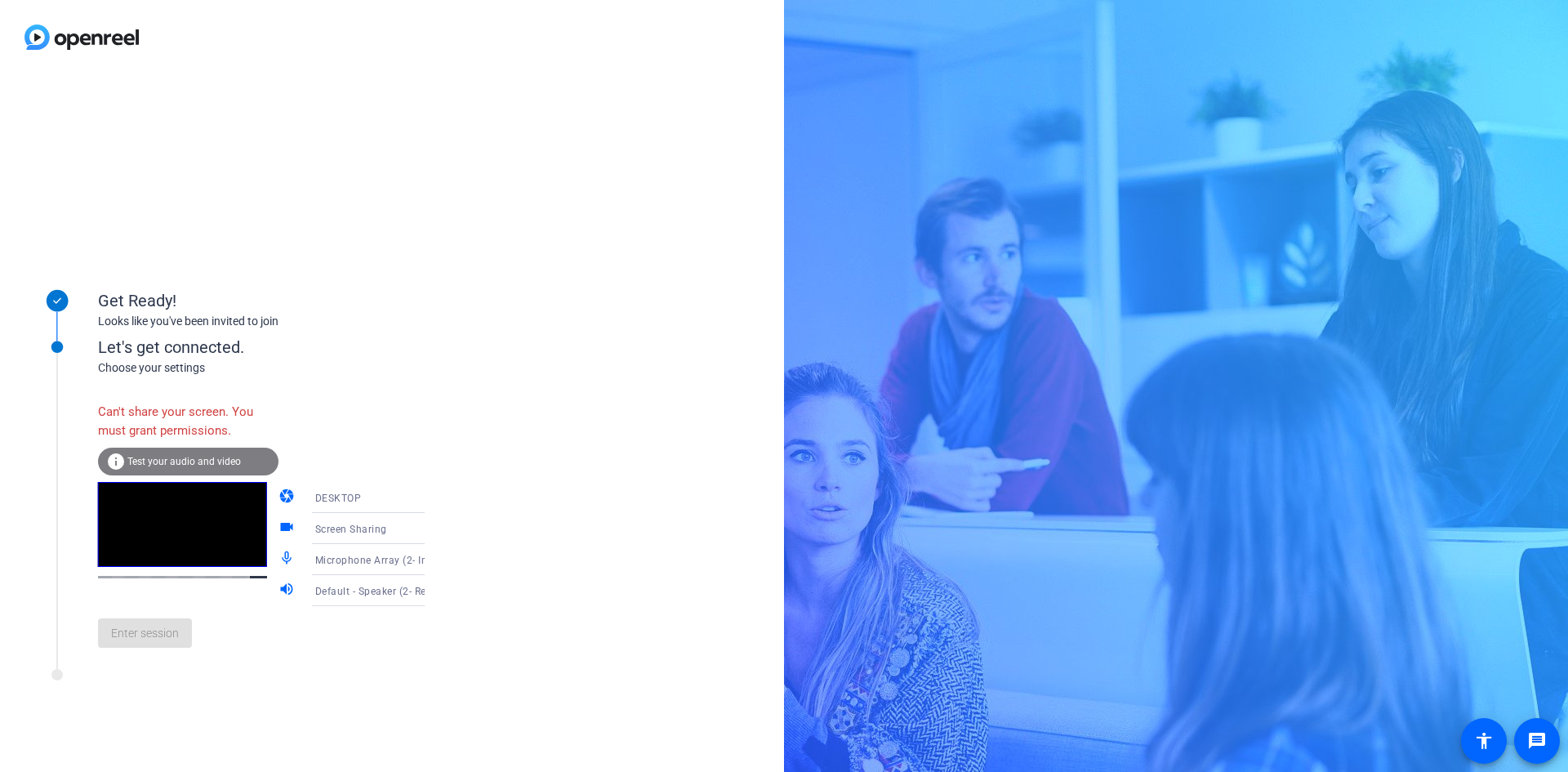
click at [212, 349] on div "info Test your audio and video" at bounding box center [188, 462] width 180 height 28
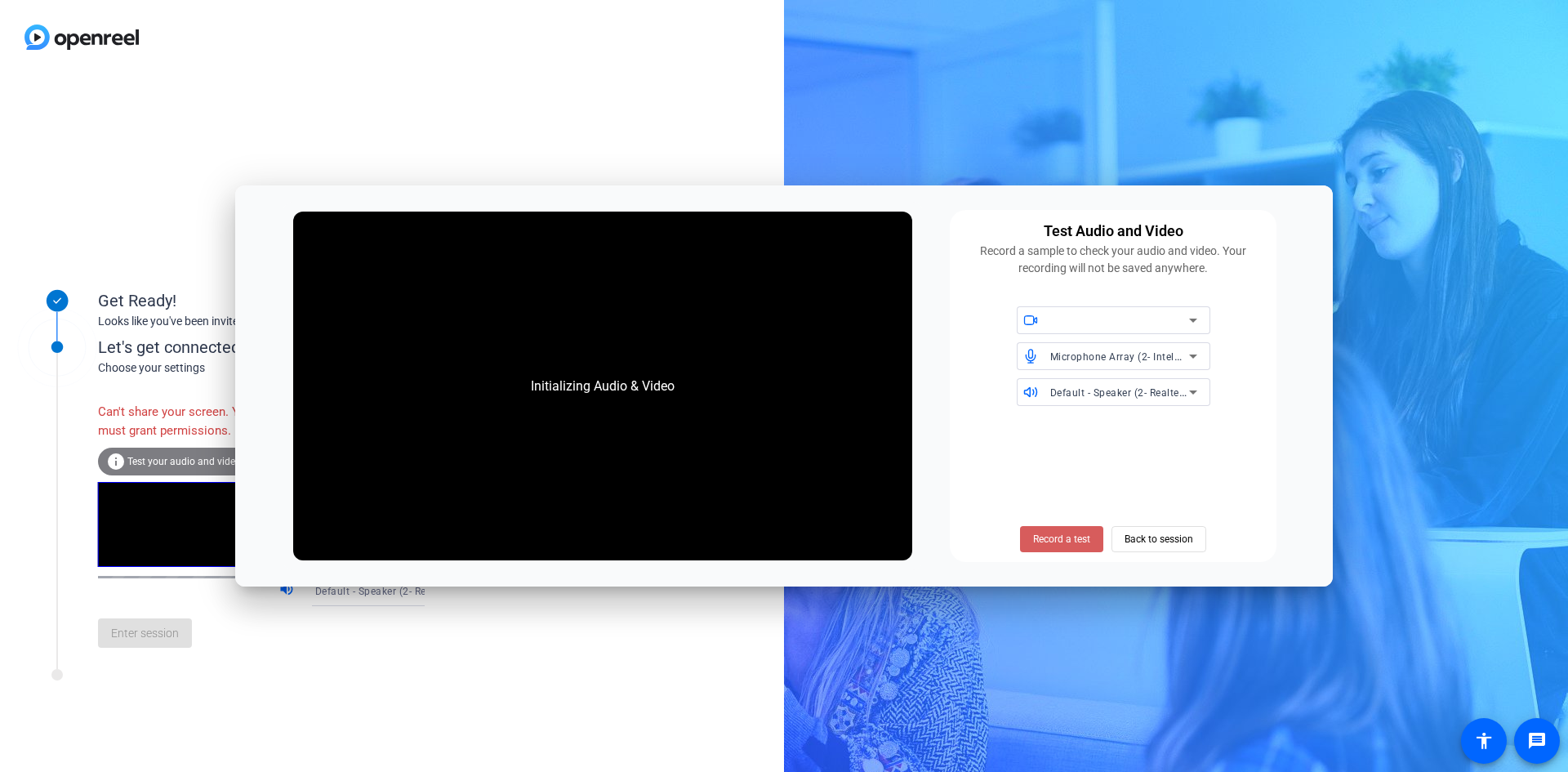
click at [407, 349] on span "Record a test" at bounding box center [1061, 539] width 57 height 15
click at [407, 110] on div "Get Ready! Looks like you've been invited to join Let's get connected. Choose y…" at bounding box center [392, 423] width 784 height 697
drag, startPoint x: 118, startPoint y: 515, endPoint x: 141, endPoint y: 495, distance: 30.5
click at [120, 349] on video at bounding box center [182, 524] width 169 height 85
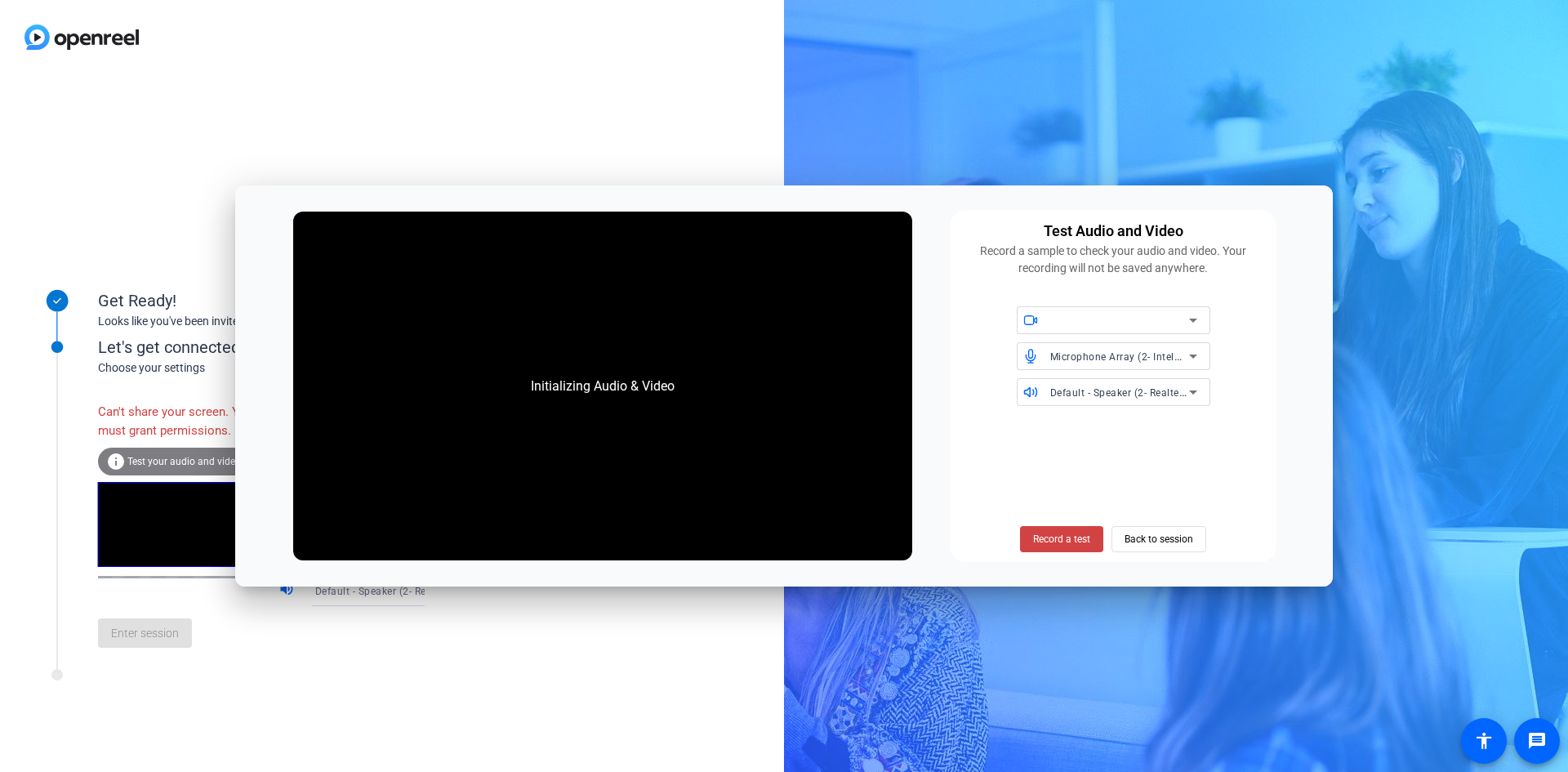
click at [185, 349] on span "Test your audio and video" at bounding box center [183, 462] width 113 height 11
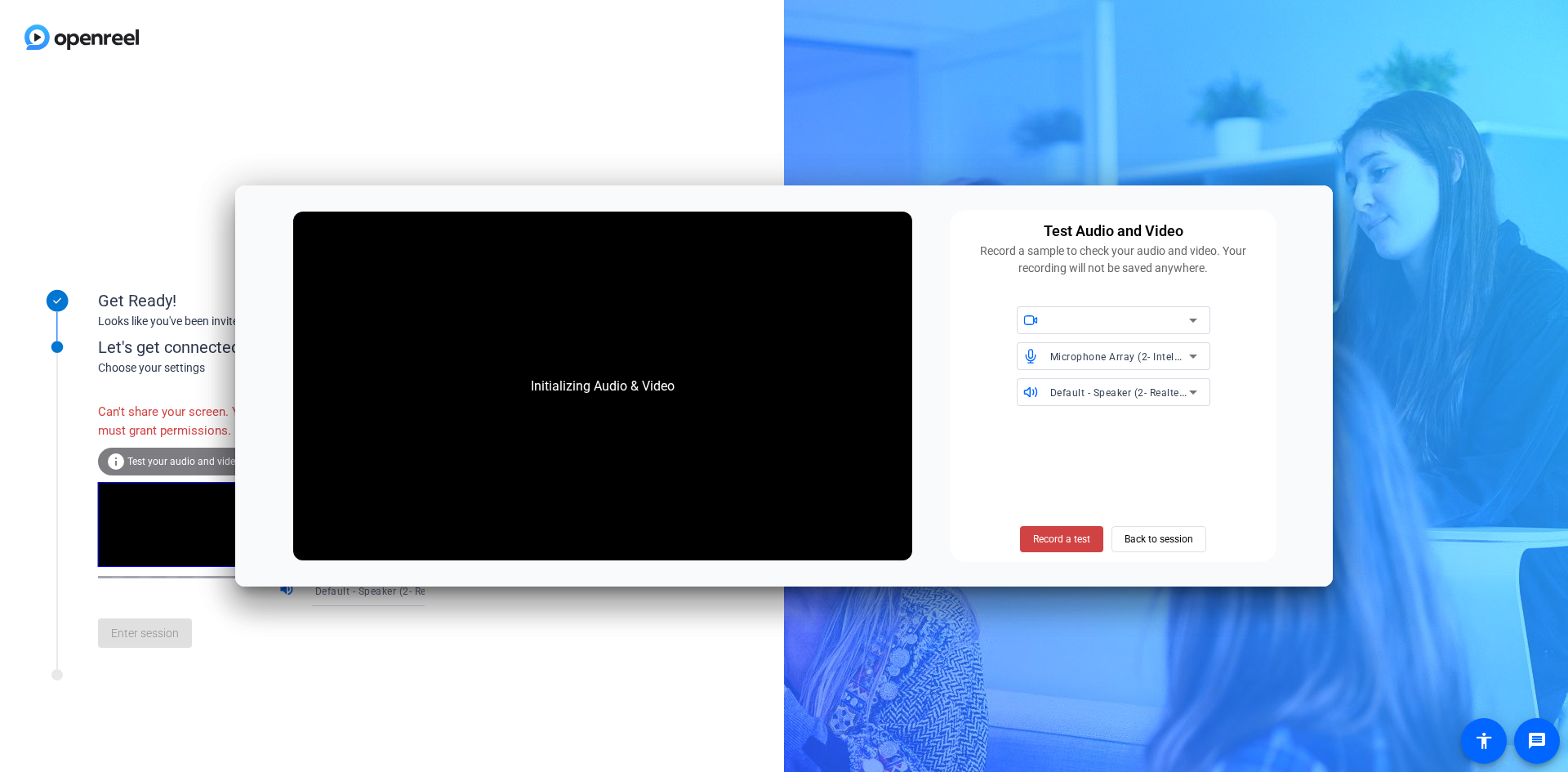
click at [185, 349] on span "Test your audio and video" at bounding box center [183, 462] width 113 height 11
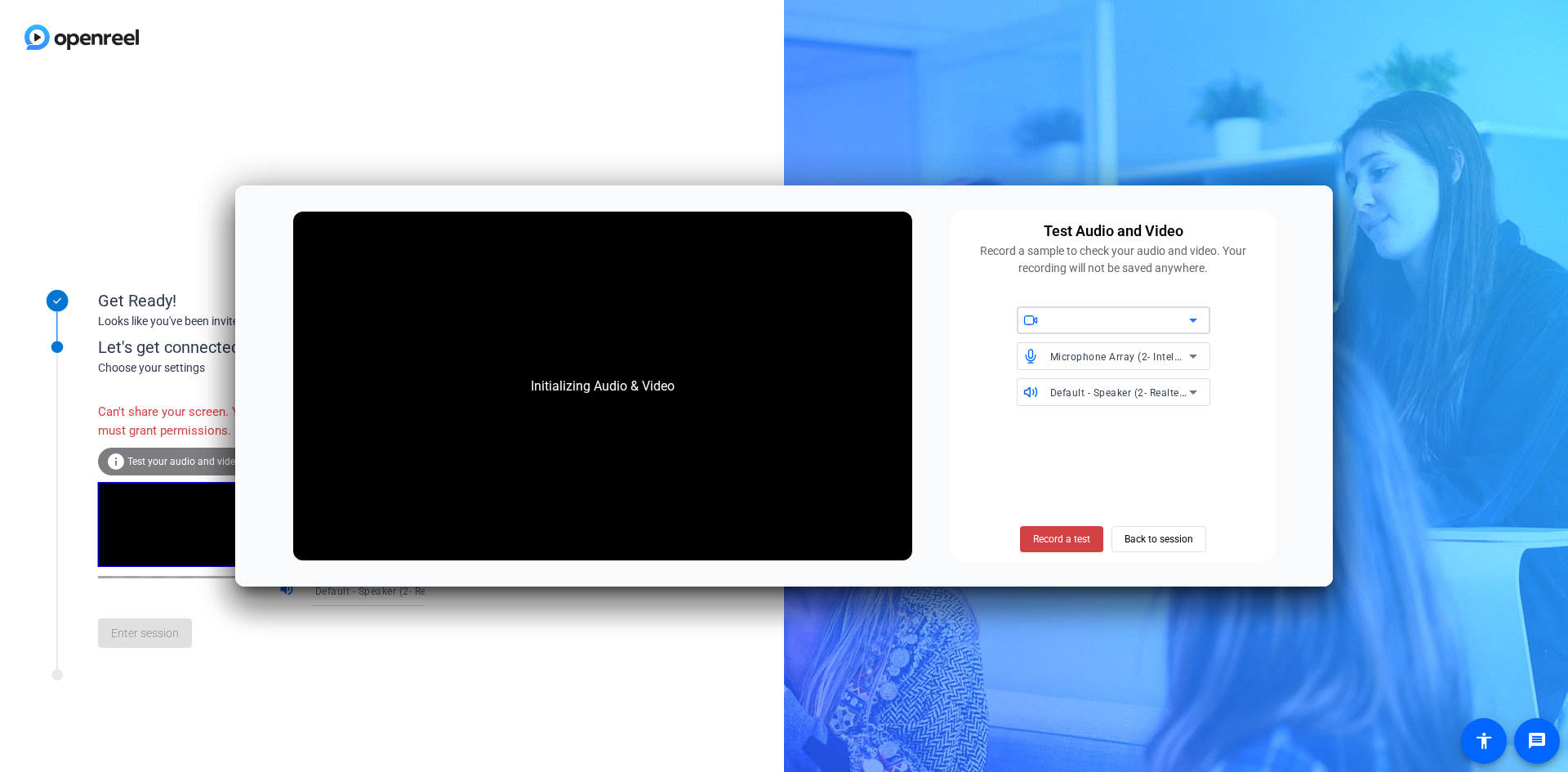
click at [155, 349] on div "Choose your settings" at bounding box center [278, 367] width 360 height 17
click at [381, 128] on div "Get Ready! Looks like you've been invited to join Let's get connected. Choose y…" at bounding box center [392, 423] width 784 height 697
click at [184, 178] on div "Get Ready! Looks like you've been invited to join Let's get connected. Choose y…" at bounding box center [392, 423] width 784 height 697
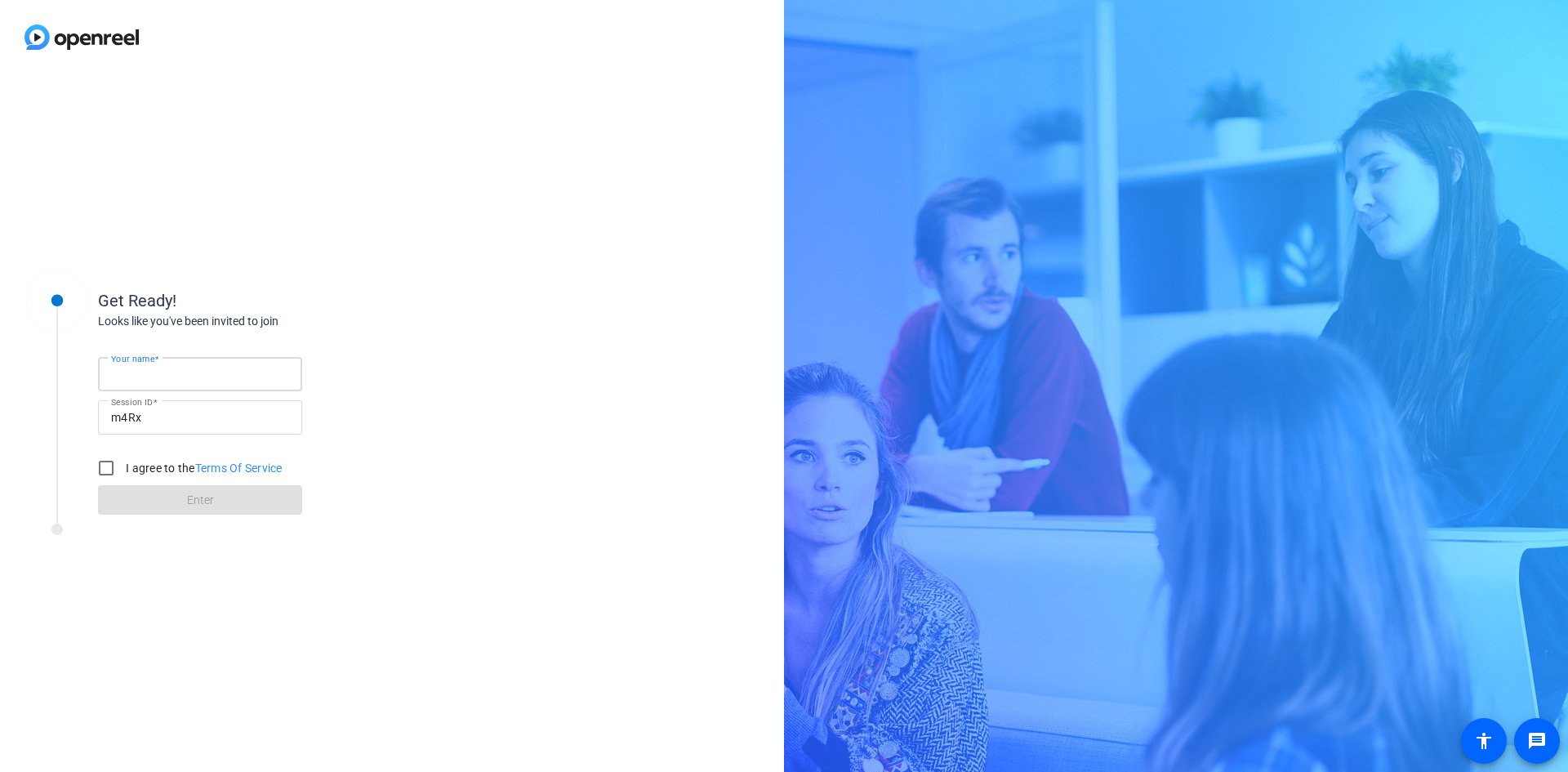
click at [176, 369] on input "Your name" at bounding box center [200, 374] width 178 height 20
type input "[PERSON_NAME]"
click at [109, 467] on input "I agree to the Terms Of Service" at bounding box center [106, 467] width 33 height 33
checkbox input "true"
click at [142, 499] on span at bounding box center [200, 500] width 204 height 39
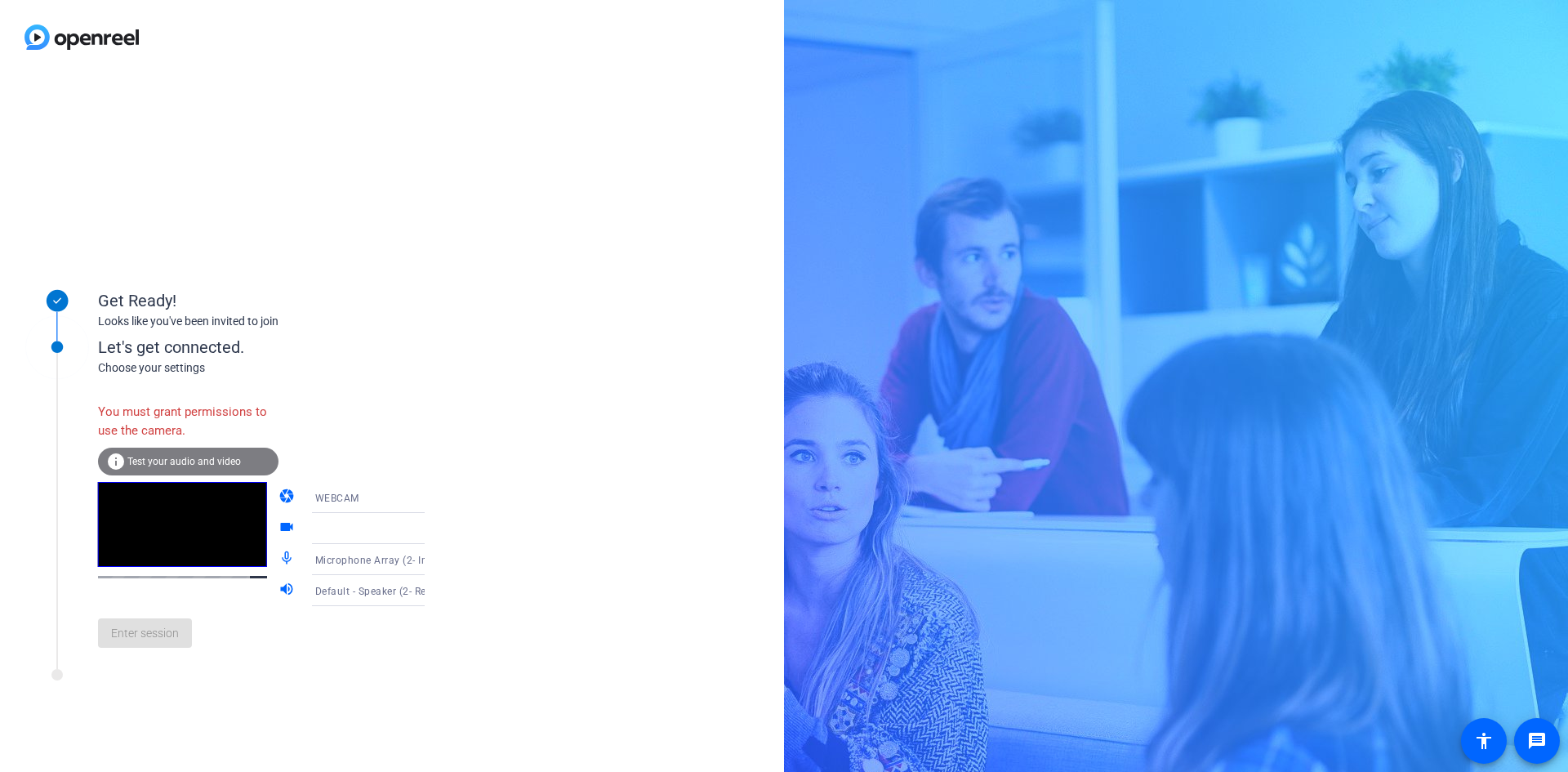
click at [950, 254] on div "Get Ready! Looks like you've been invited to join Let's get connected. Choose y…" at bounding box center [784, 386] width 1568 height 772
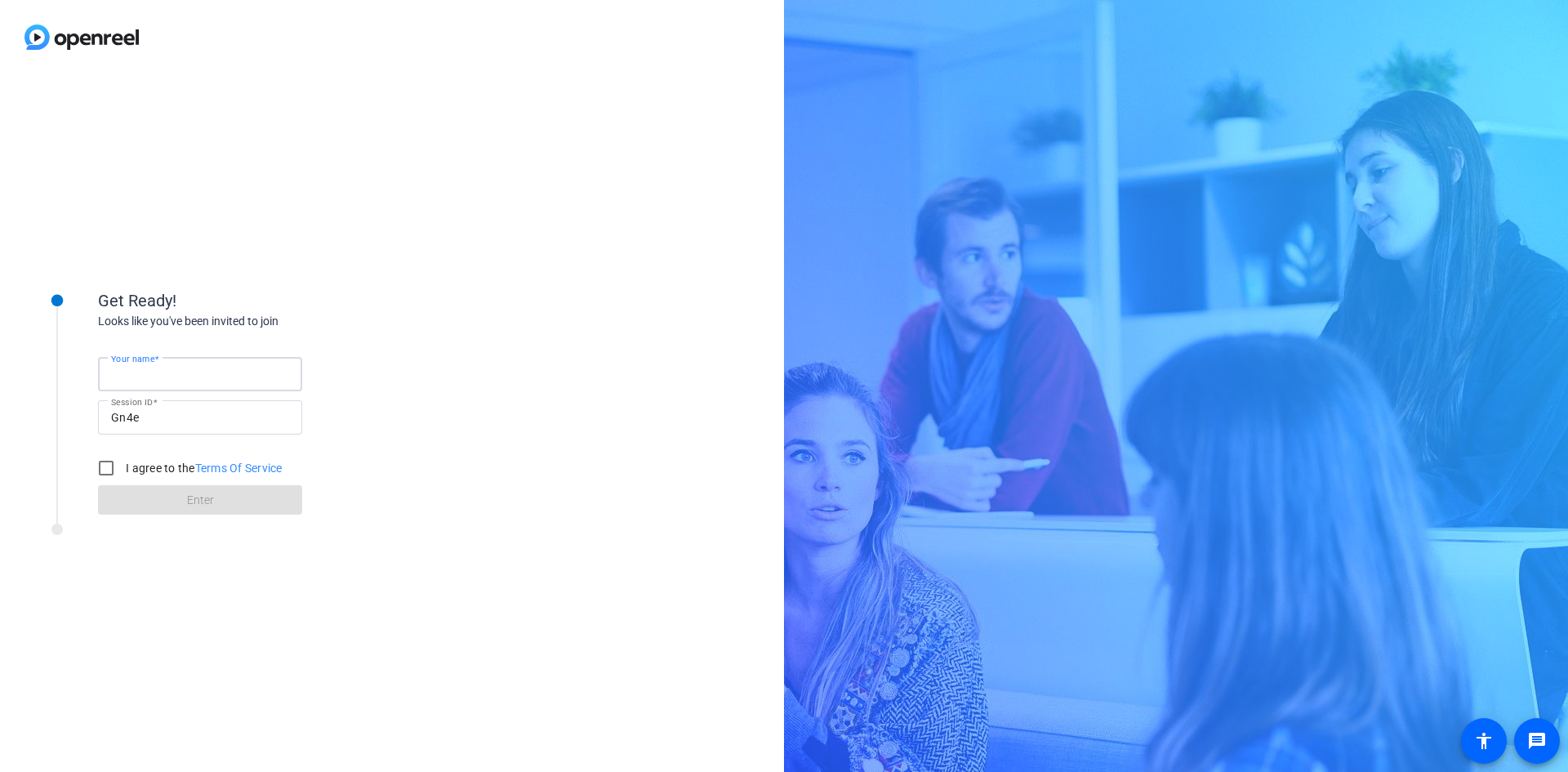
click at [236, 372] on input "Your name" at bounding box center [200, 374] width 178 height 20
type input "[PERSON_NAME]"
click at [100, 466] on input "I agree to the Terms Of Service" at bounding box center [106, 467] width 33 height 33
checkbox input "true"
click at [162, 502] on span at bounding box center [200, 500] width 204 height 39
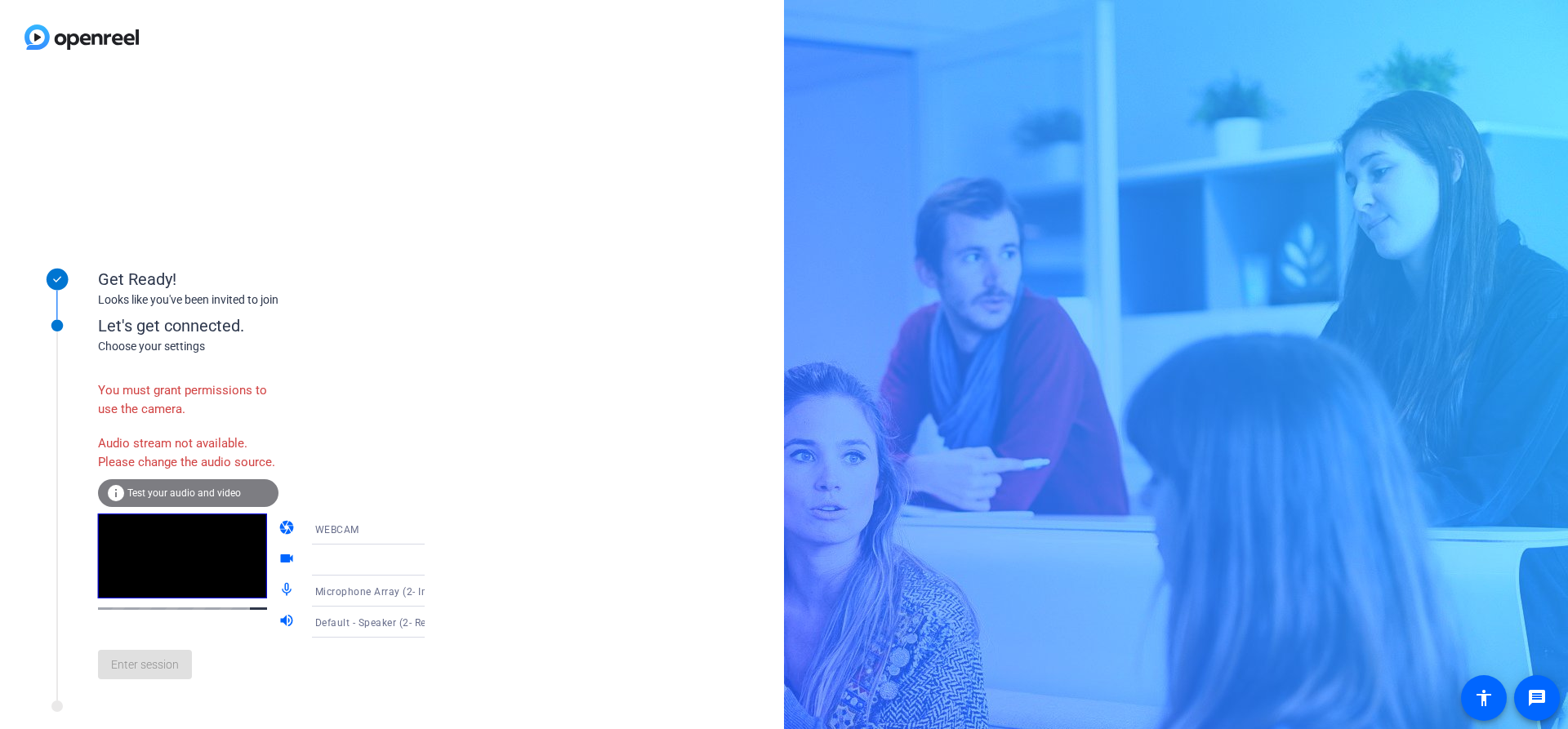
click at [182, 499] on span "Test your audio and video" at bounding box center [183, 493] width 113 height 11
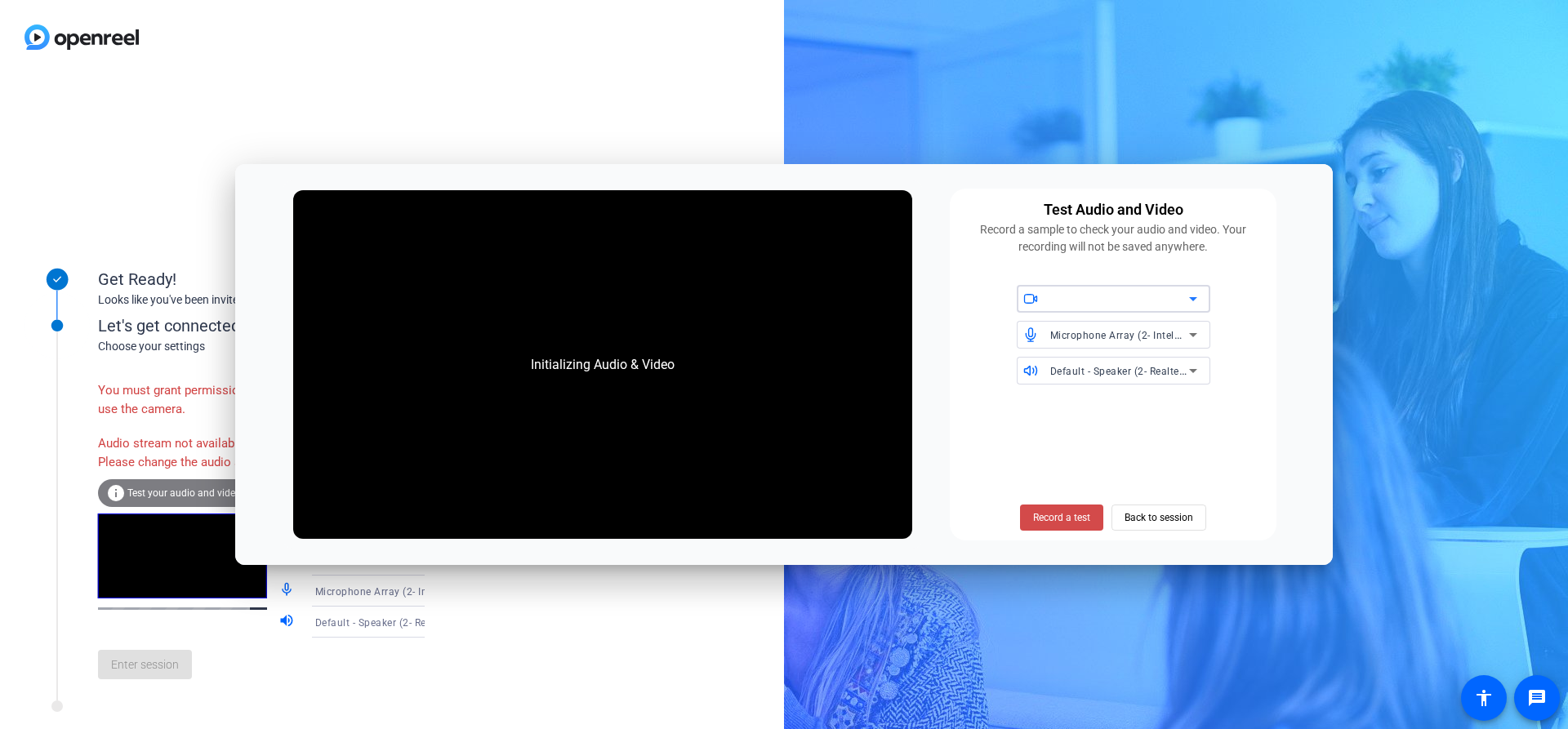
click at [1052, 516] on span "Record a test" at bounding box center [1061, 518] width 57 height 15
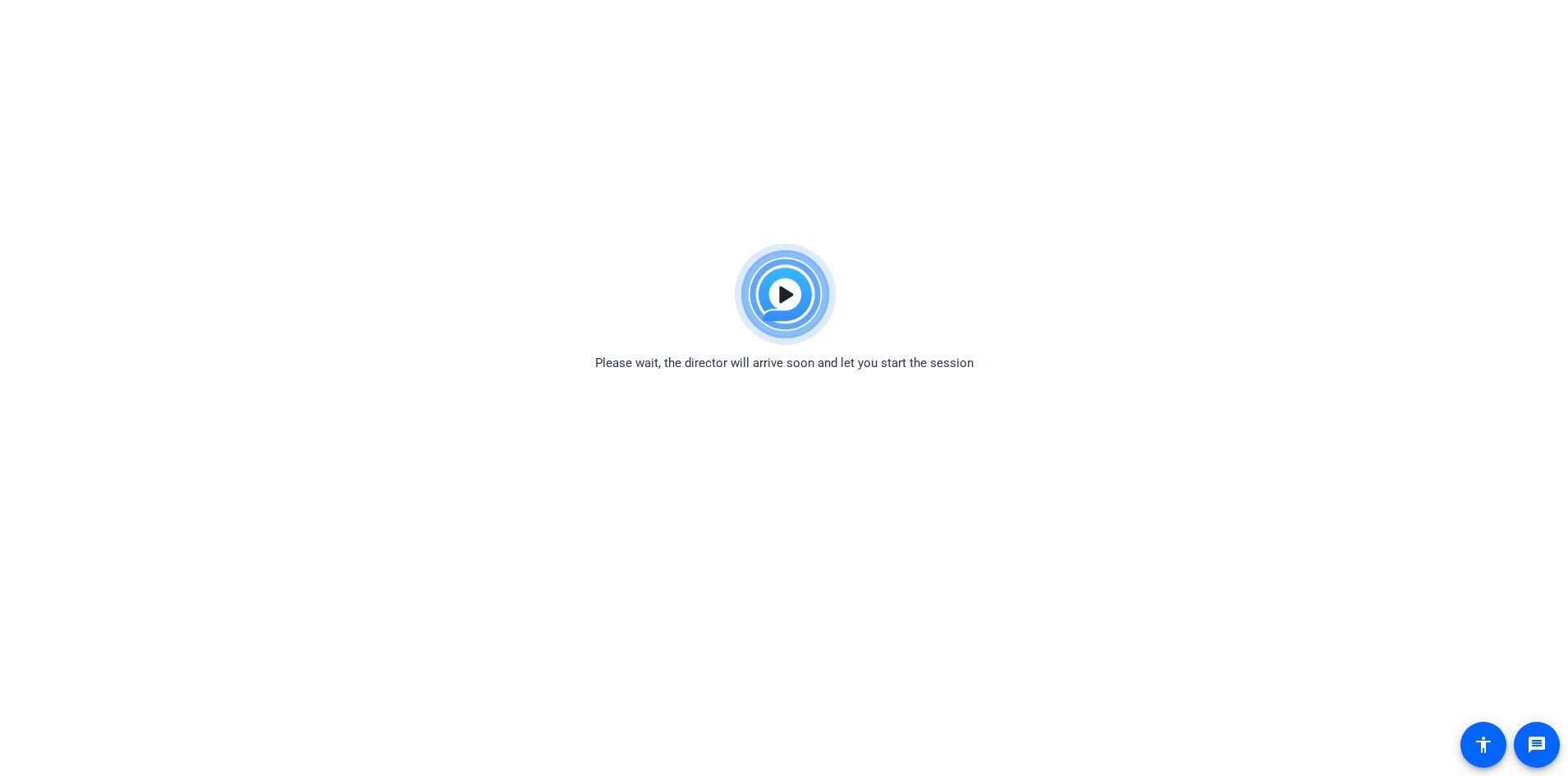
click at [784, 291] on img at bounding box center [784, 295] width 120 height 118
click at [1542, 742] on mat-icon "message" at bounding box center [1536, 744] width 20 height 20
click at [1521, 363] on div "Please wait, the director will arrive soon and let you start the session" at bounding box center [784, 304] width 1568 height 137
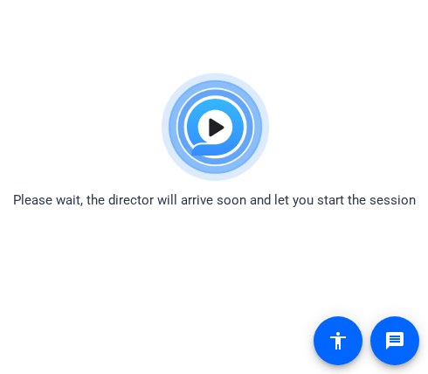
click at [419, 280] on body "Accessibility Screen-Reader Guide, Feedback, and Issue Reporting | New window P…" at bounding box center [214, 252] width 428 height 374
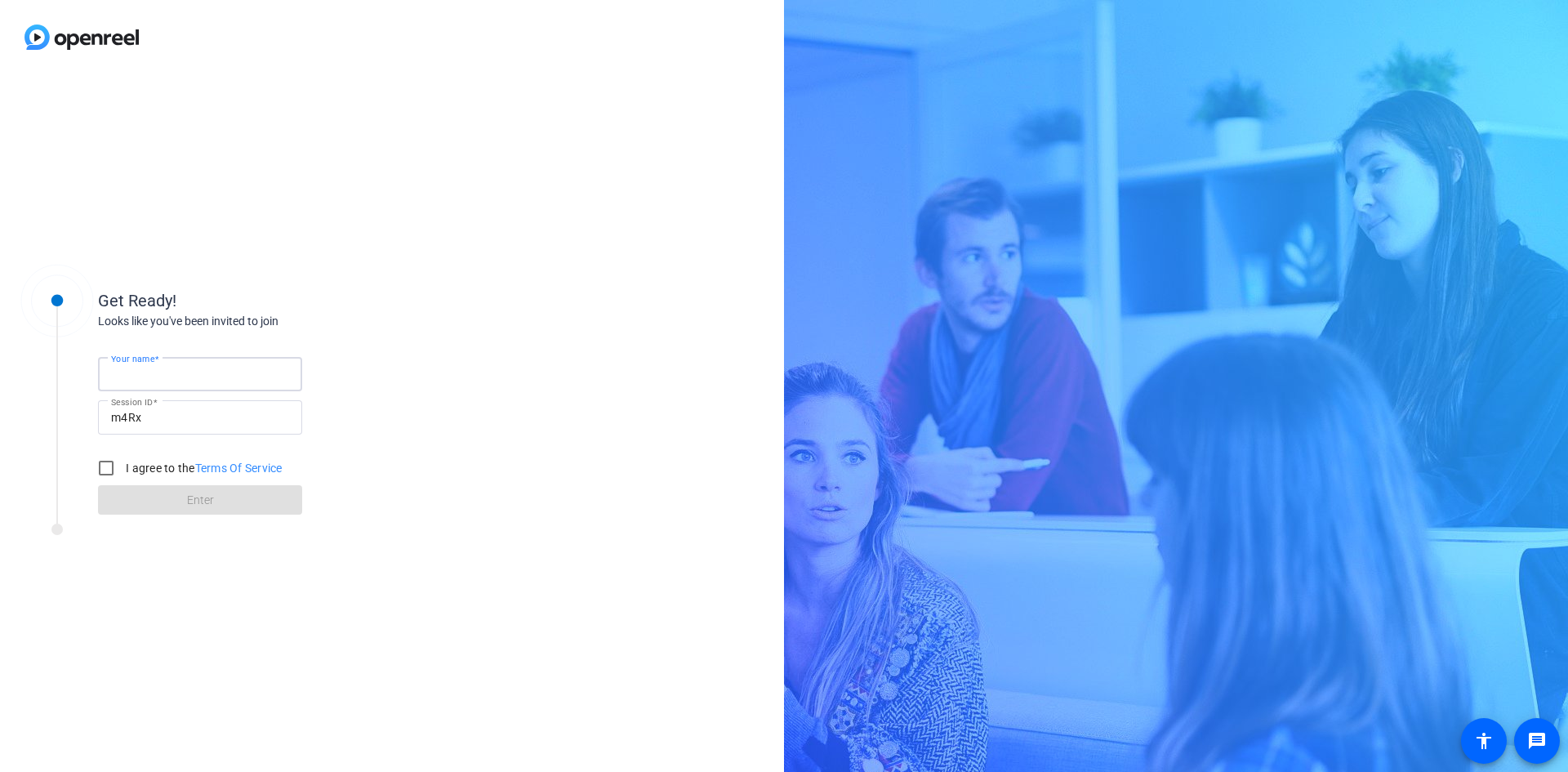
click at [276, 373] on input "Your name" at bounding box center [200, 374] width 178 height 20
type input "[PERSON_NAME]"
click at [104, 465] on input "I agree to the Terms Of Service" at bounding box center [106, 467] width 33 height 33
checkbox input "true"
click at [161, 501] on span at bounding box center [200, 500] width 204 height 39
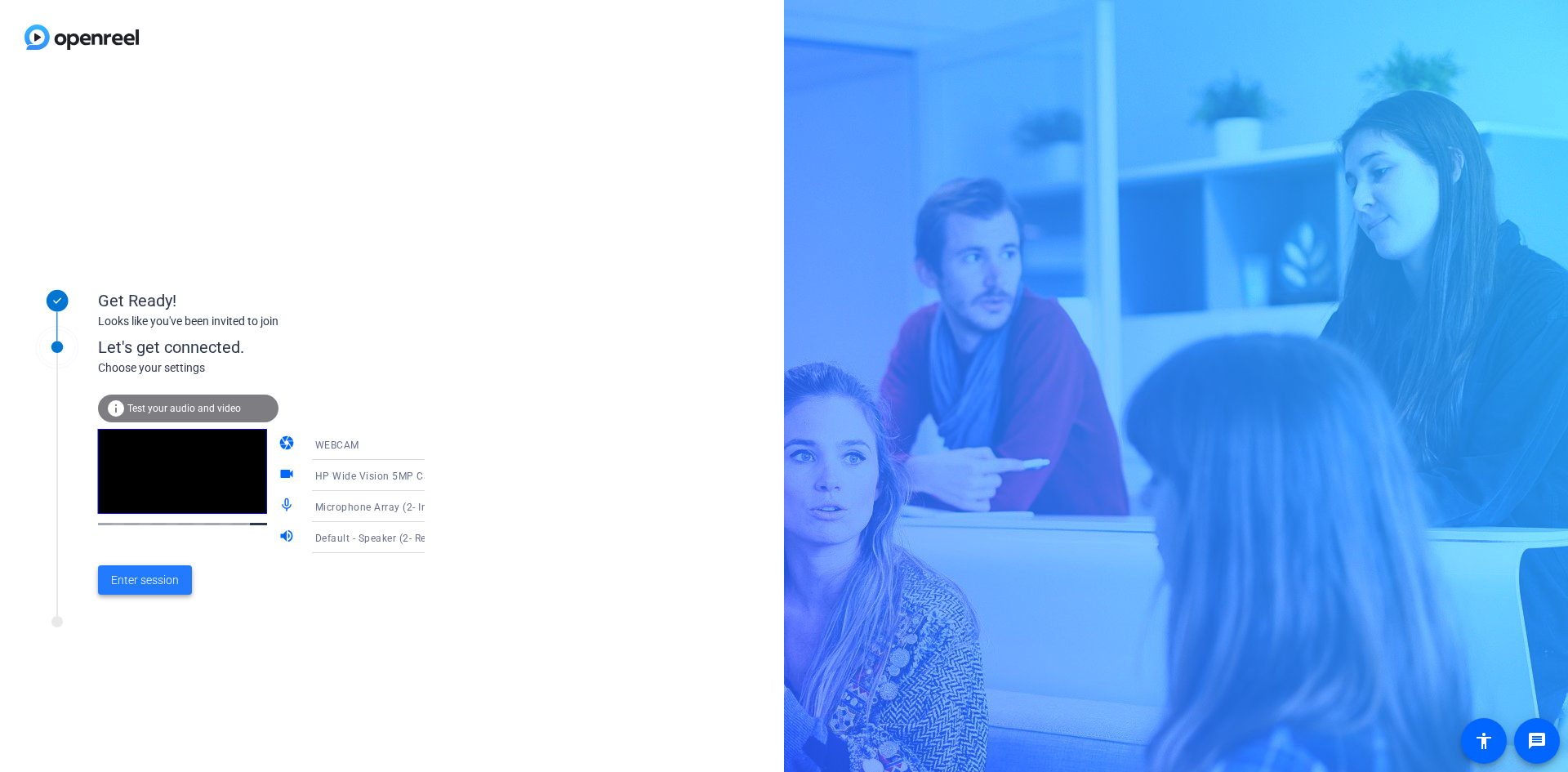
click at [144, 579] on span "Enter session" at bounding box center [145, 580] width 68 height 17
